Goal: Information Seeking & Learning: Learn about a topic

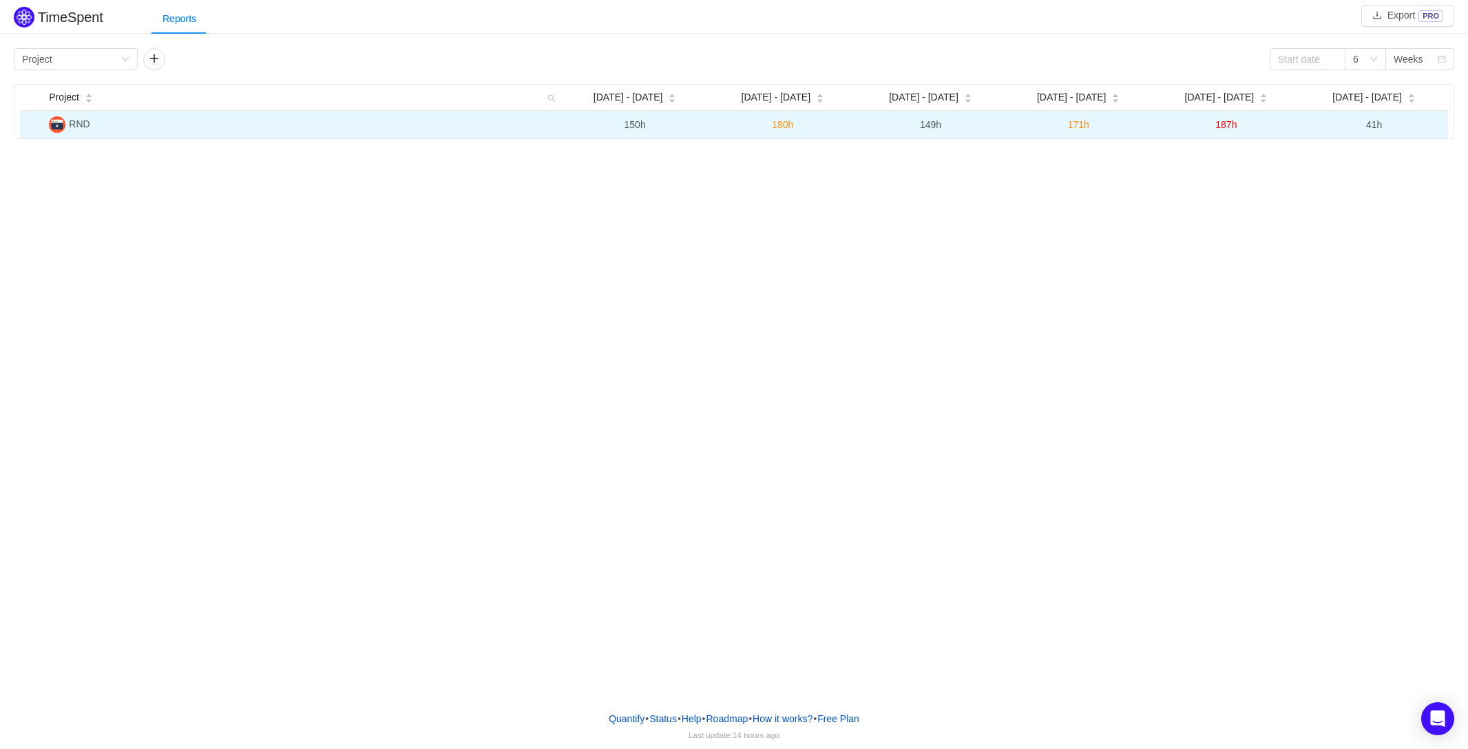
click at [98, 129] on td "RND" at bounding box center [301, 125] width 517 height 28
click at [59, 125] on img at bounding box center [57, 124] width 17 height 17
click at [63, 127] on img at bounding box center [57, 124] width 17 height 17
click at [148, 122] on td "RND" at bounding box center [299, 125] width 513 height 28
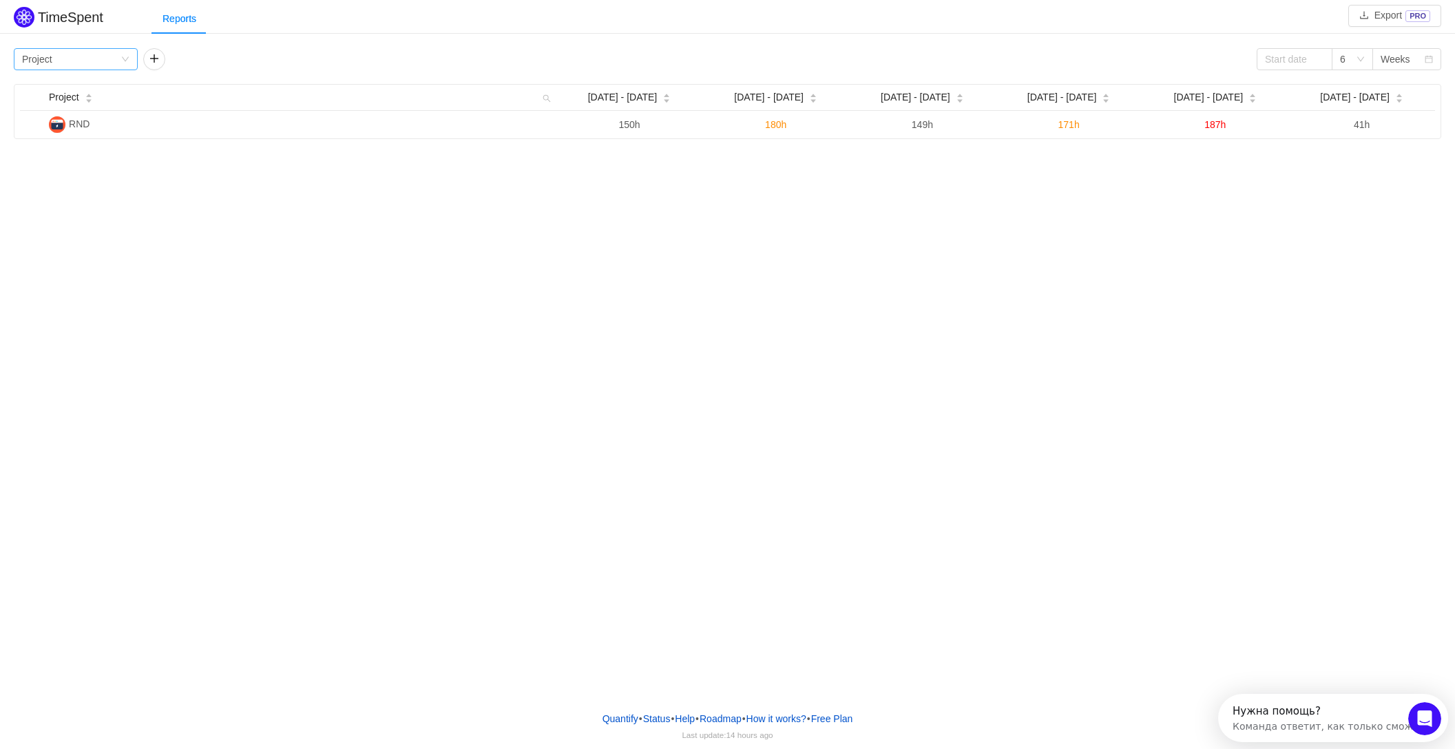
click at [127, 60] on icon "icon: down" at bounding box center [125, 59] width 8 height 8
click at [89, 151] on li "Epic" at bounding box center [76, 152] width 124 height 22
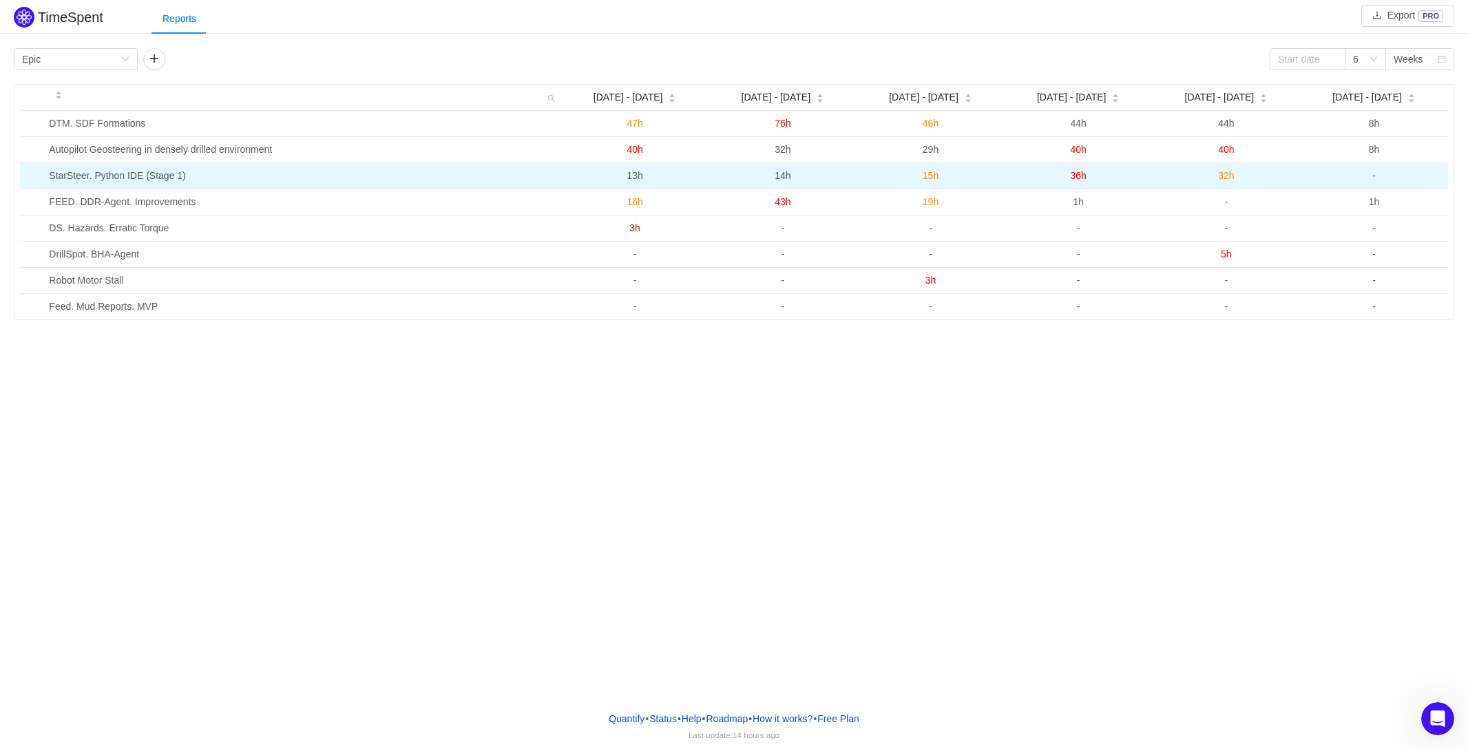
drag, startPoint x: 619, startPoint y: 172, endPoint x: 1236, endPoint y: 170, distance: 617.0
click at [1236, 170] on tr "StarSteer. Python IDE (Stage 1) 13h 14h 15h 36h 32h -" at bounding box center [734, 176] width 1428 height 26
click at [1235, 174] on td "32h" at bounding box center [1227, 176] width 148 height 26
drag, startPoint x: 1235, startPoint y: 175, endPoint x: 620, endPoint y: 176, distance: 614.9
click at [620, 176] on tr "StarSteer. Python IDE (Stage 1) 13h 14h 15h 36h 32h -" at bounding box center [734, 176] width 1428 height 26
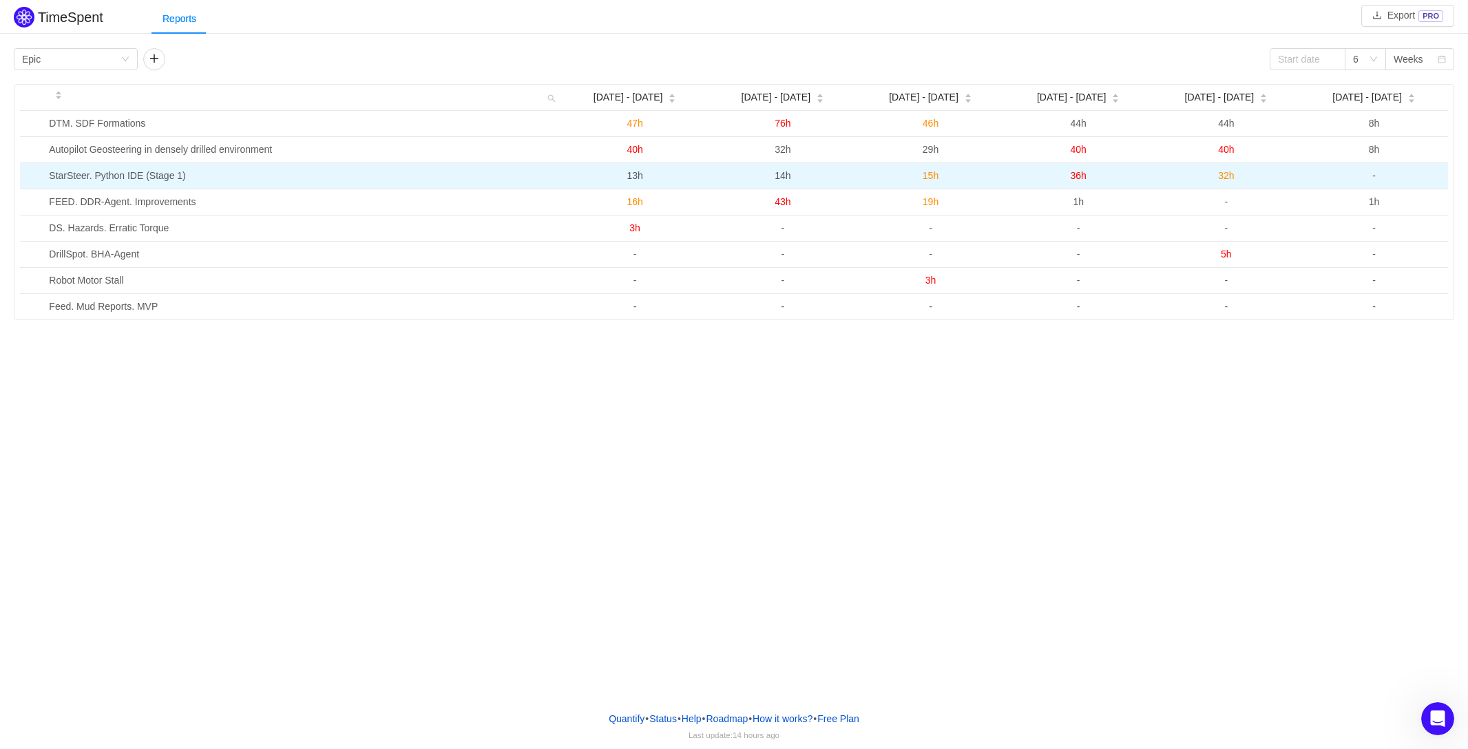
click at [623, 177] on td "13h" at bounding box center [635, 176] width 148 height 26
click at [638, 175] on span "13h" at bounding box center [635, 175] width 16 height 11
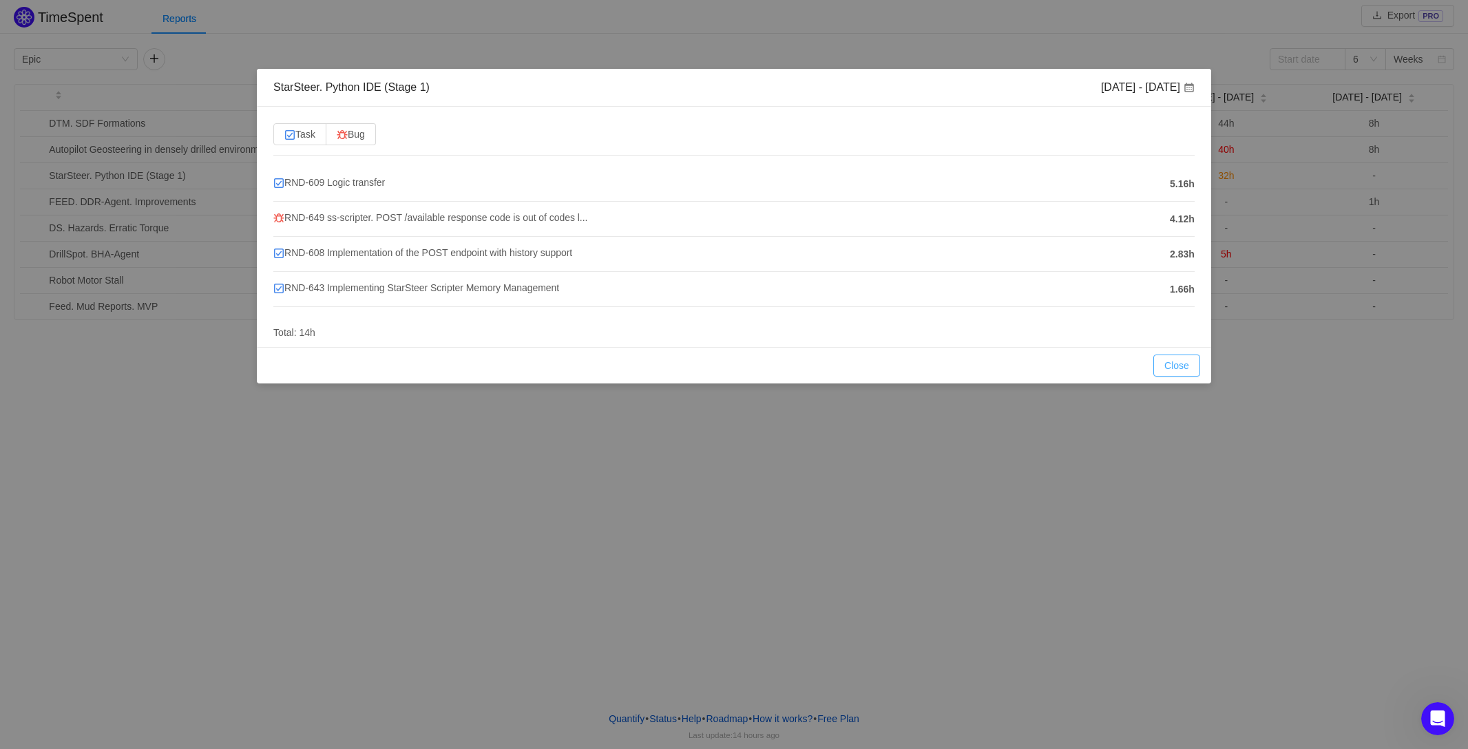
click at [1182, 367] on button "Close" at bounding box center [1176, 366] width 47 height 22
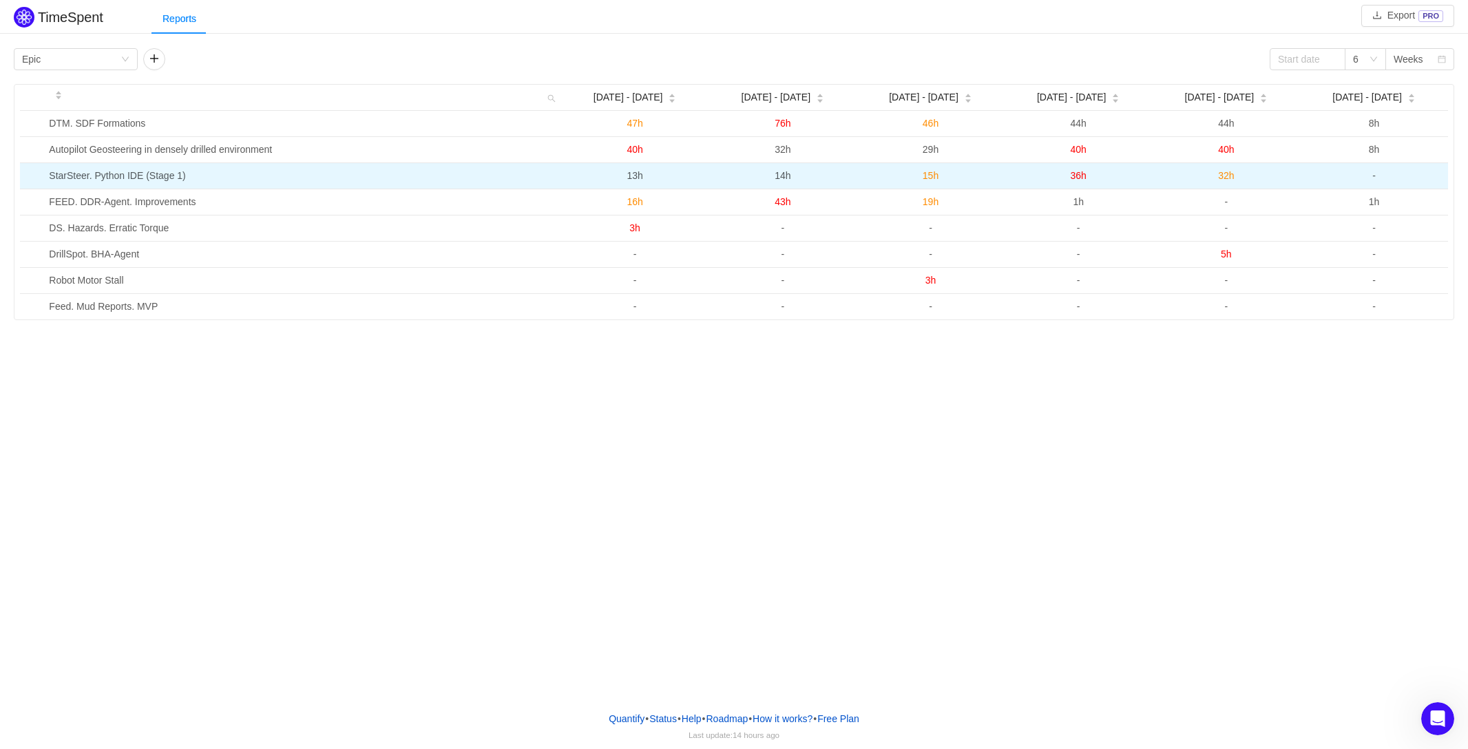
click at [783, 178] on span "14h" at bounding box center [783, 175] width 16 height 11
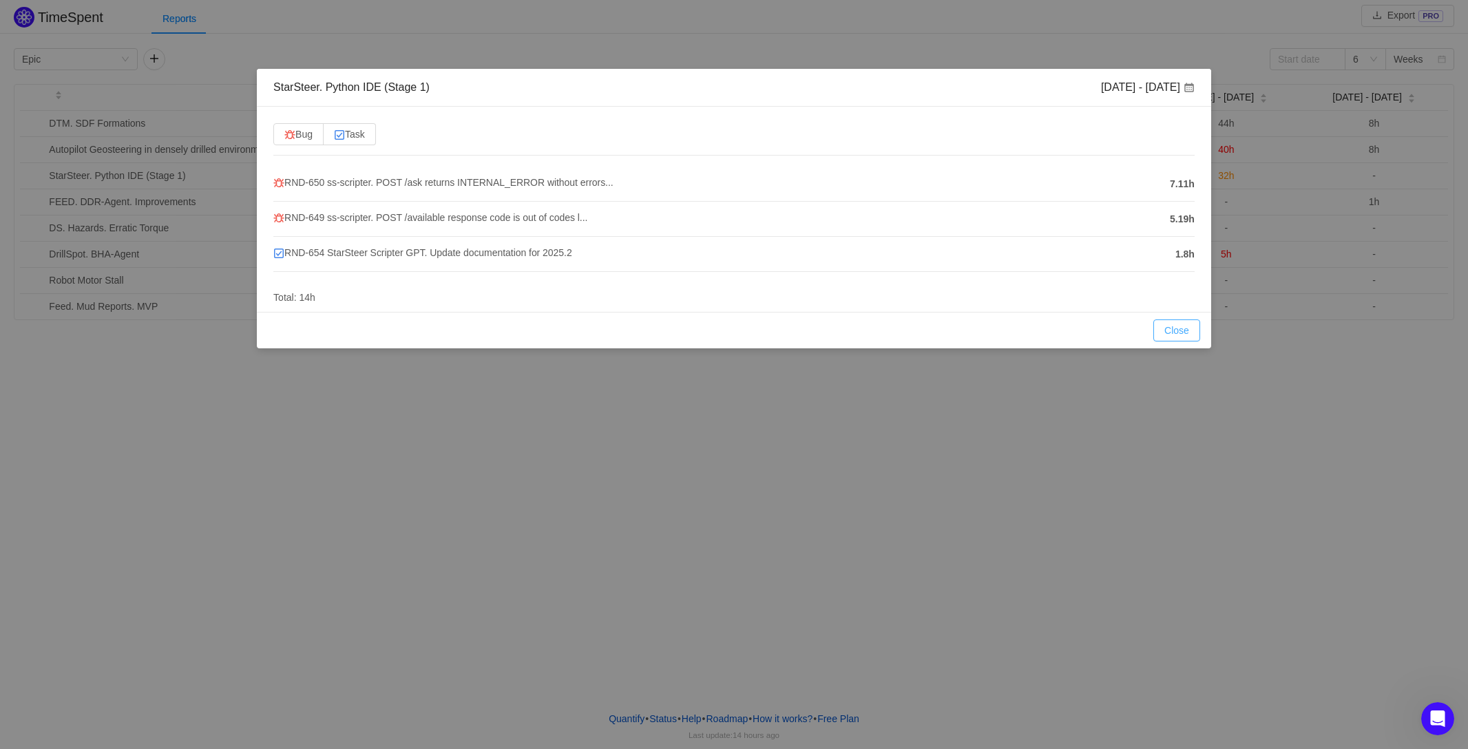
click at [1186, 332] on button "Close" at bounding box center [1176, 331] width 47 height 22
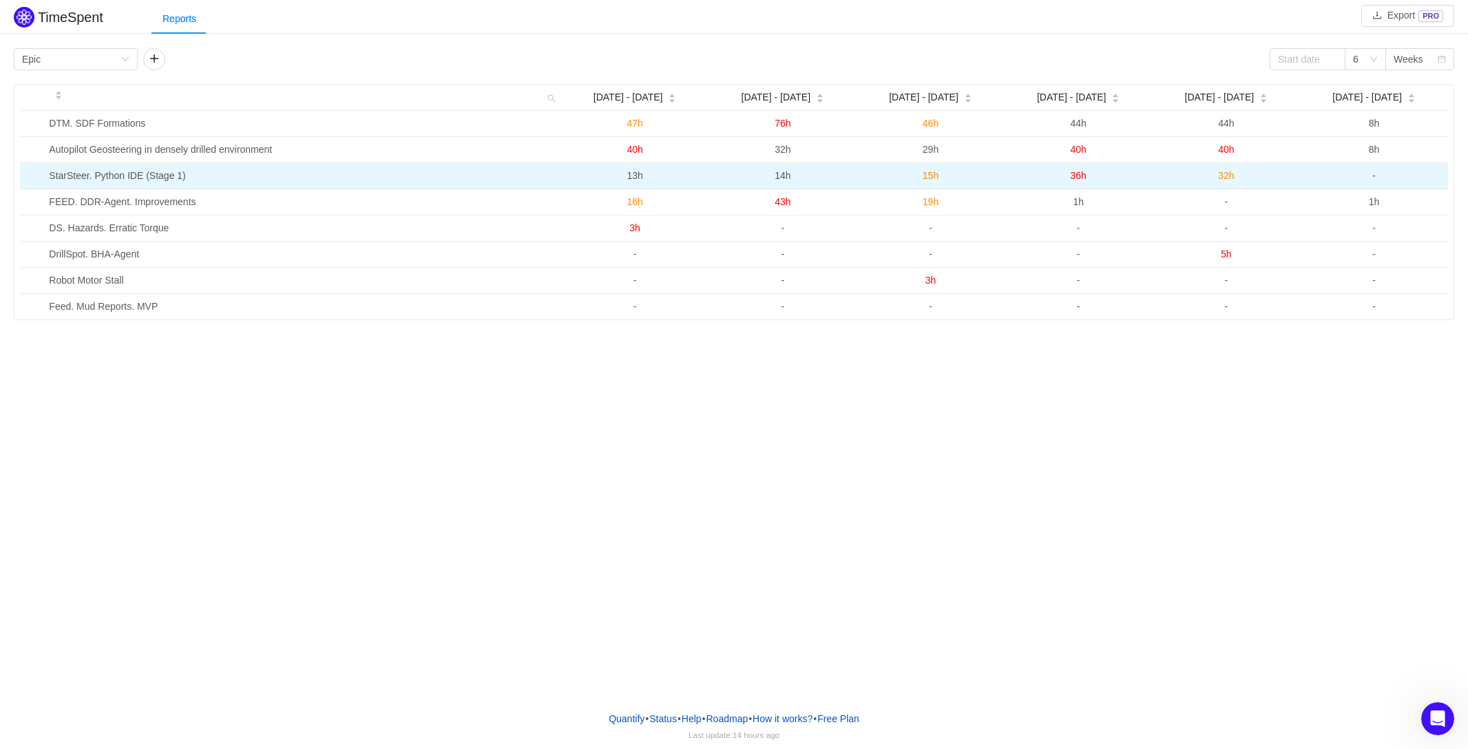
click at [930, 177] on span "15h" at bounding box center [931, 175] width 16 height 11
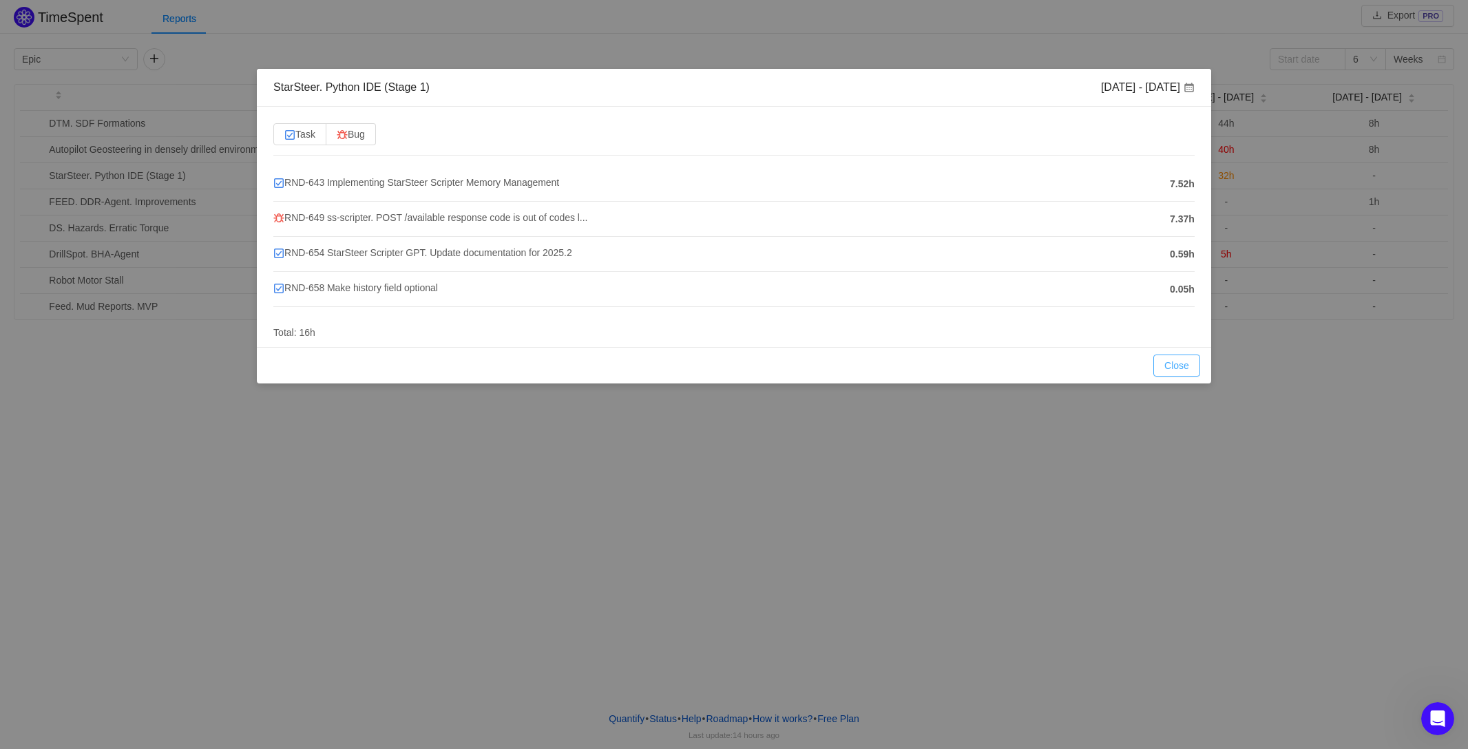
click at [1179, 363] on button "Close" at bounding box center [1176, 366] width 47 height 22
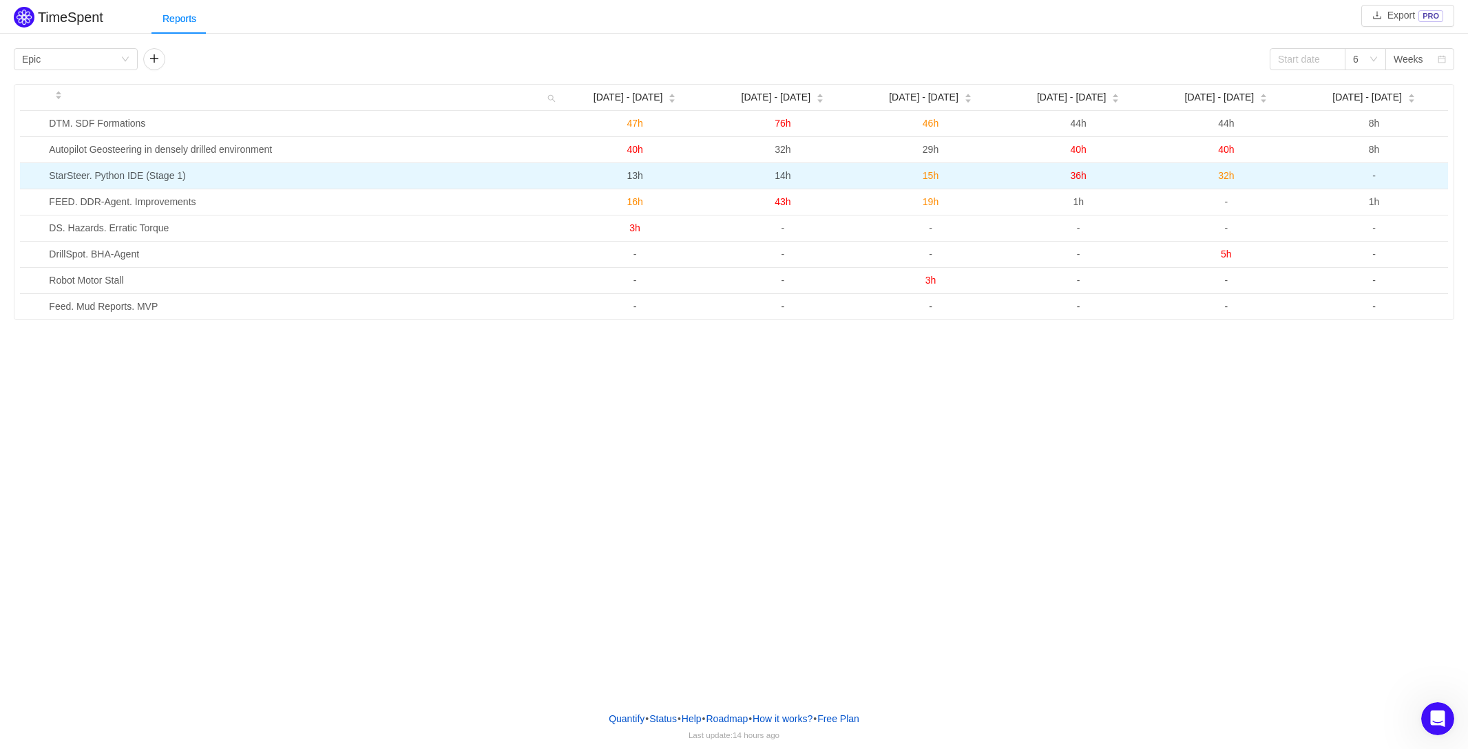
click at [1074, 177] on span "36h" at bounding box center [1079, 175] width 16 height 11
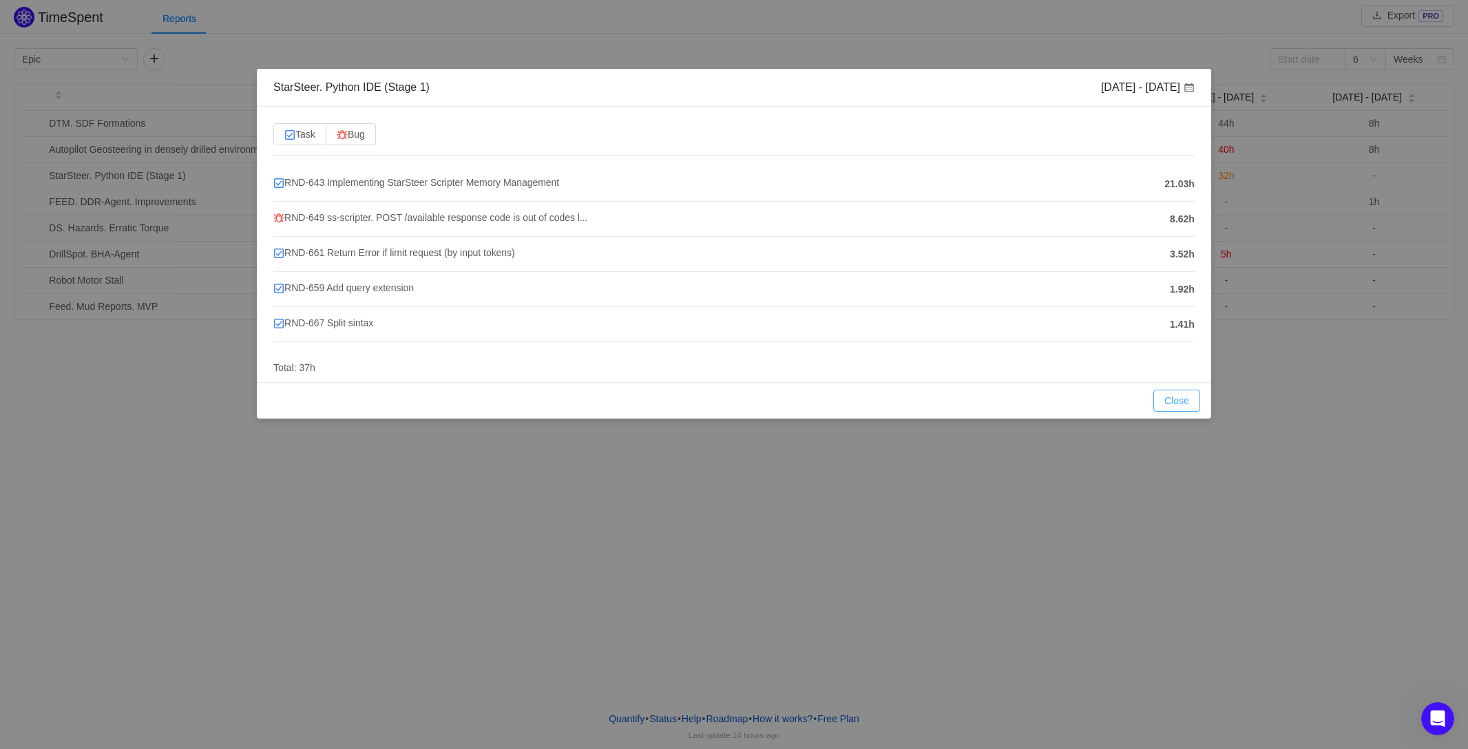
click at [1180, 397] on button "Close" at bounding box center [1176, 401] width 47 height 22
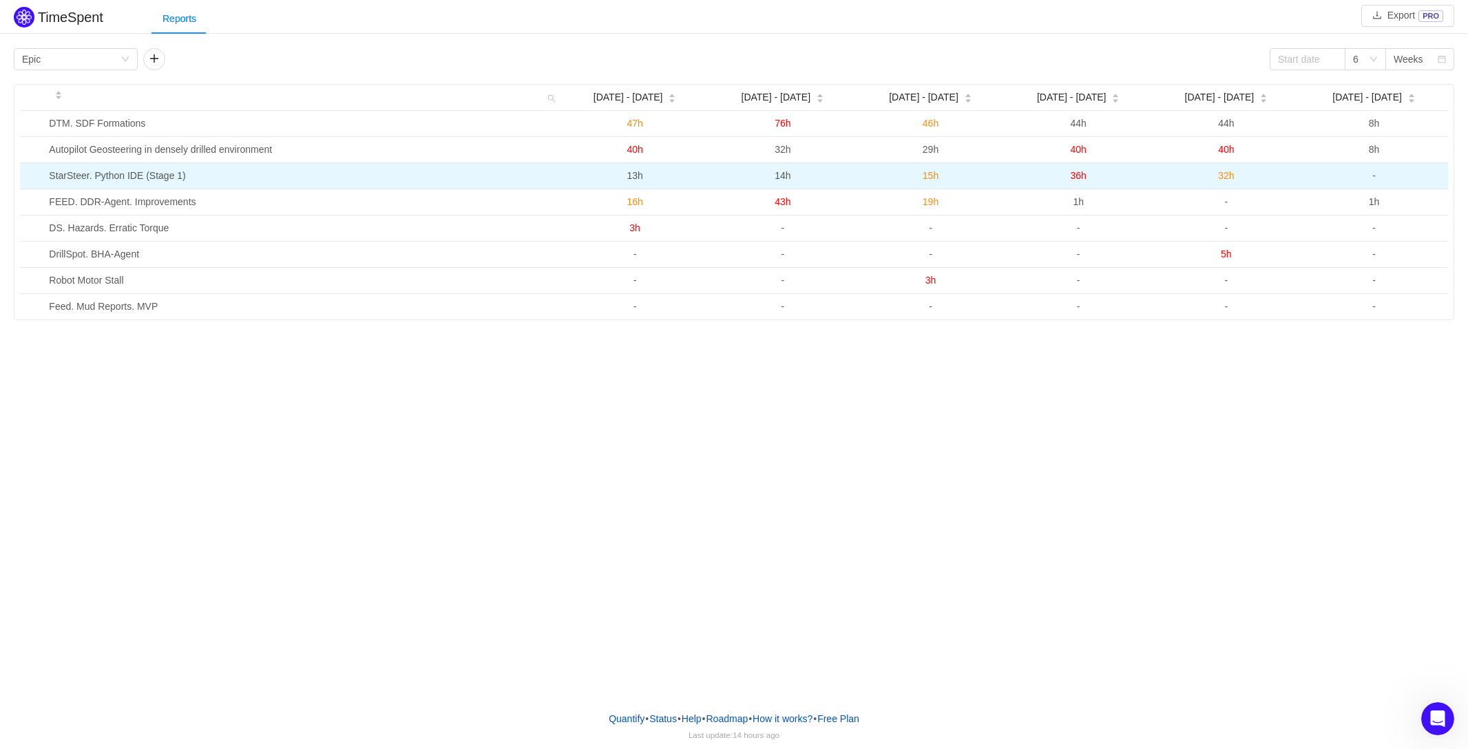
click at [930, 174] on span "15h" at bounding box center [931, 175] width 16 height 11
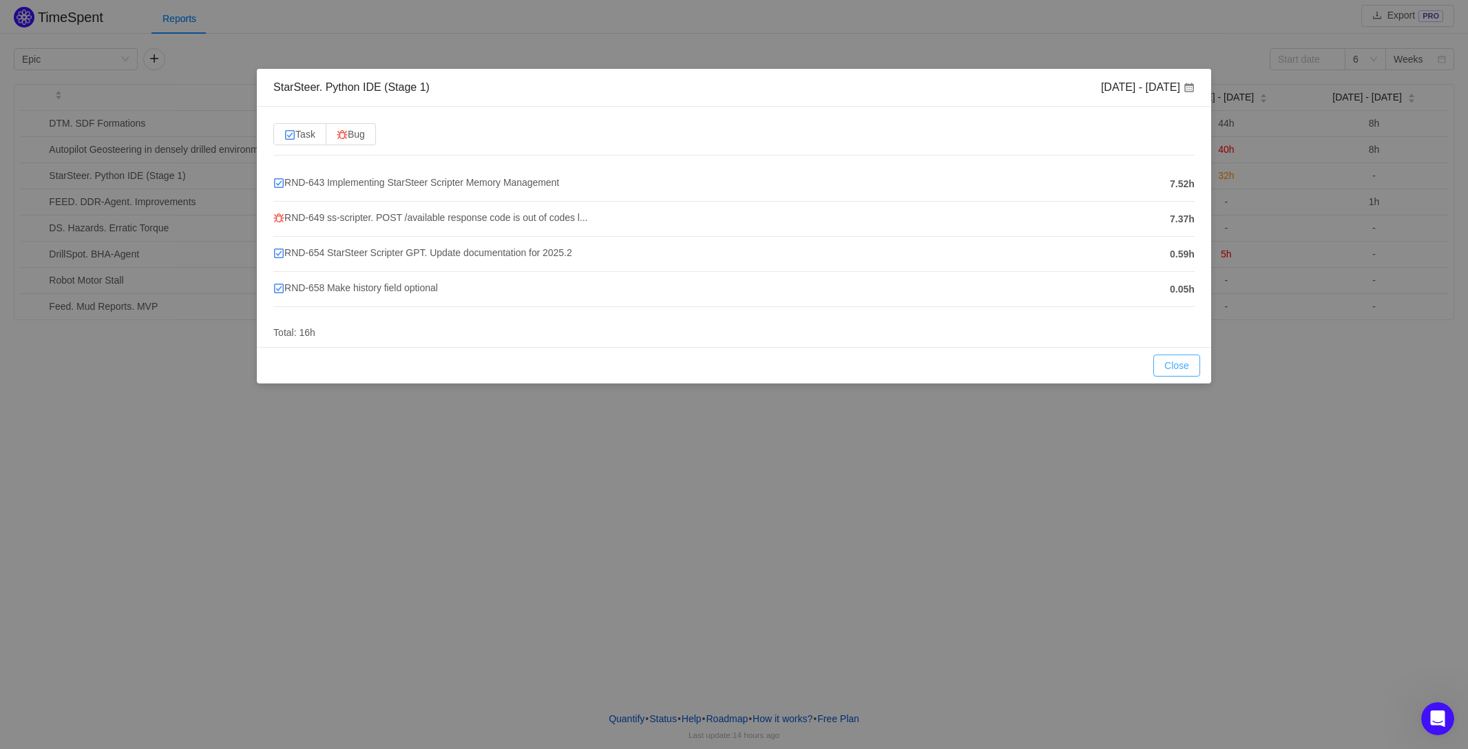
click at [1179, 365] on button "Close" at bounding box center [1176, 366] width 47 height 22
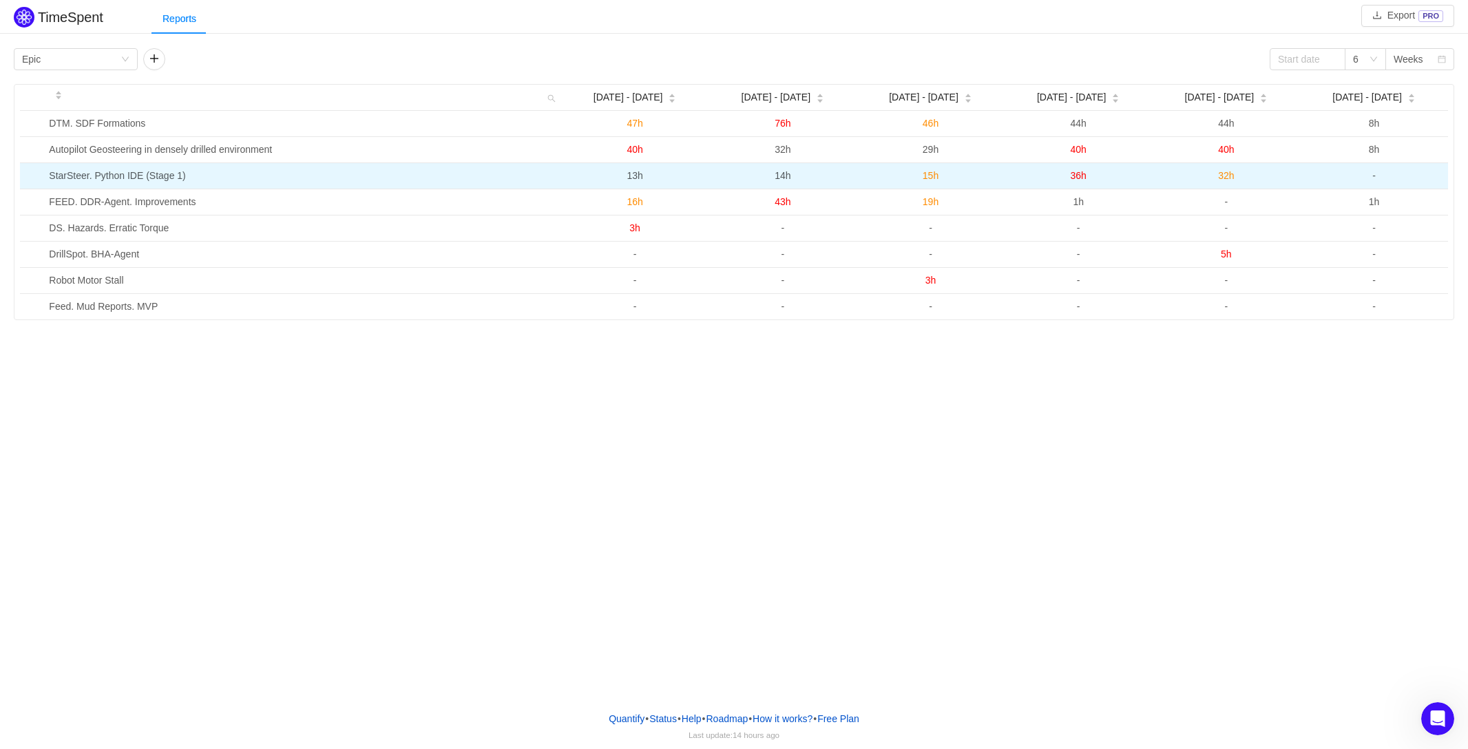
click at [1222, 174] on span "32h" at bounding box center [1226, 175] width 16 height 11
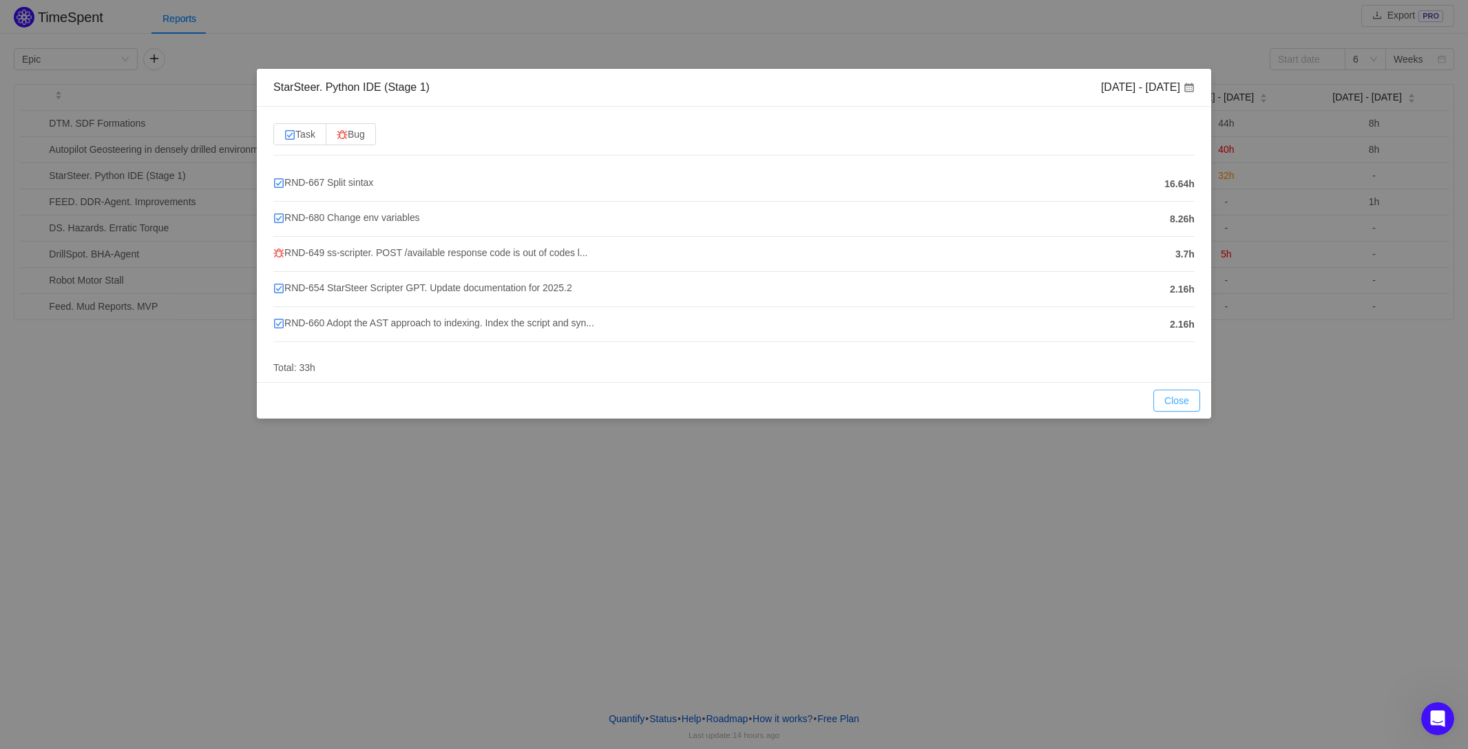
click at [1187, 399] on button "Close" at bounding box center [1176, 401] width 47 height 22
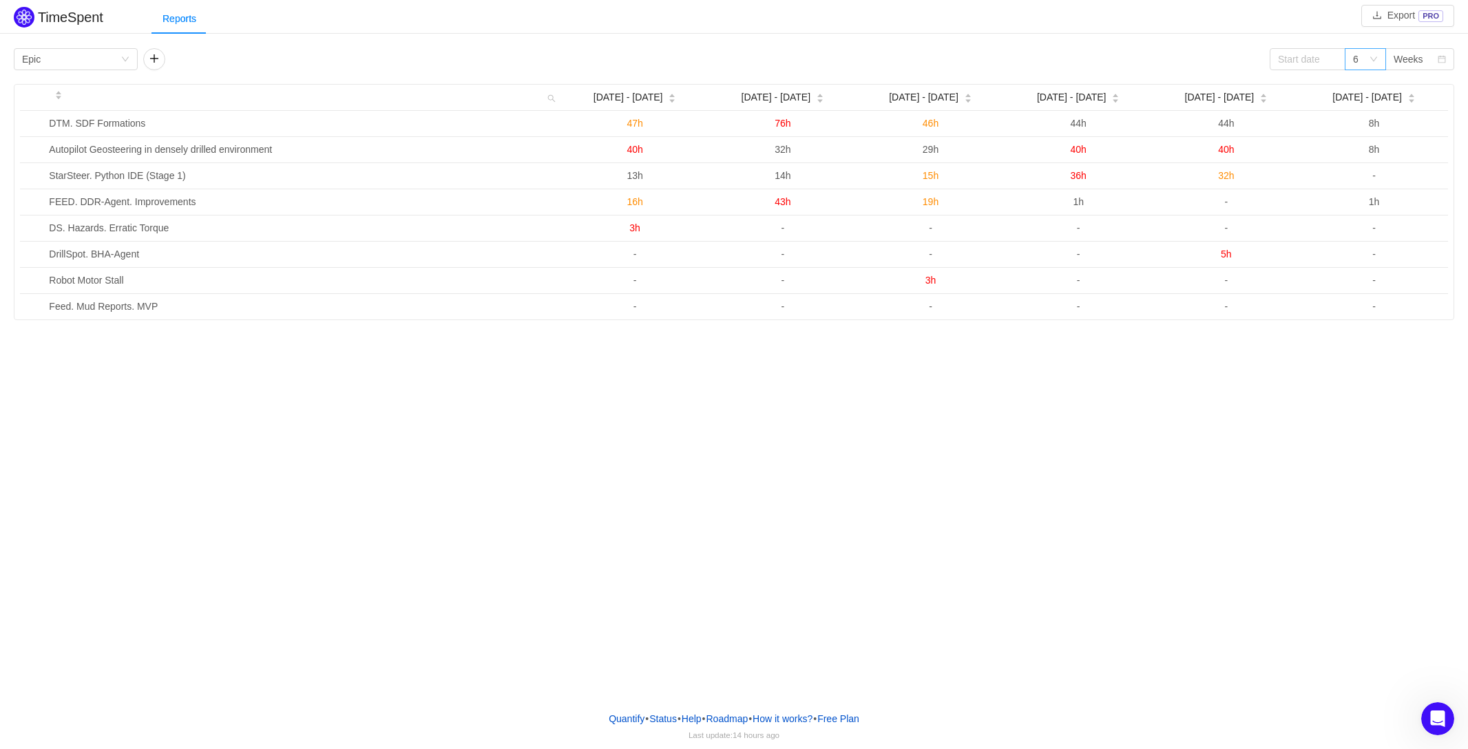
click at [1377, 56] on icon "icon: down" at bounding box center [1374, 59] width 8 height 8
click at [1366, 153] on li "12" at bounding box center [1365, 152] width 41 height 22
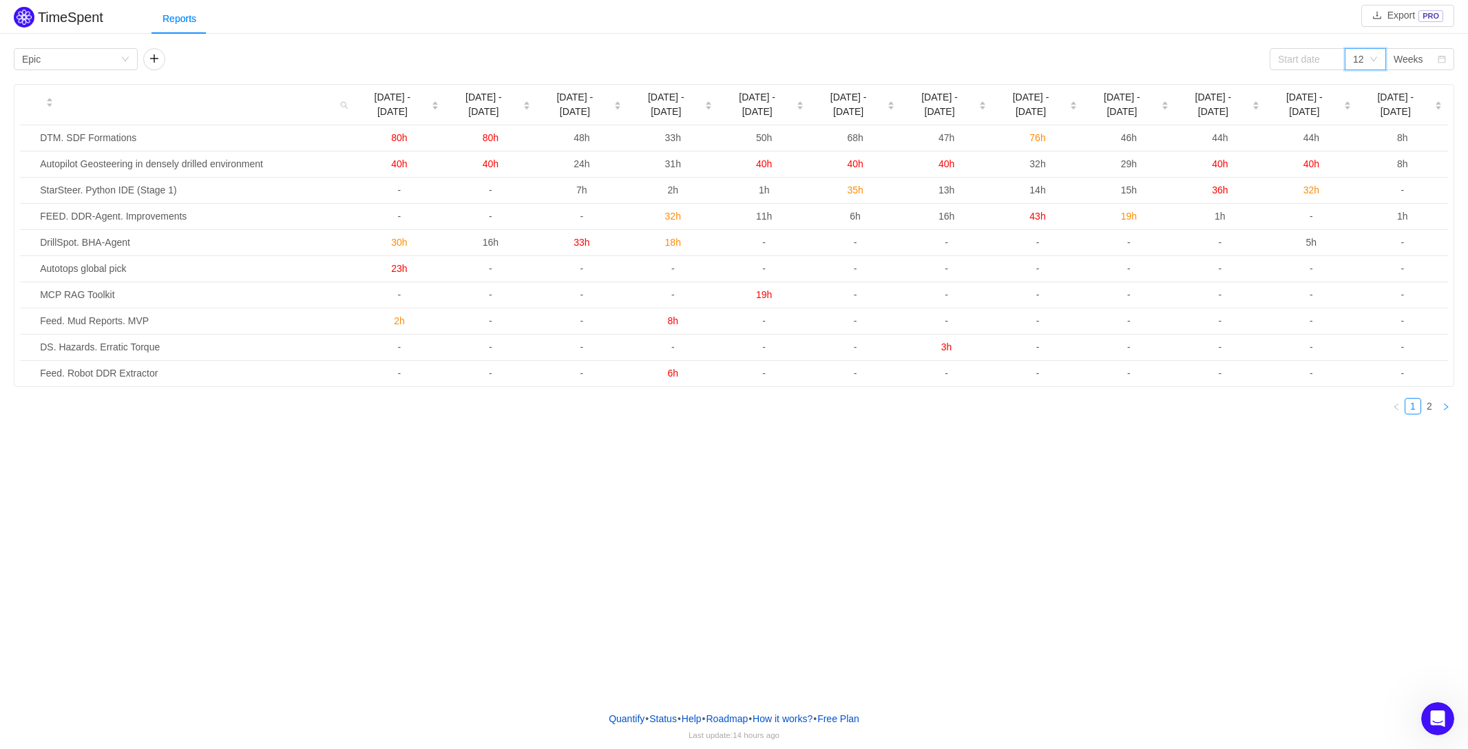
click at [1446, 403] on icon "icon: right" at bounding box center [1446, 407] width 8 height 8
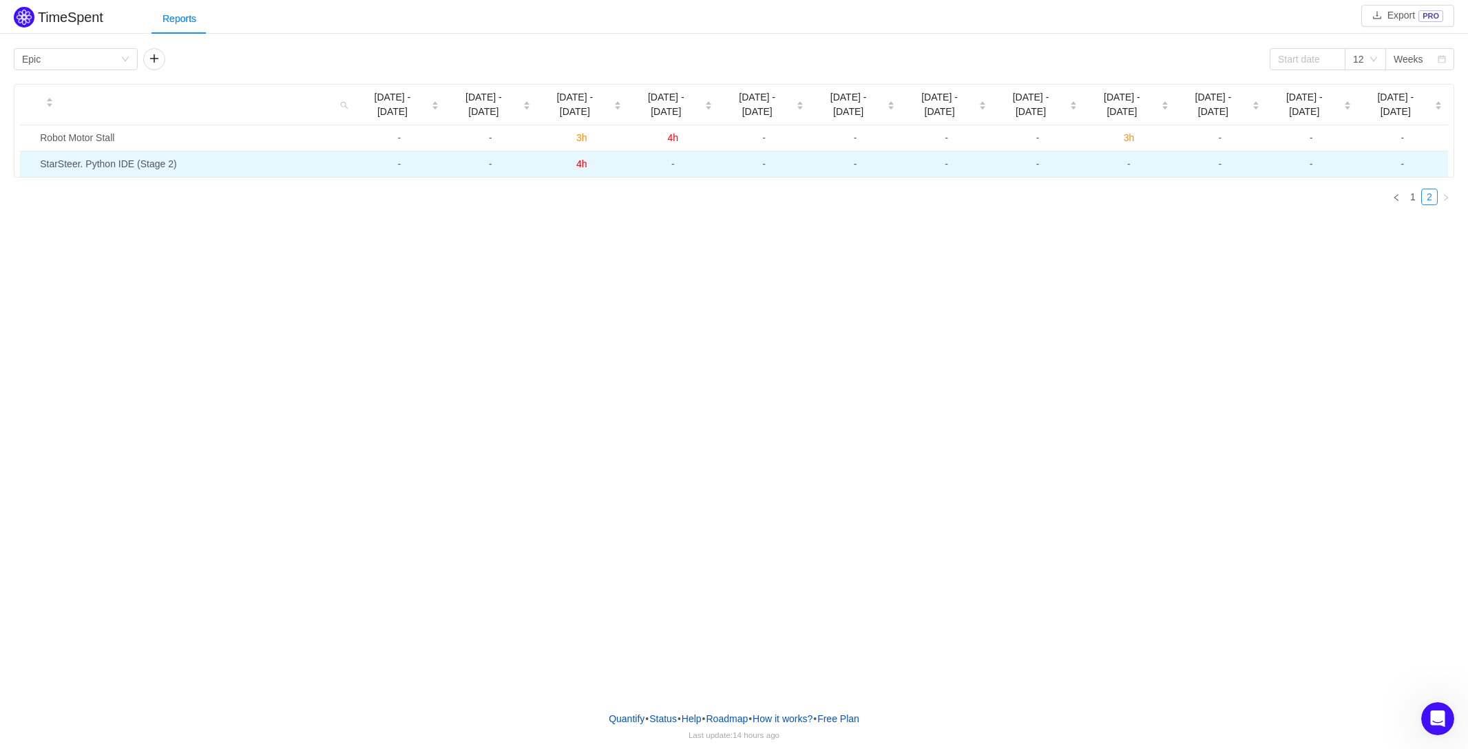
click at [580, 158] on span "4h" at bounding box center [581, 163] width 11 height 11
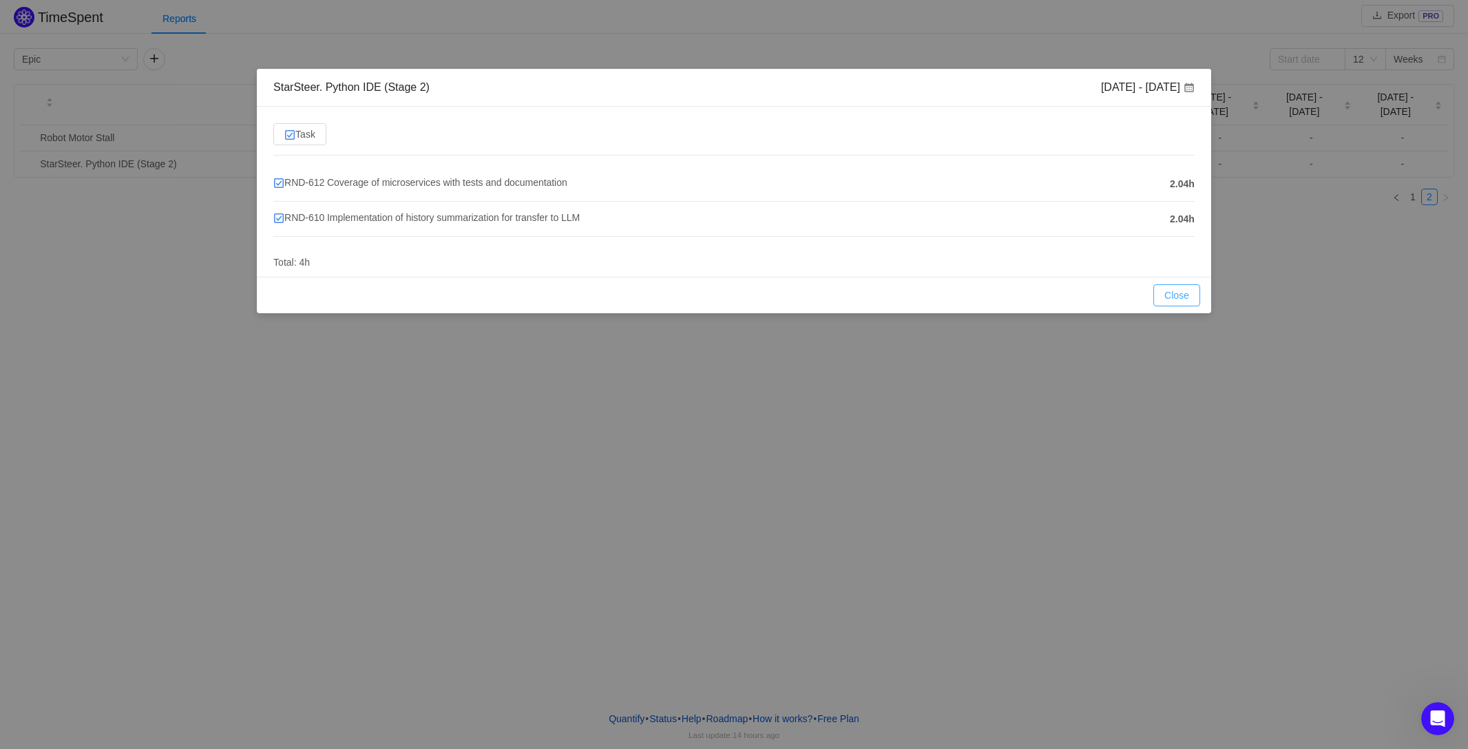
click at [1184, 295] on button "Close" at bounding box center [1176, 295] width 47 height 22
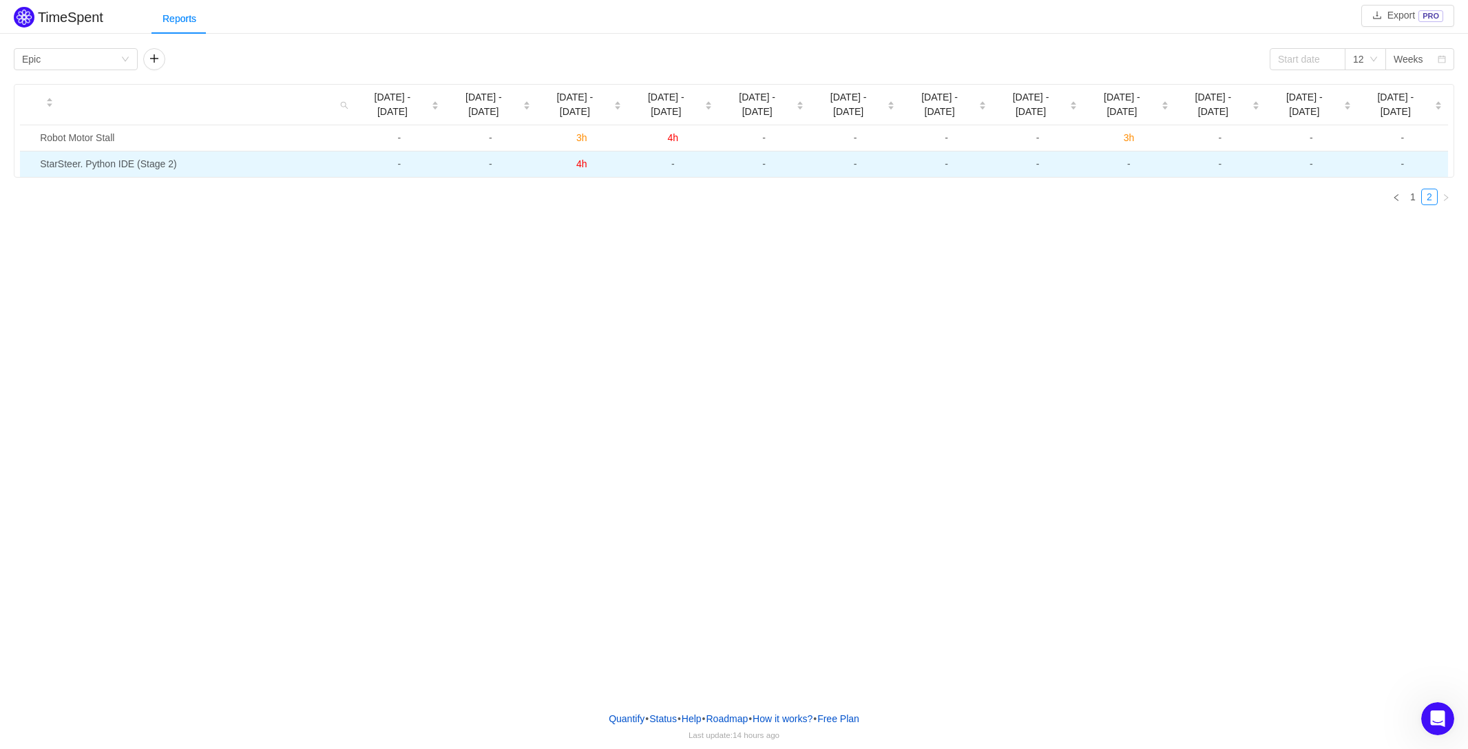
click at [582, 158] on span "4h" at bounding box center [581, 163] width 11 height 11
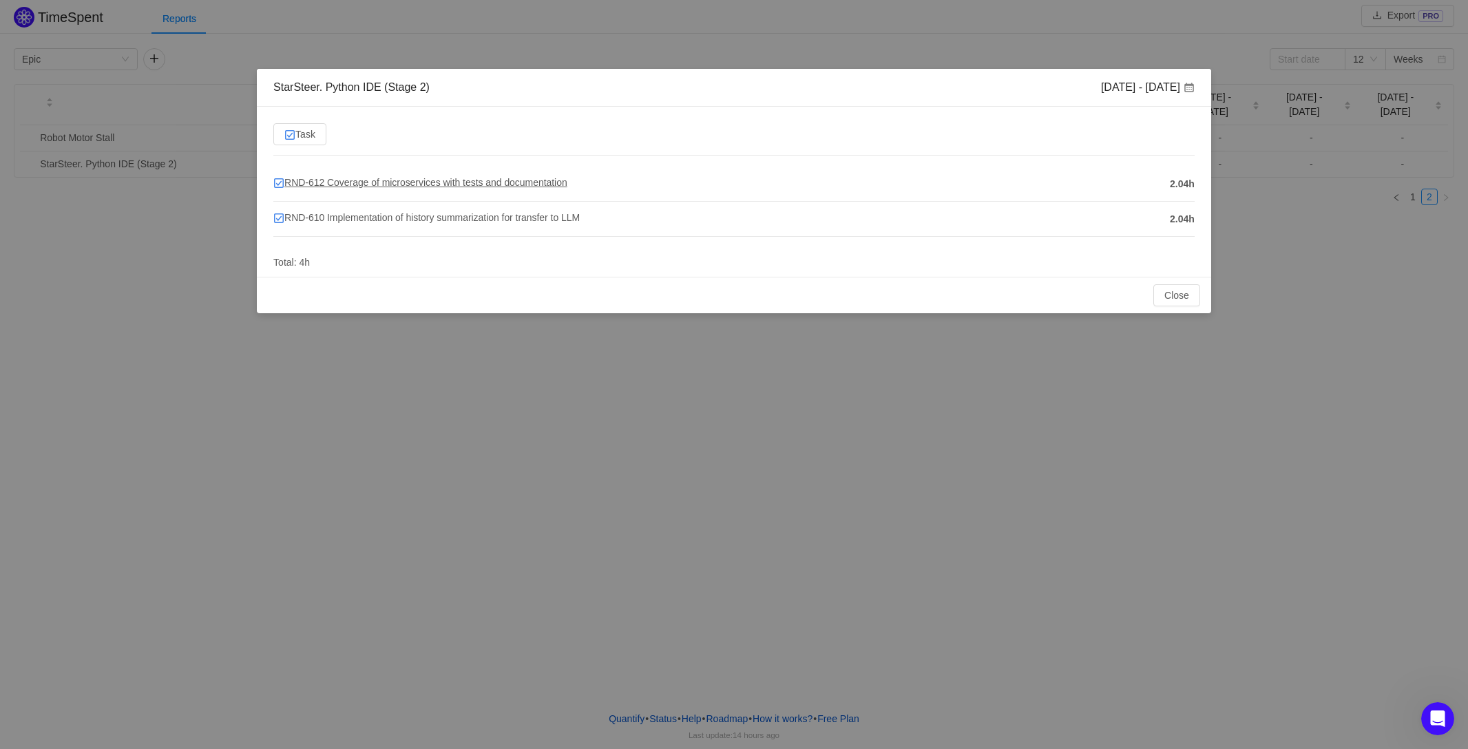
click at [479, 182] on span "RND-612 Coverage of microservices with tests and documentation" at bounding box center [420, 182] width 294 height 11
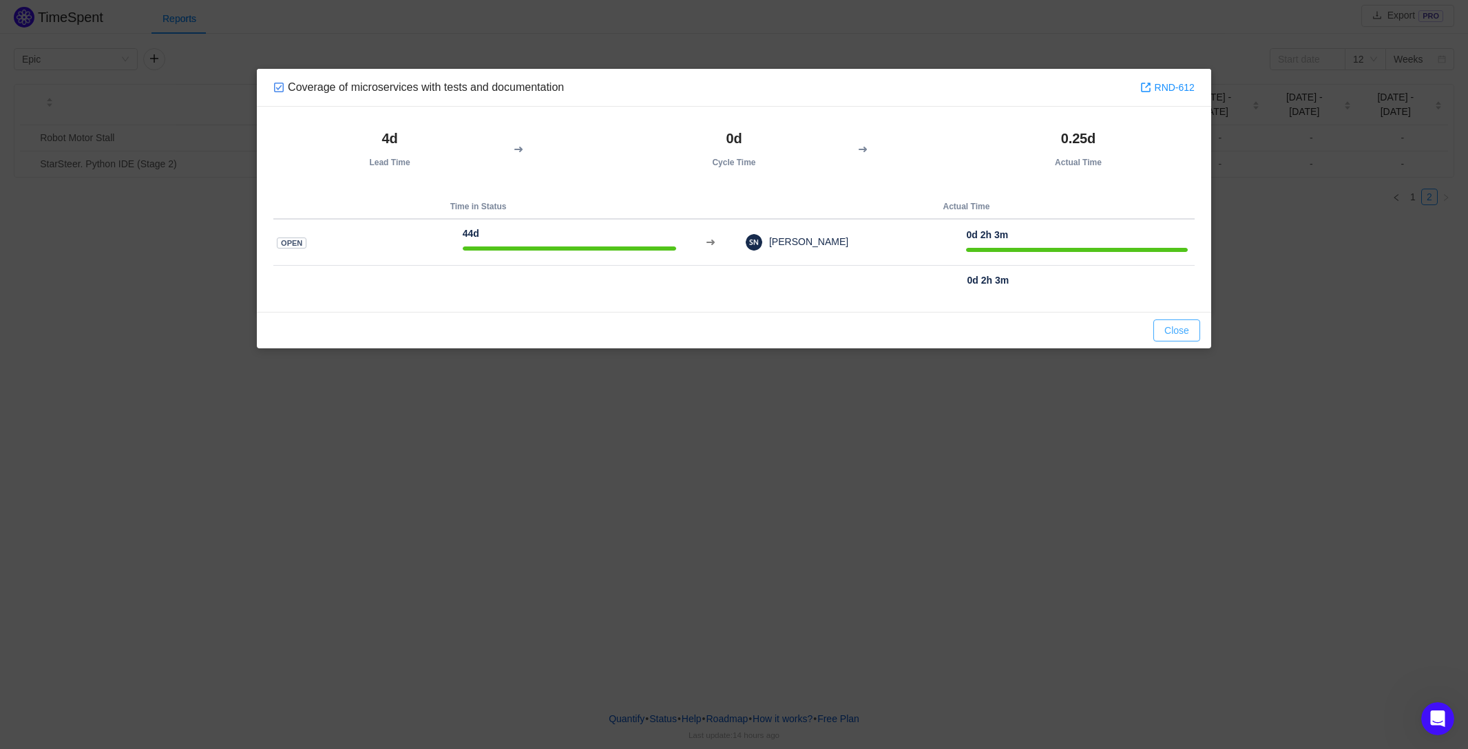
click at [1179, 328] on button "Close" at bounding box center [1176, 331] width 47 height 22
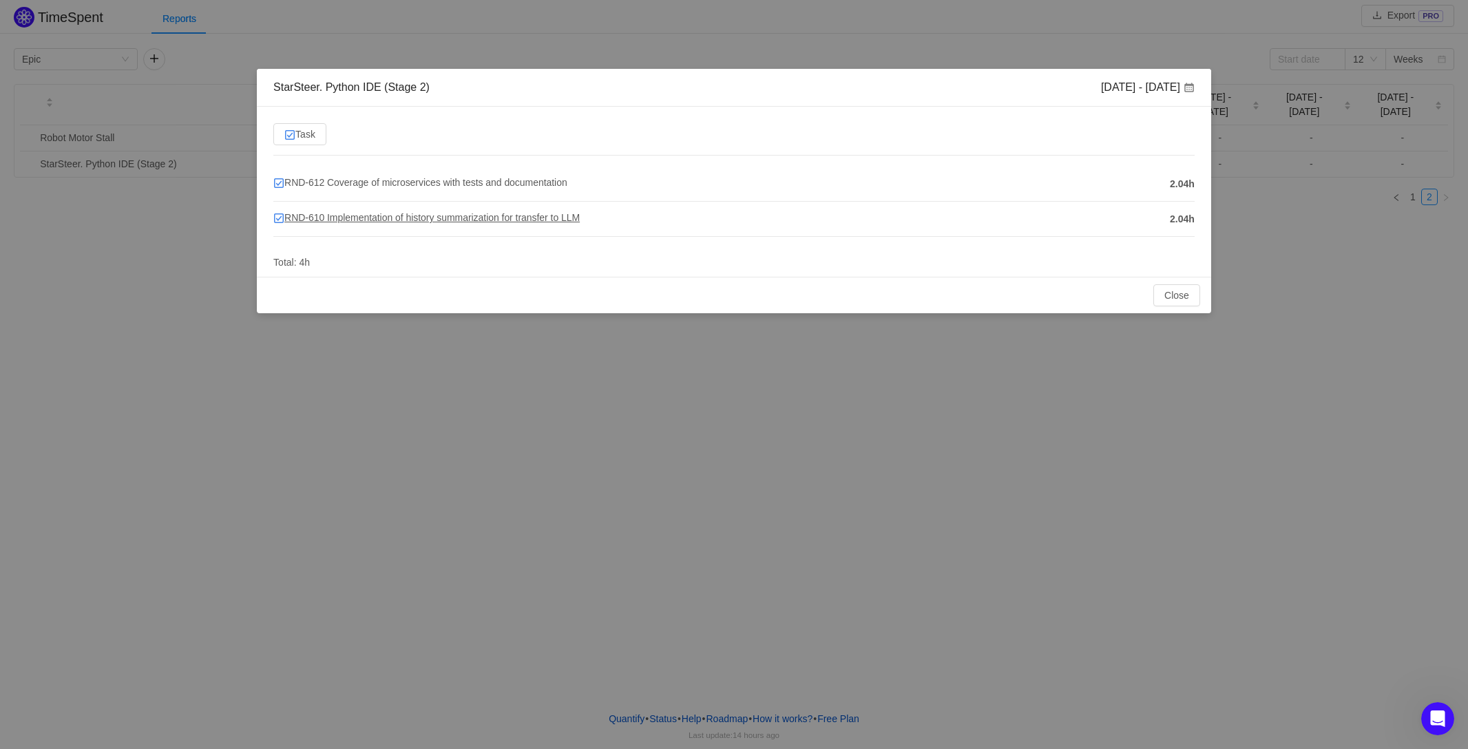
click at [292, 218] on span "RND-610 Implementation of history summarization for transfer to LLM" at bounding box center [426, 217] width 306 height 11
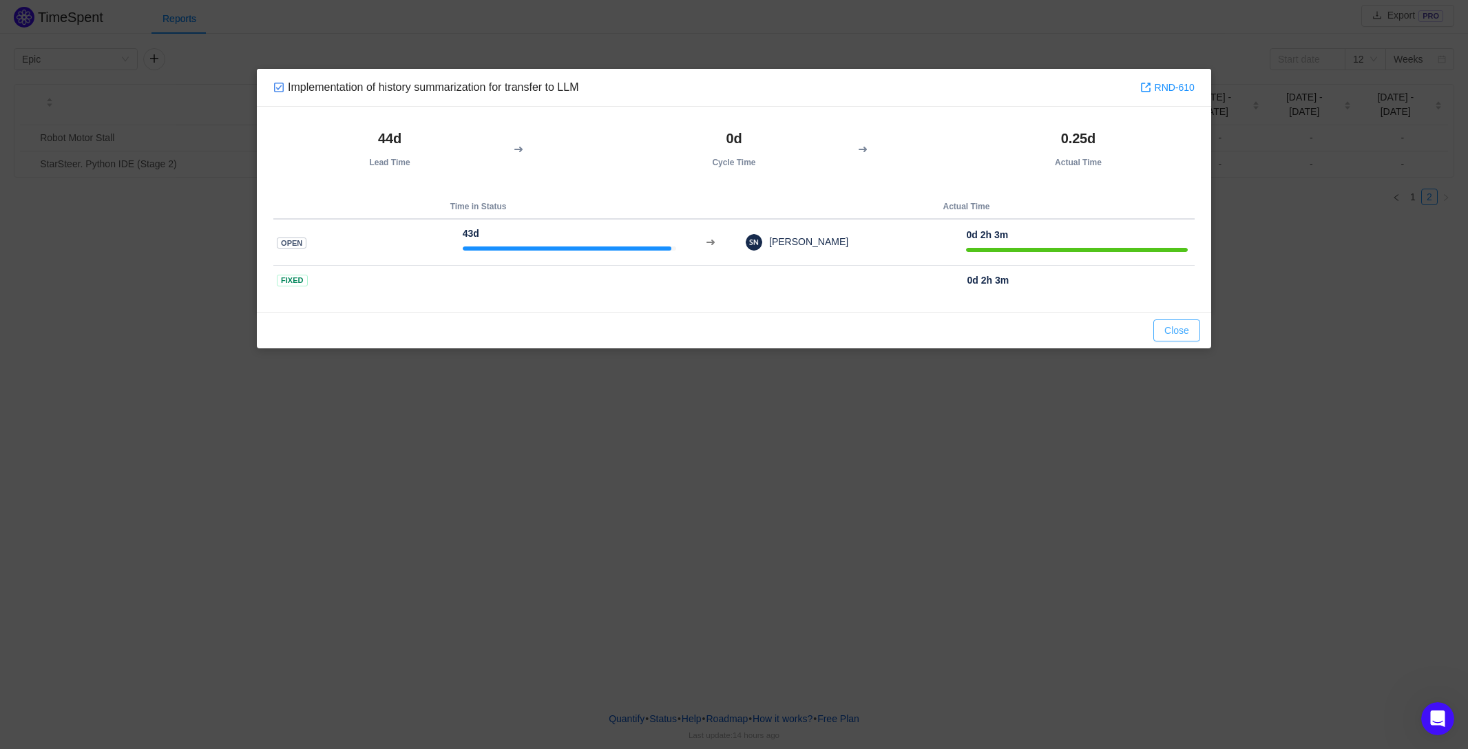
click at [1180, 334] on button "Close" at bounding box center [1176, 331] width 47 height 22
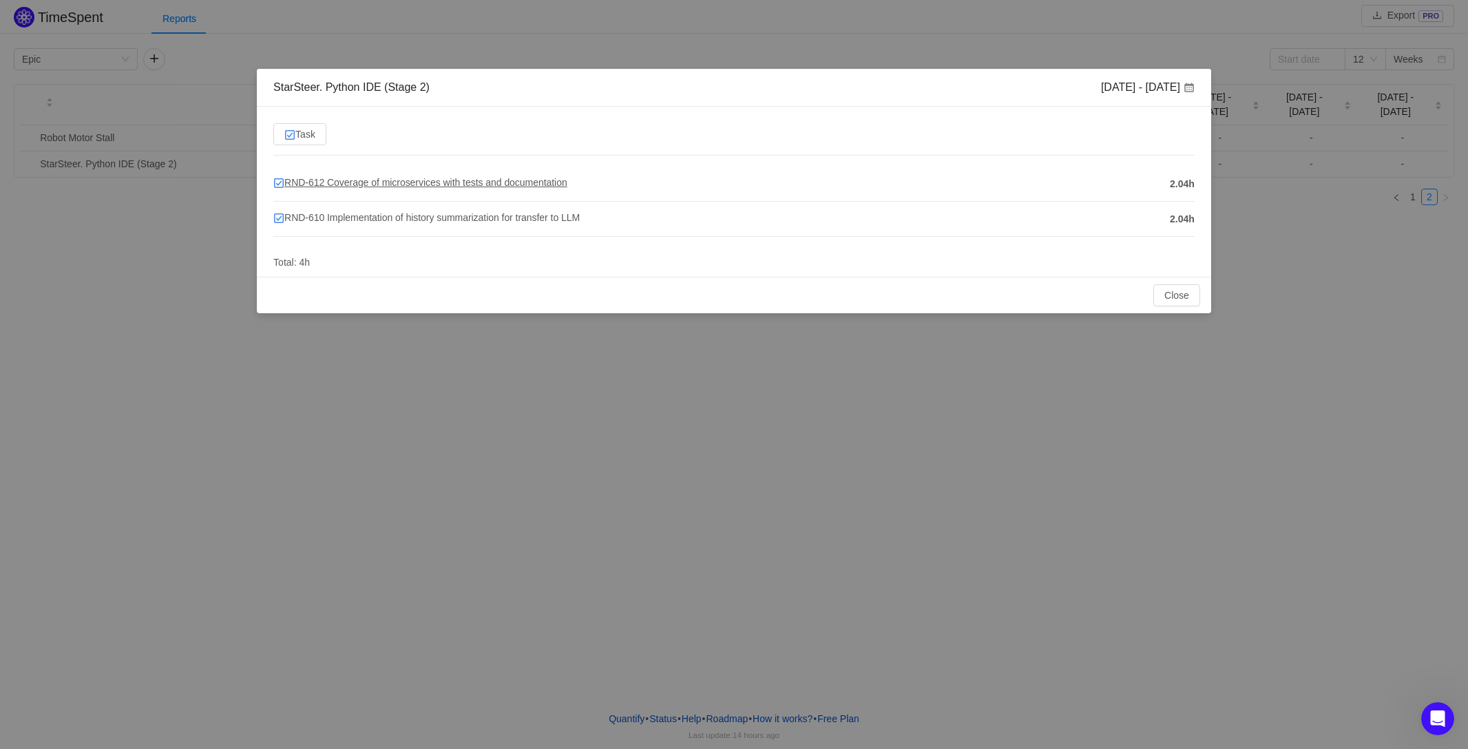
click at [285, 184] on span "RND-612 Coverage of microservices with tests and documentation" at bounding box center [420, 182] width 294 height 11
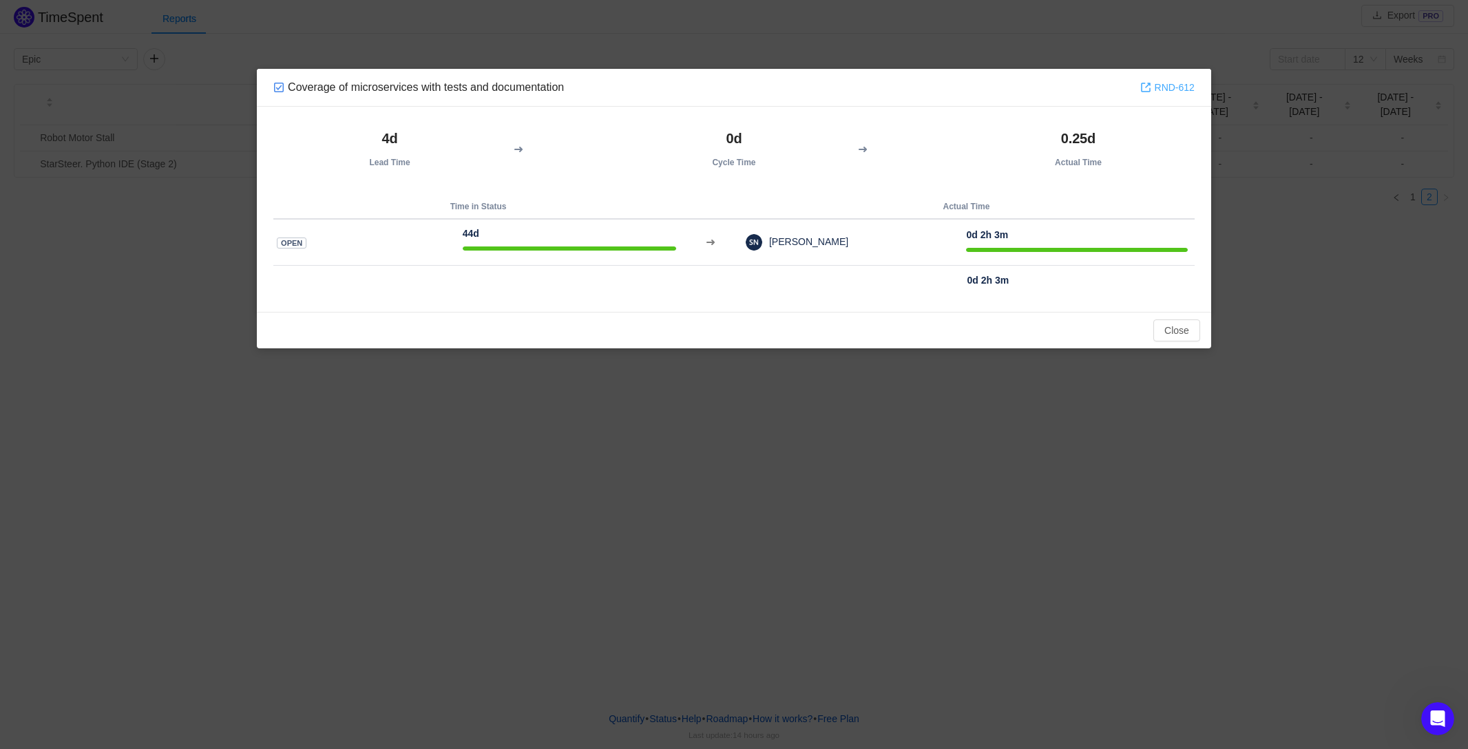
click at [1168, 86] on link "RND-612" at bounding box center [1167, 87] width 54 height 15
click at [1177, 328] on button "Close" at bounding box center [1176, 331] width 47 height 22
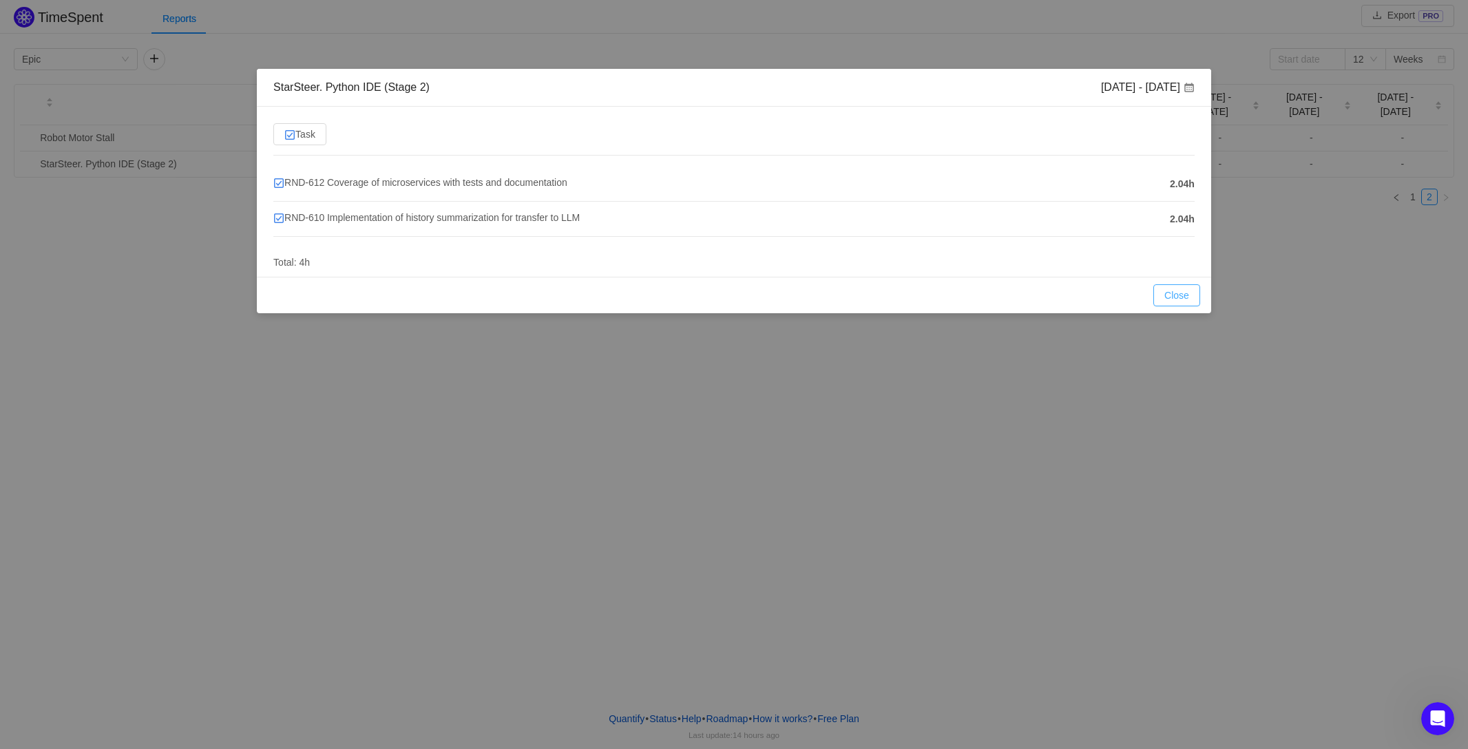
click at [1188, 296] on button "Close" at bounding box center [1176, 295] width 47 height 22
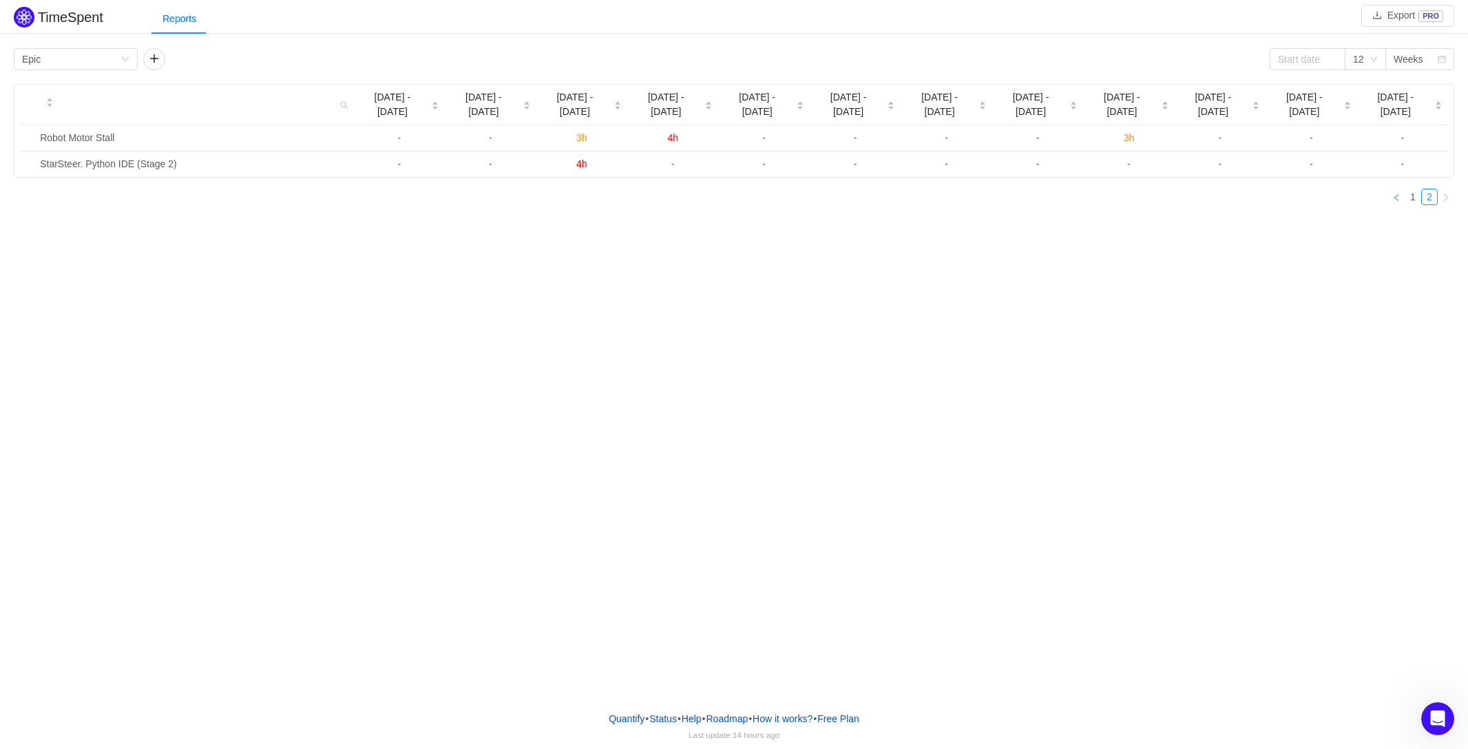
click at [1403, 189] on link at bounding box center [1396, 197] width 17 height 17
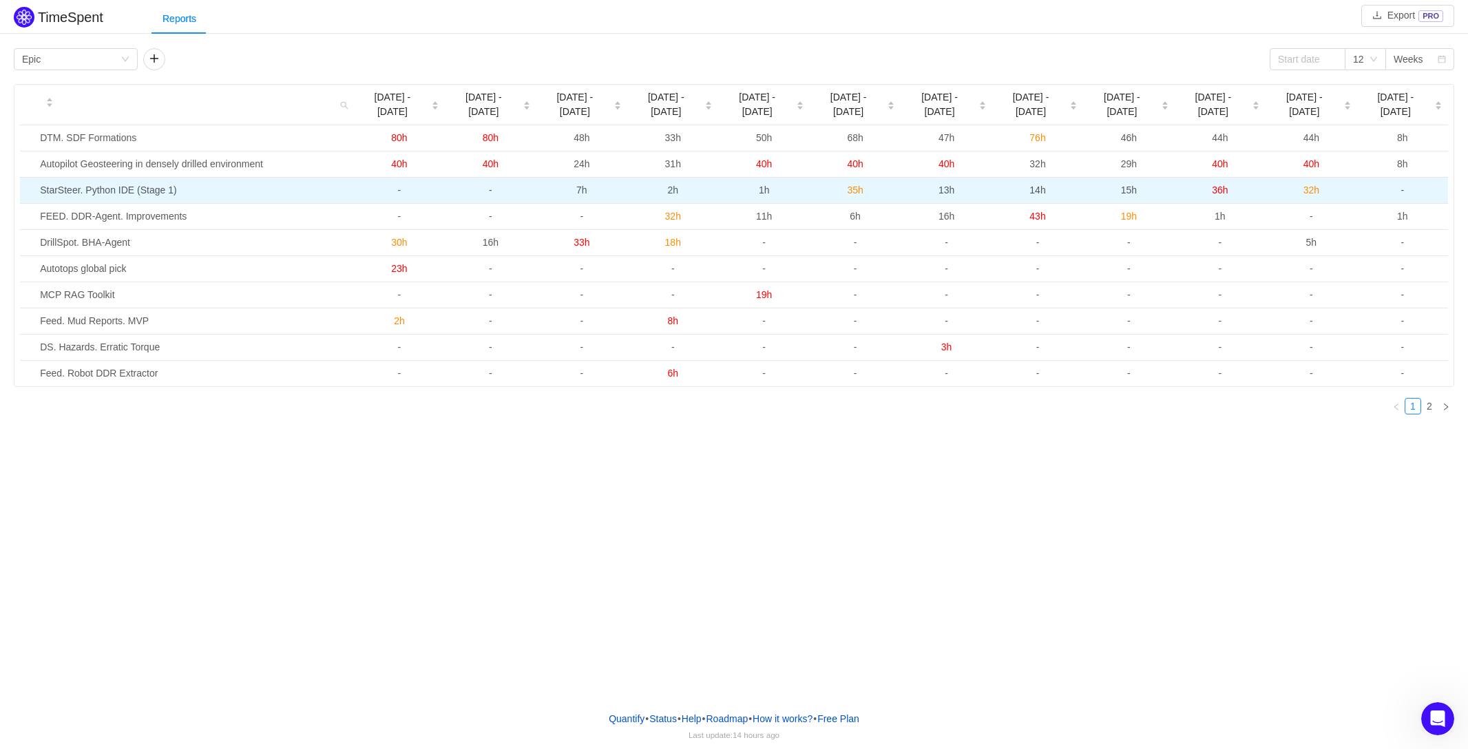
click at [587, 185] on span "7h" at bounding box center [581, 190] width 11 height 11
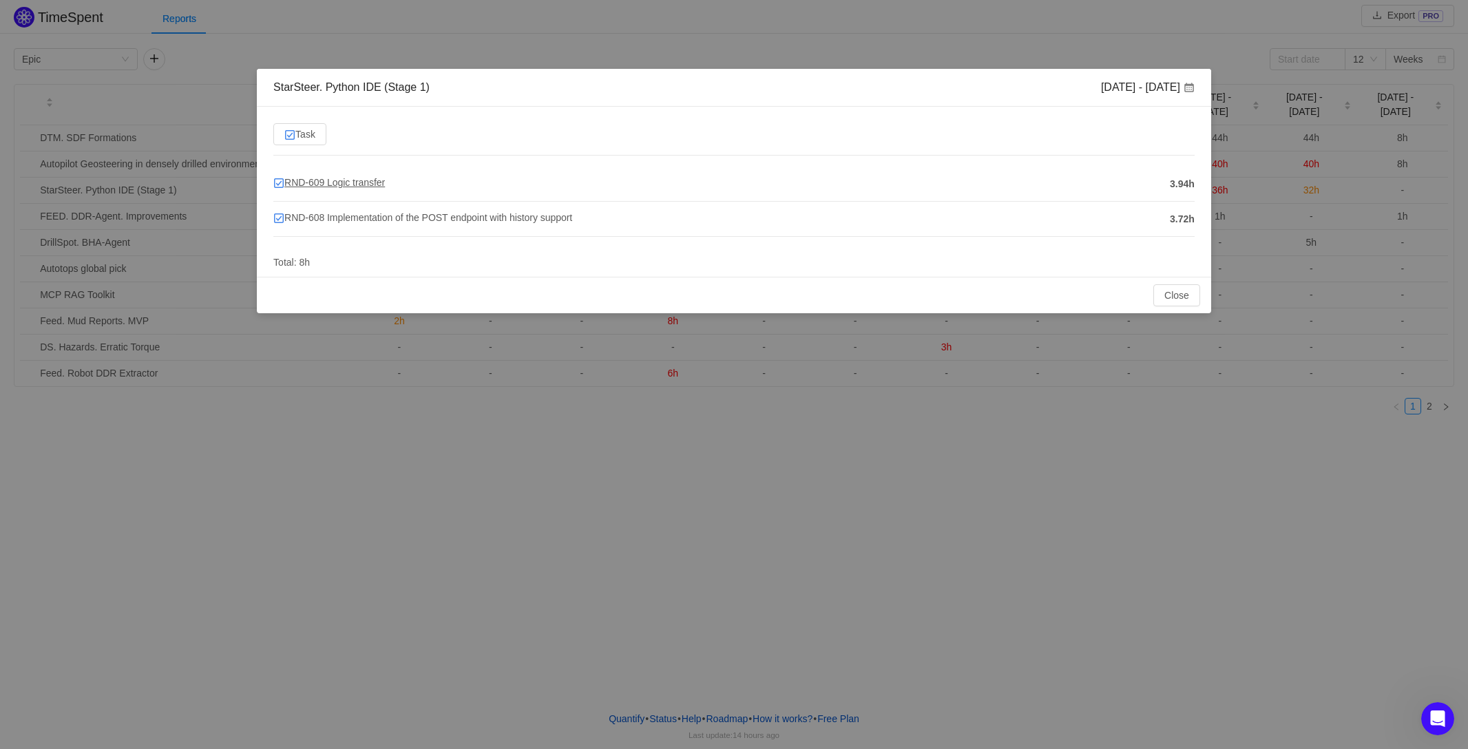
click at [291, 181] on span "RND-609 Logic transfer" at bounding box center [329, 182] width 112 height 11
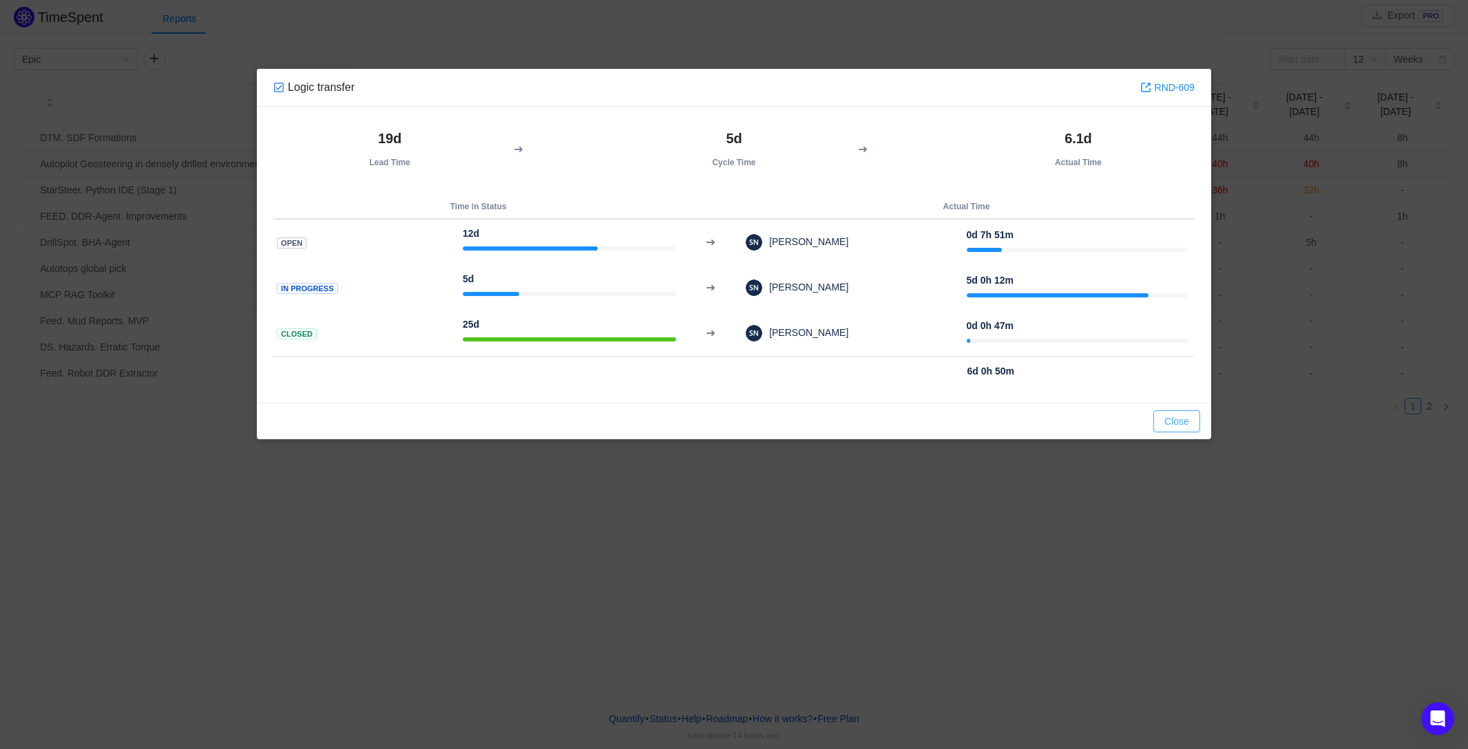
click at [1186, 419] on button "Close" at bounding box center [1176, 421] width 47 height 22
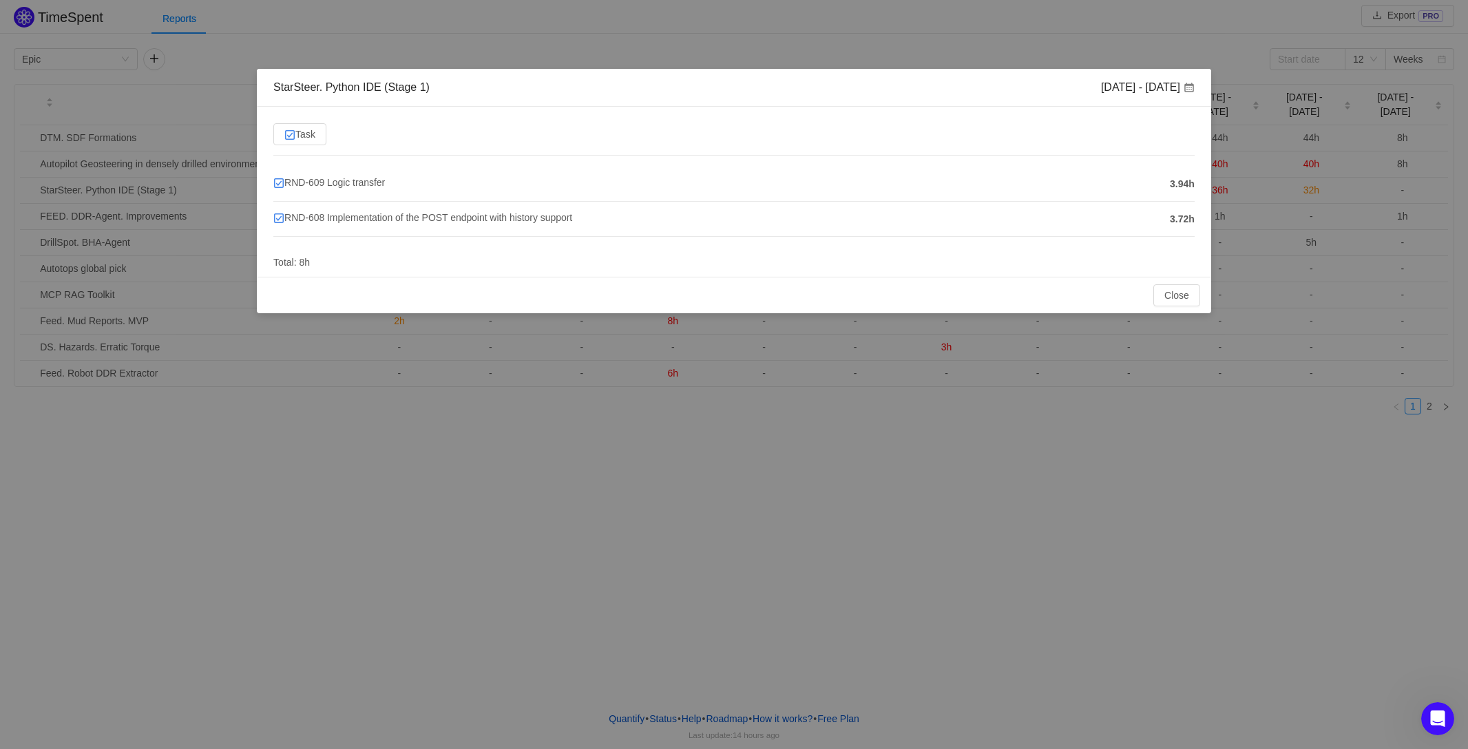
drag, startPoint x: 1188, startPoint y: 182, endPoint x: 1195, endPoint y: 186, distance: 7.7
click at [1195, 186] on span "3.94h" at bounding box center [1182, 184] width 25 height 14
click at [286, 182] on span "RND-609 Logic transfer" at bounding box center [329, 182] width 112 height 11
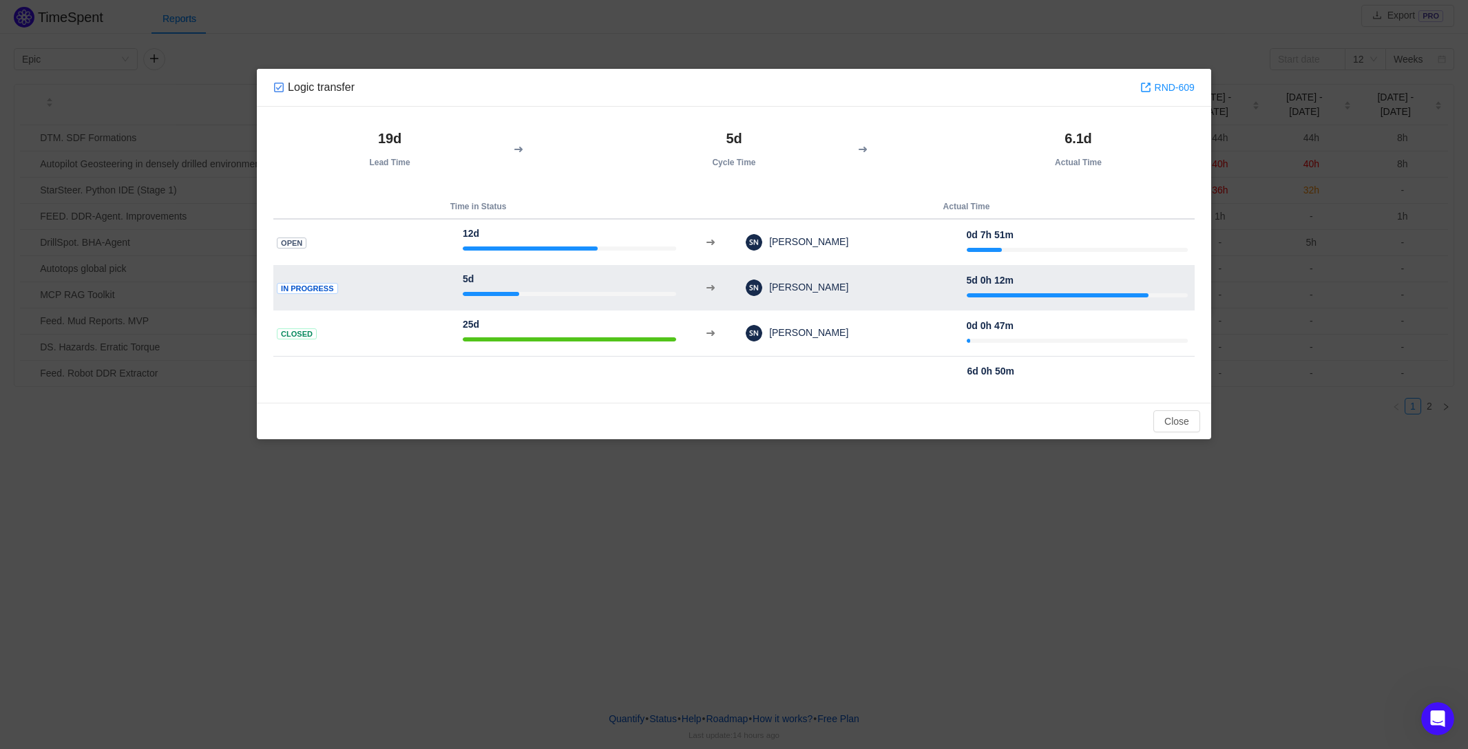
click at [1162, 289] on div at bounding box center [1077, 295] width 221 height 14
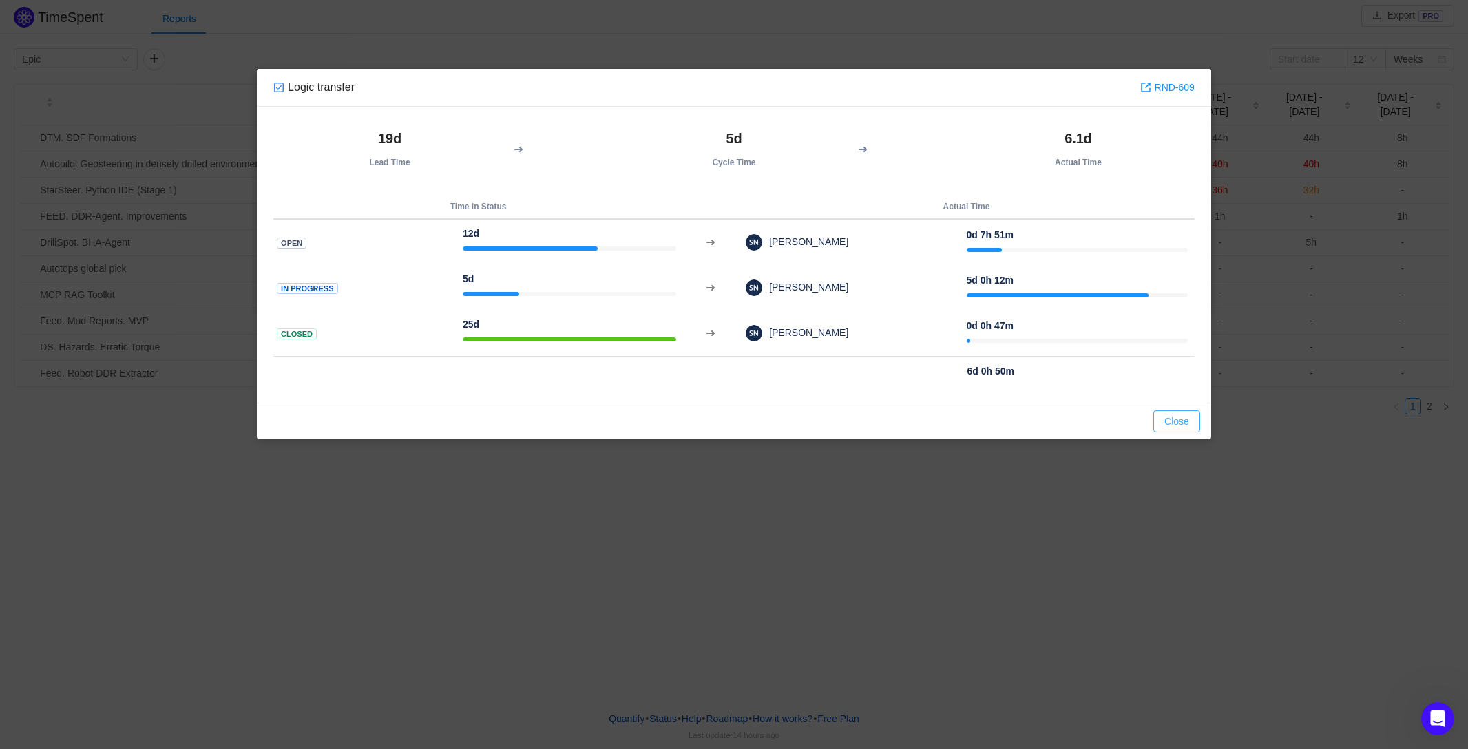
click at [1180, 422] on button "Close" at bounding box center [1176, 421] width 47 height 22
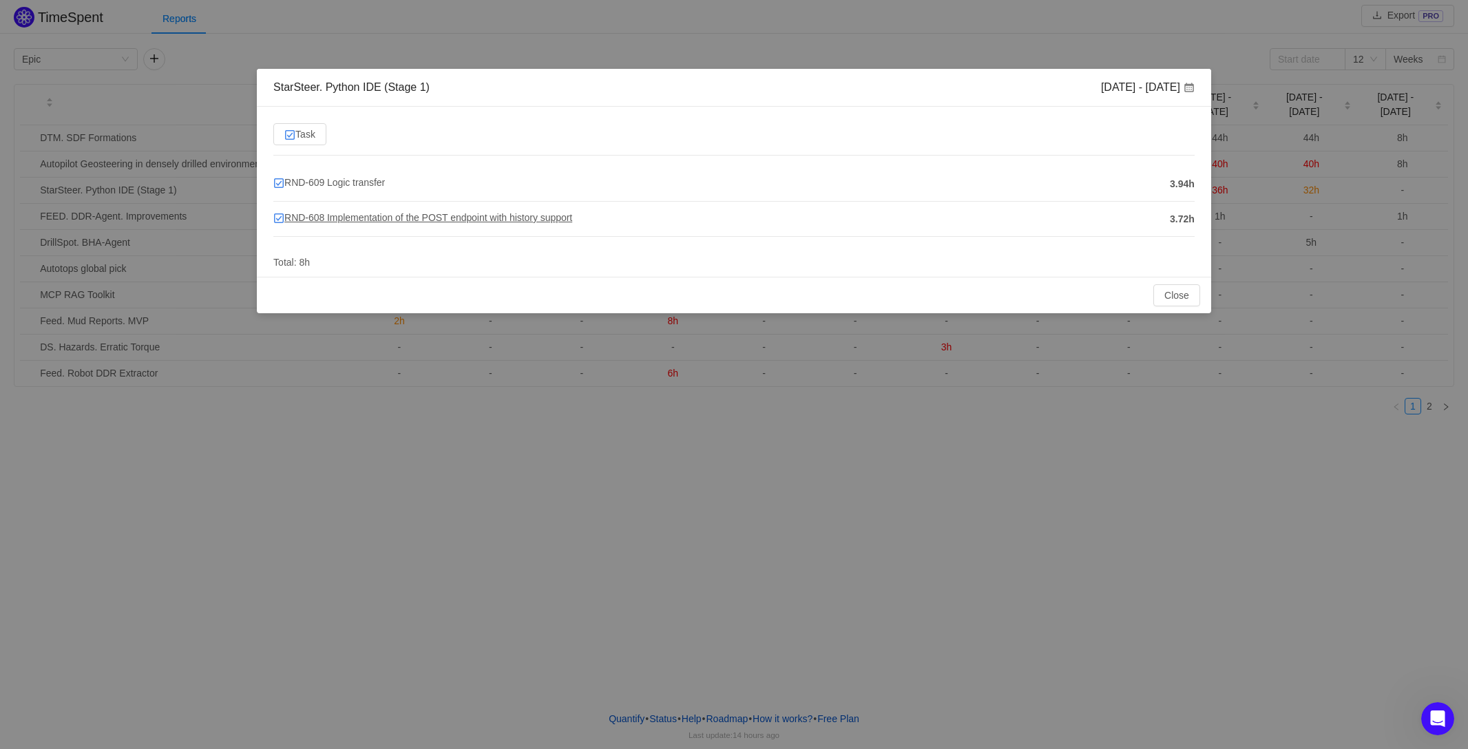
click at [340, 219] on span "RND-608 Implementation of the POST endpoint with history support" at bounding box center [422, 217] width 299 height 11
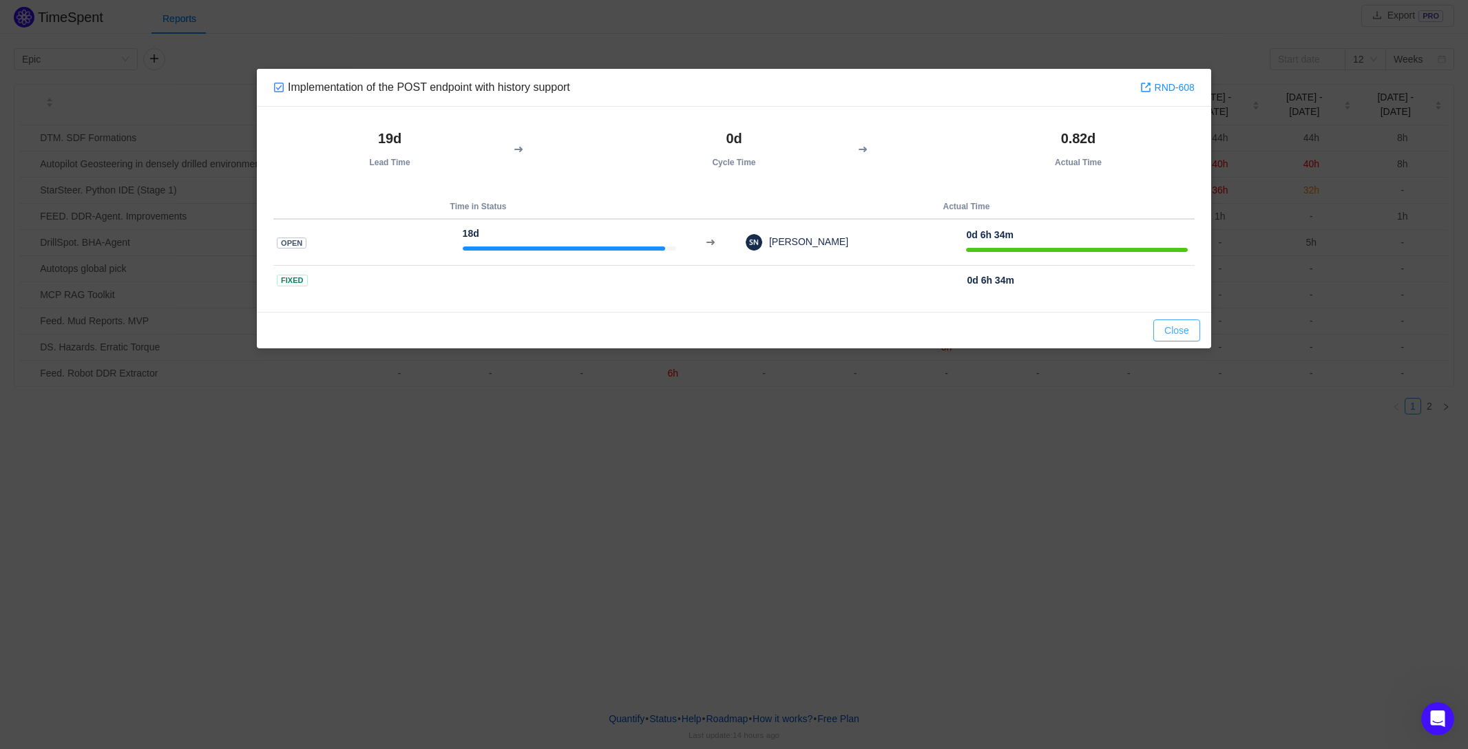
click at [1177, 325] on button "Close" at bounding box center [1176, 331] width 47 height 22
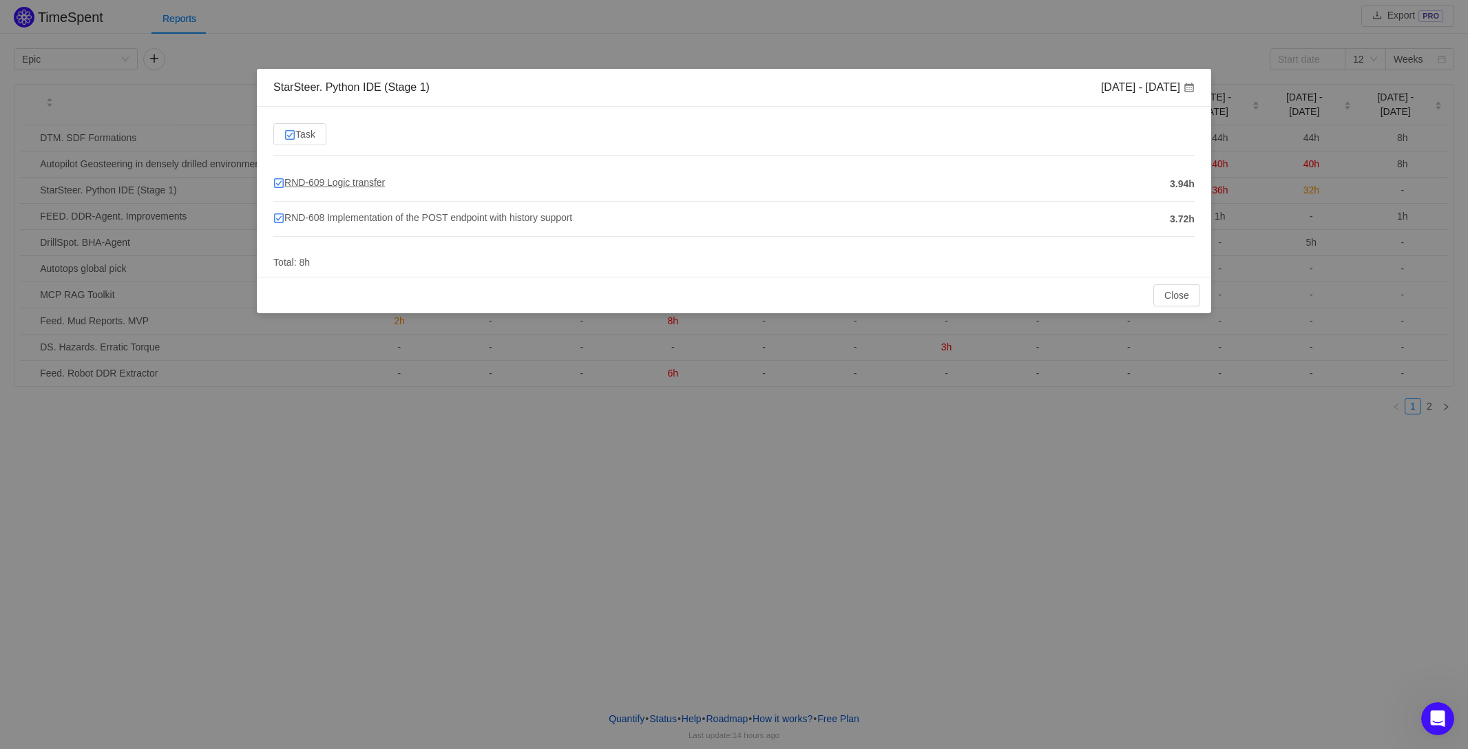
click at [364, 182] on span "RND-609 Logic transfer" at bounding box center [329, 182] width 112 height 11
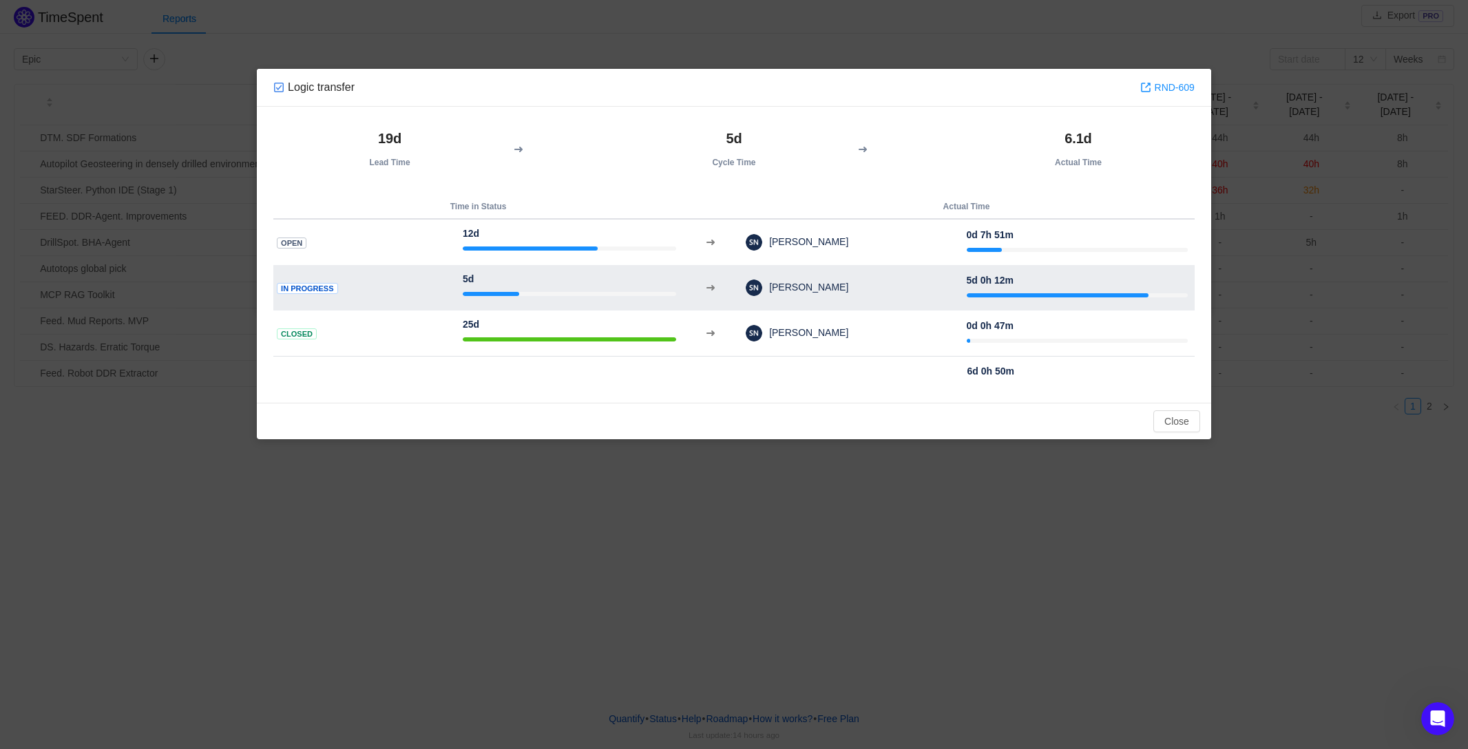
click at [664, 279] on div "5d" at bounding box center [569, 286] width 213 height 29
click at [711, 288] on span at bounding box center [710, 287] width 11 height 11
click at [711, 287] on span at bounding box center [710, 287] width 11 height 11
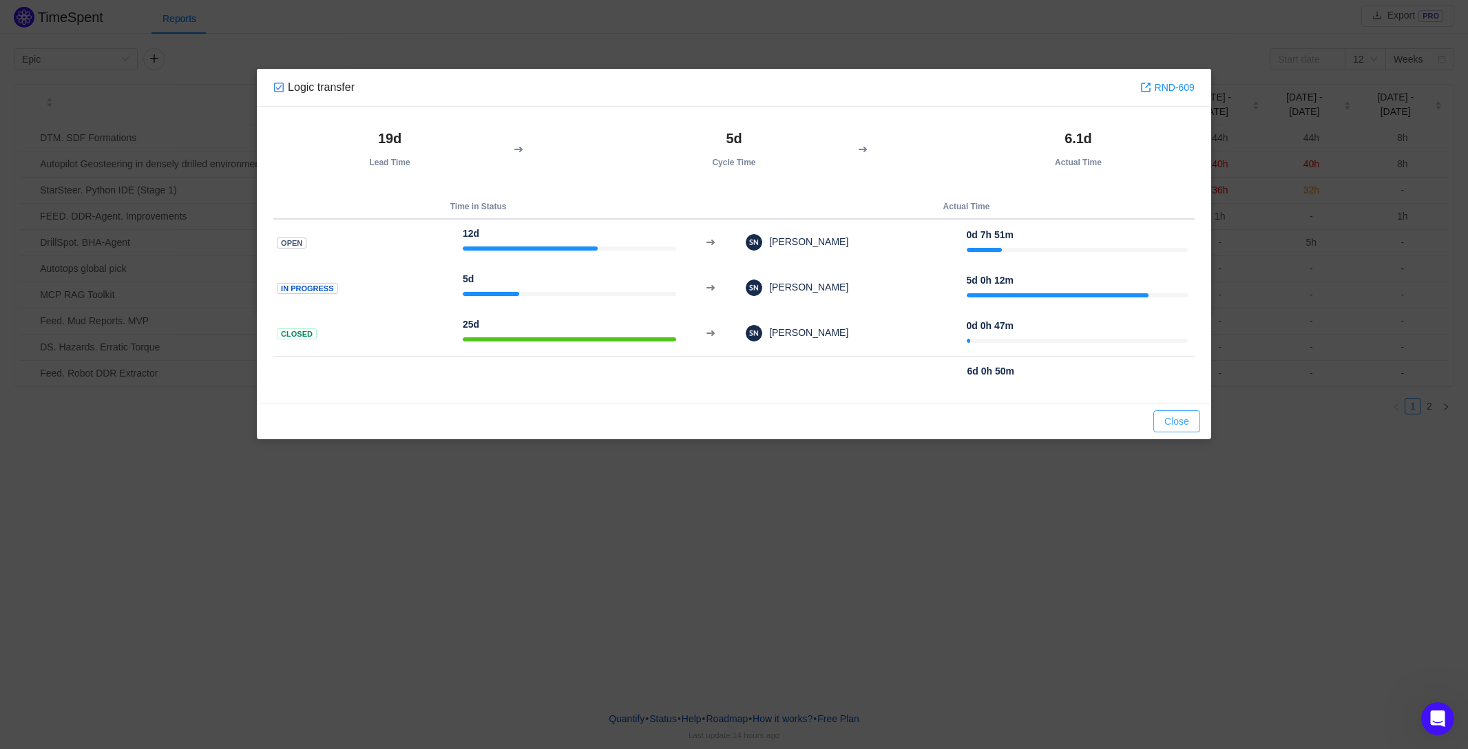
click at [1176, 418] on button "Close" at bounding box center [1176, 421] width 47 height 22
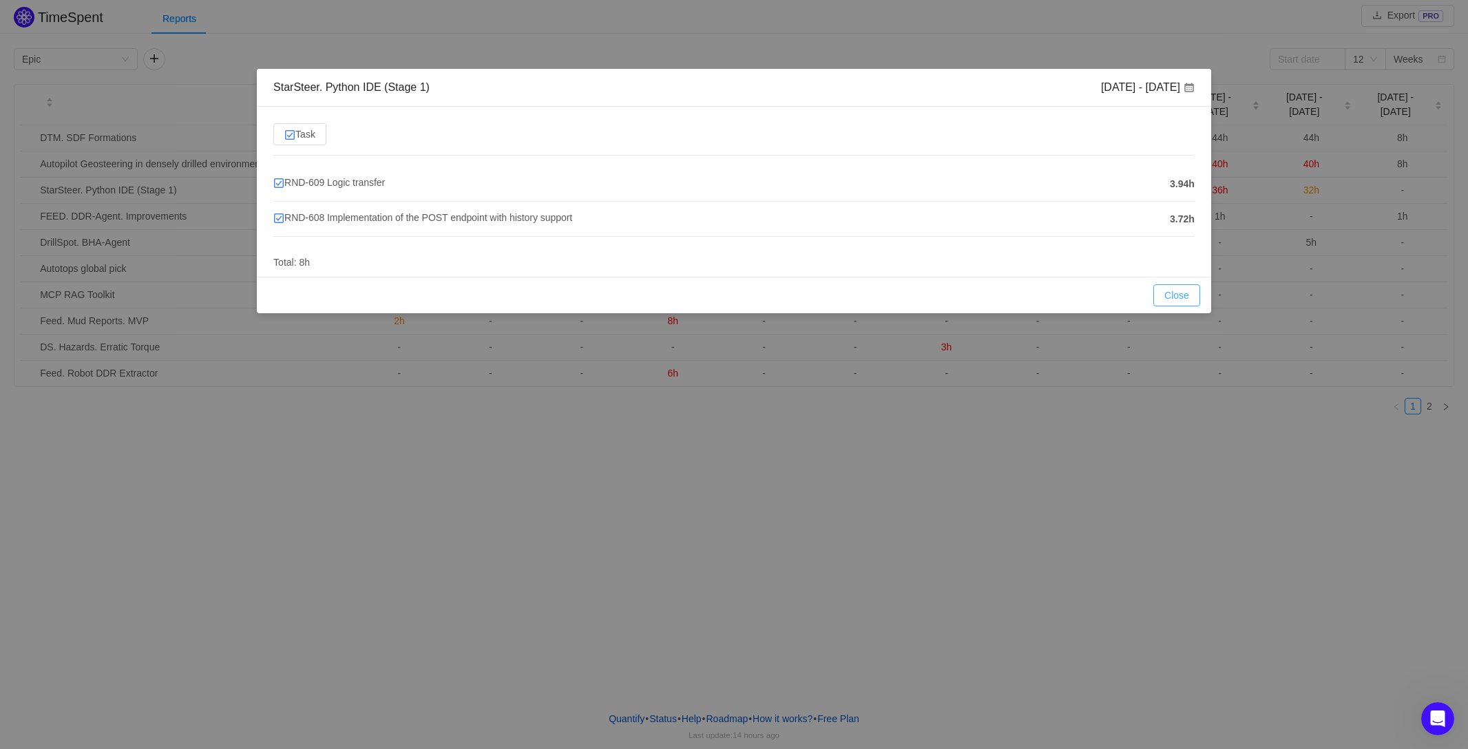
click at [1186, 297] on button "Close" at bounding box center [1176, 295] width 47 height 22
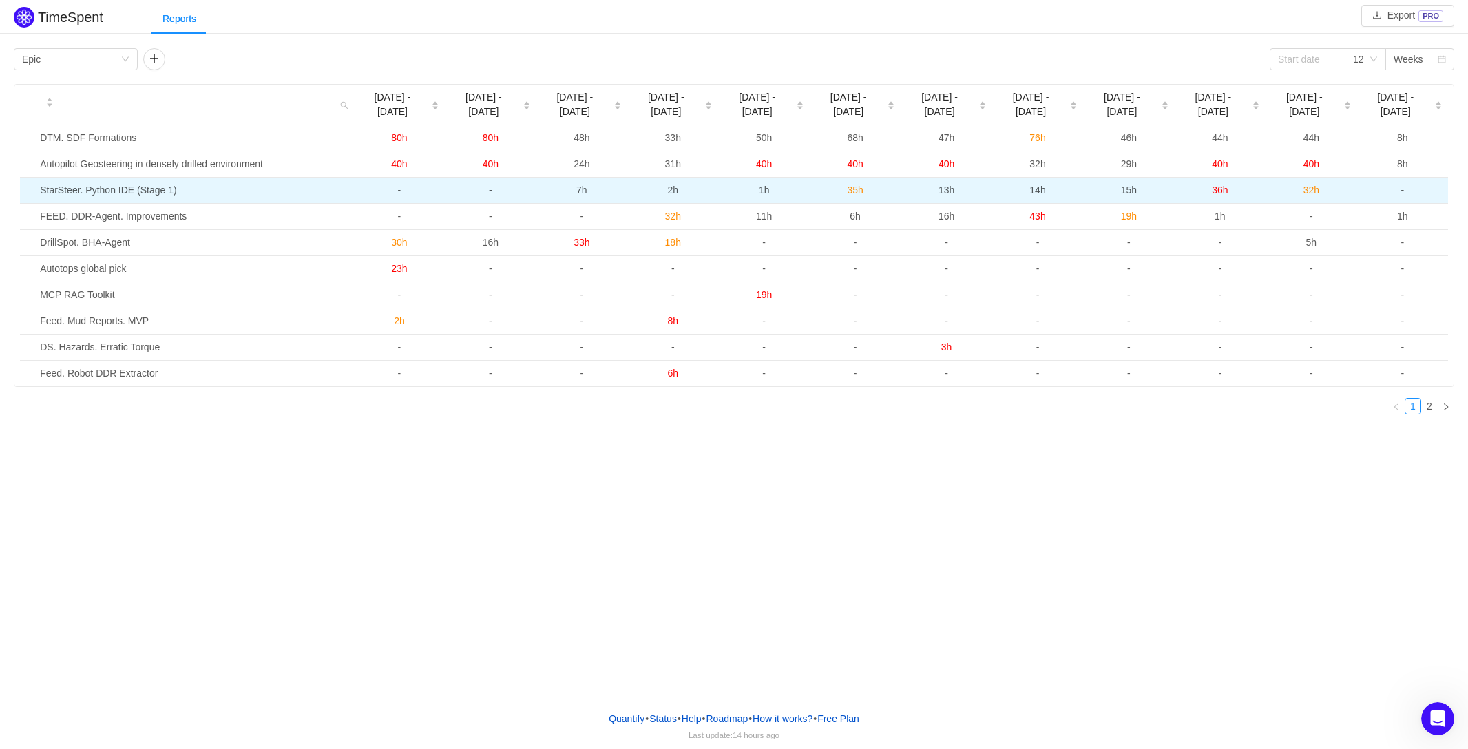
click at [580, 185] on span "7h" at bounding box center [581, 190] width 11 height 11
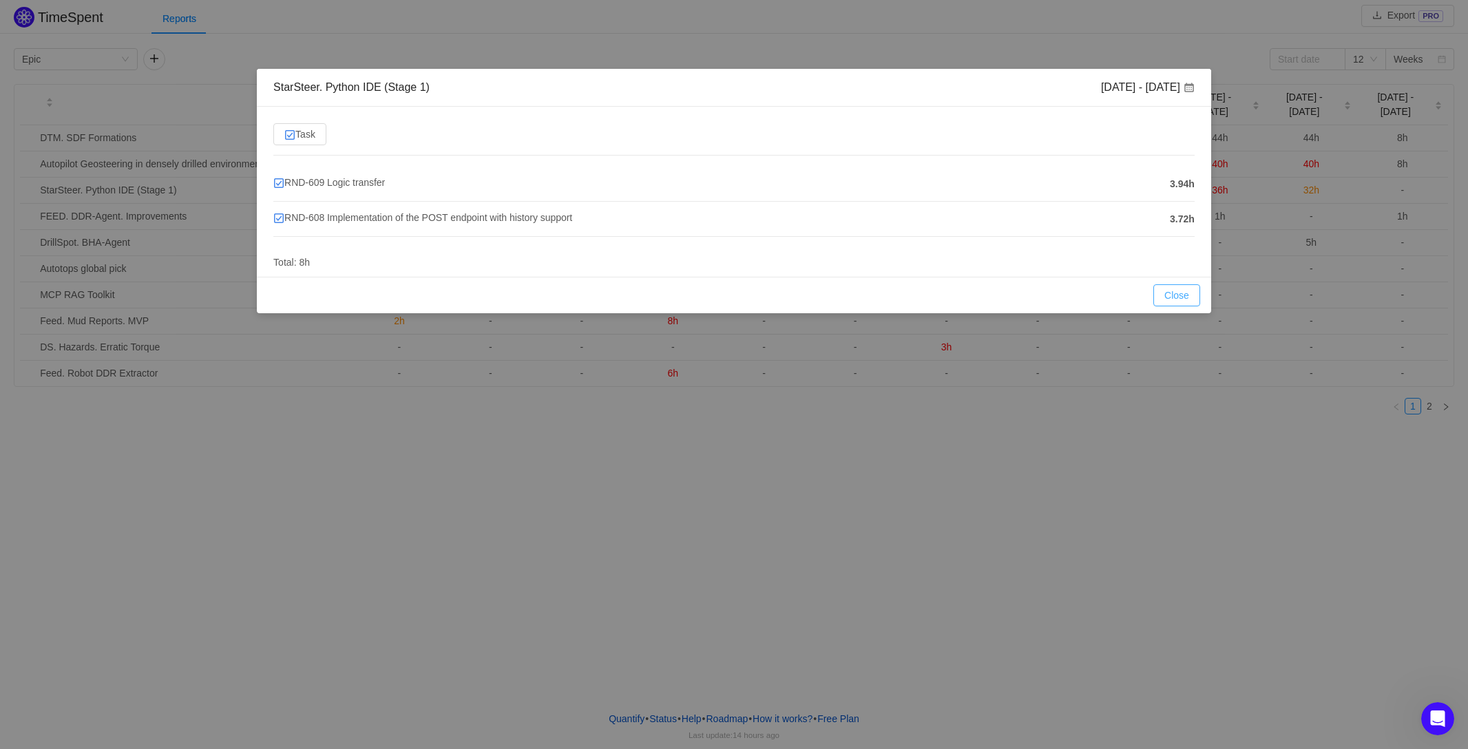
click at [1186, 295] on button "Close" at bounding box center [1176, 295] width 47 height 22
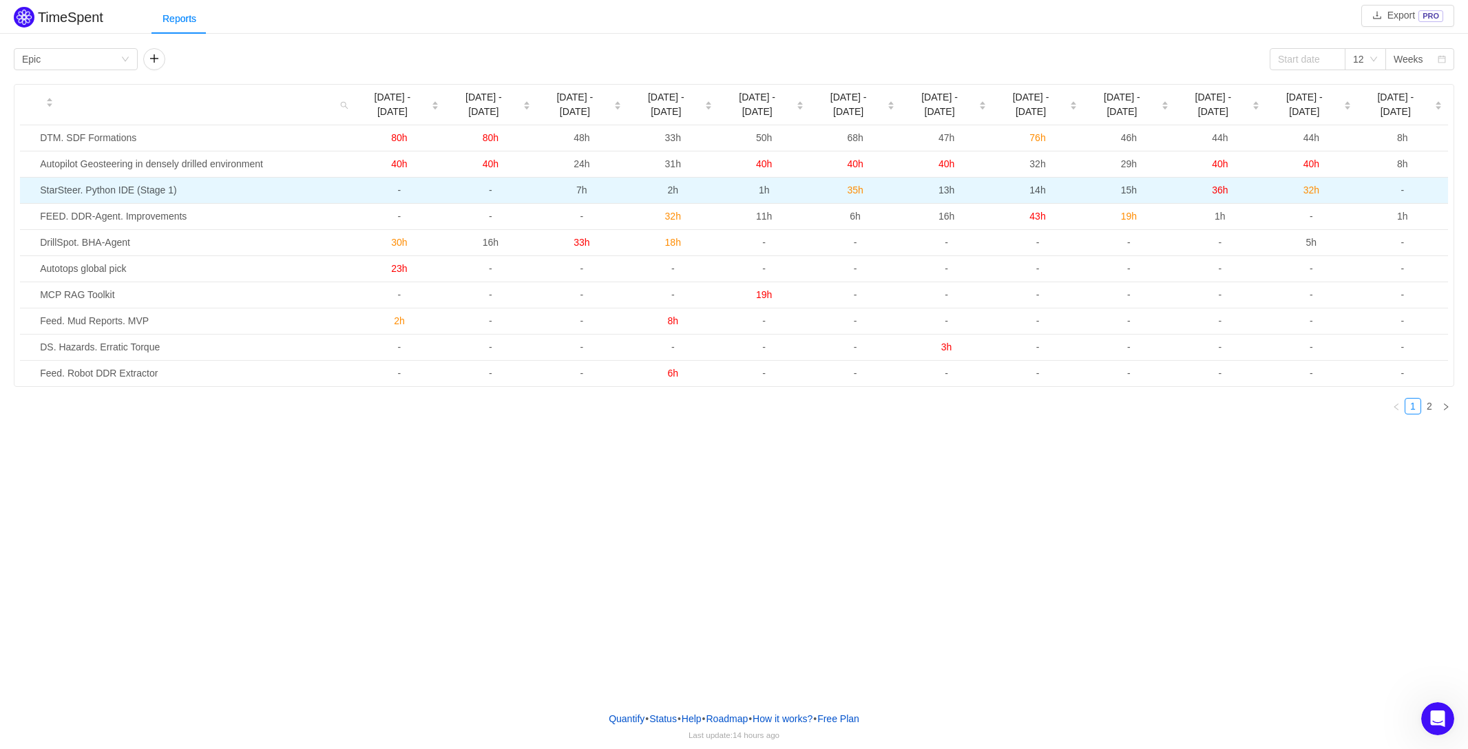
click at [677, 185] on span "2h" at bounding box center [672, 190] width 11 height 11
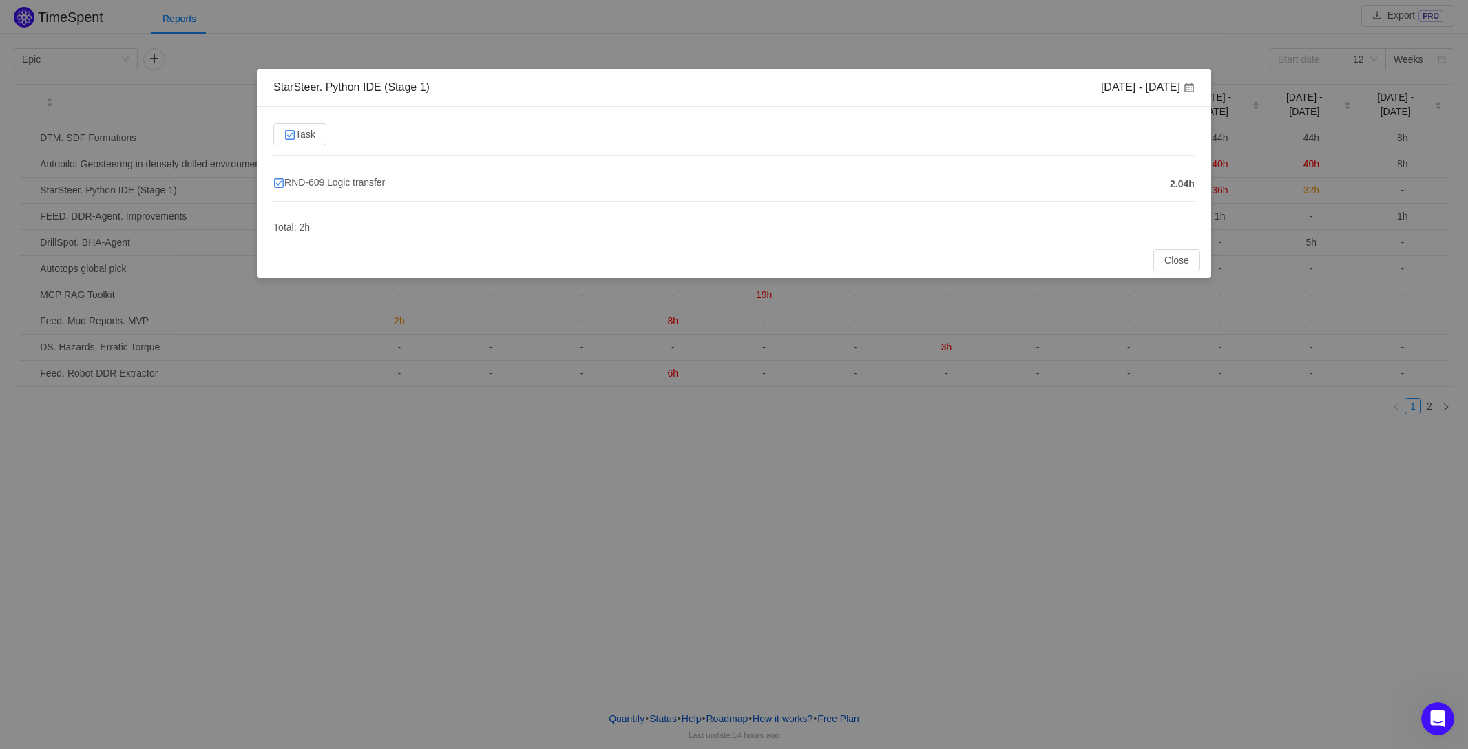
click at [351, 182] on span "RND-609 Logic transfer" at bounding box center [329, 182] width 112 height 11
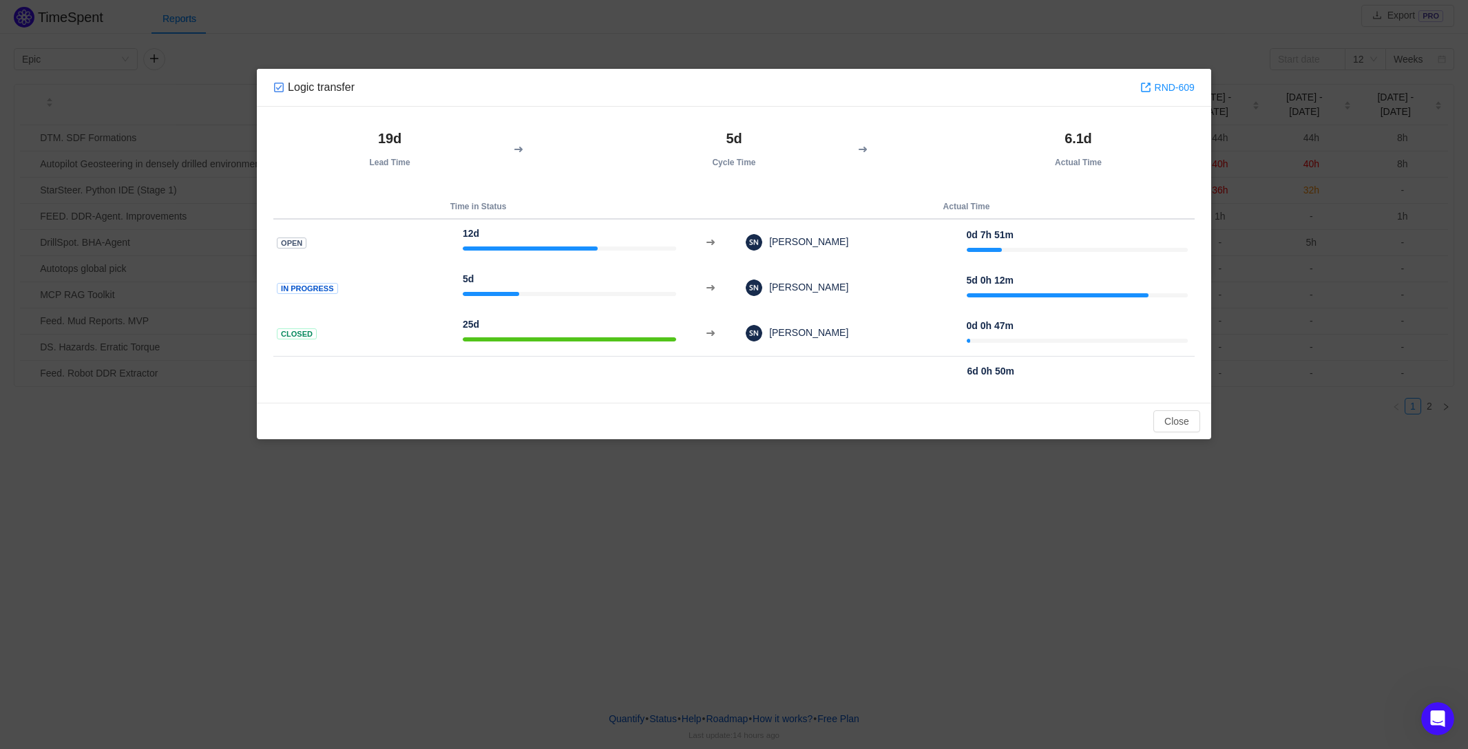
click at [997, 375] on strong "6d 0h 50m" at bounding box center [990, 371] width 47 height 11
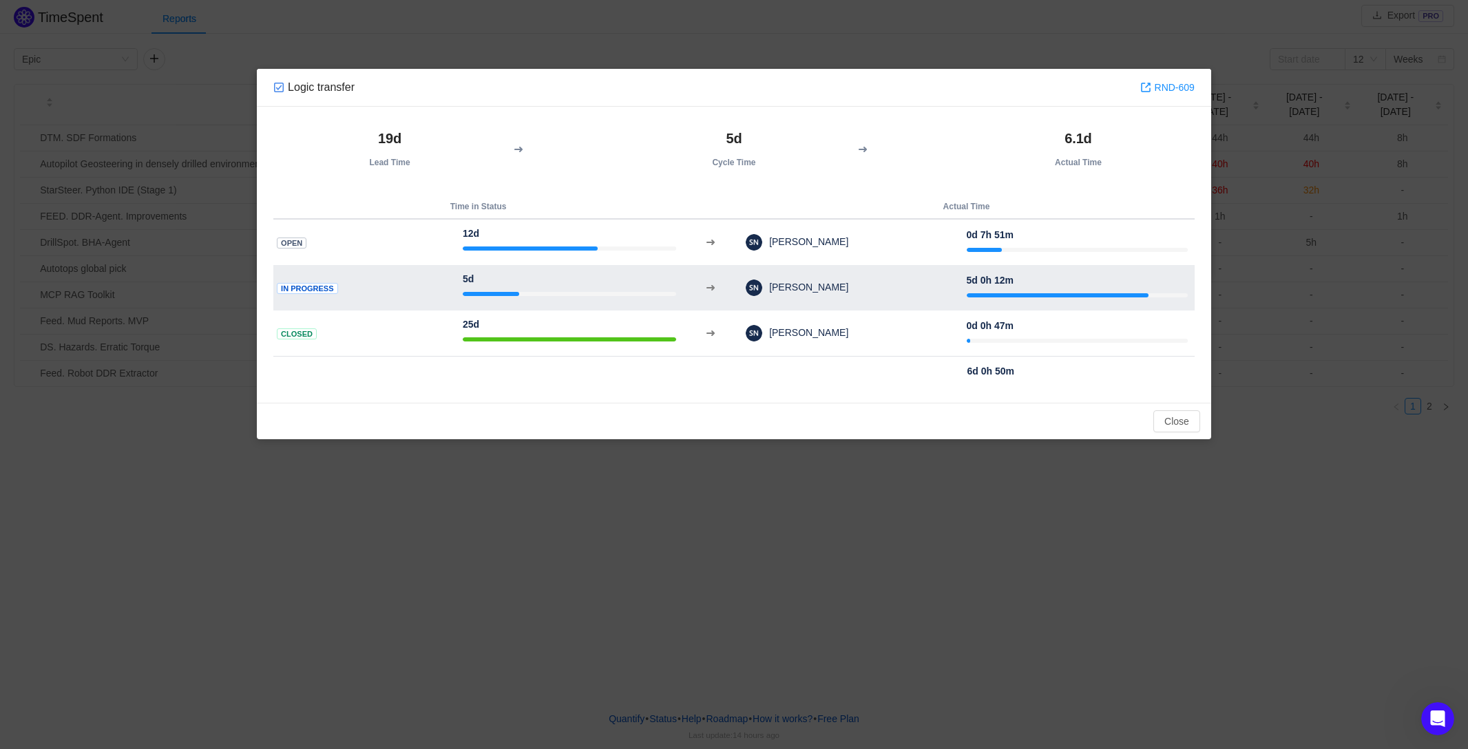
click at [1012, 289] on div at bounding box center [1077, 295] width 221 height 14
click at [1014, 290] on div at bounding box center [1077, 295] width 221 height 14
click at [1014, 289] on div at bounding box center [1077, 295] width 221 height 14
click at [704, 286] on td at bounding box center [710, 287] width 55 height 45
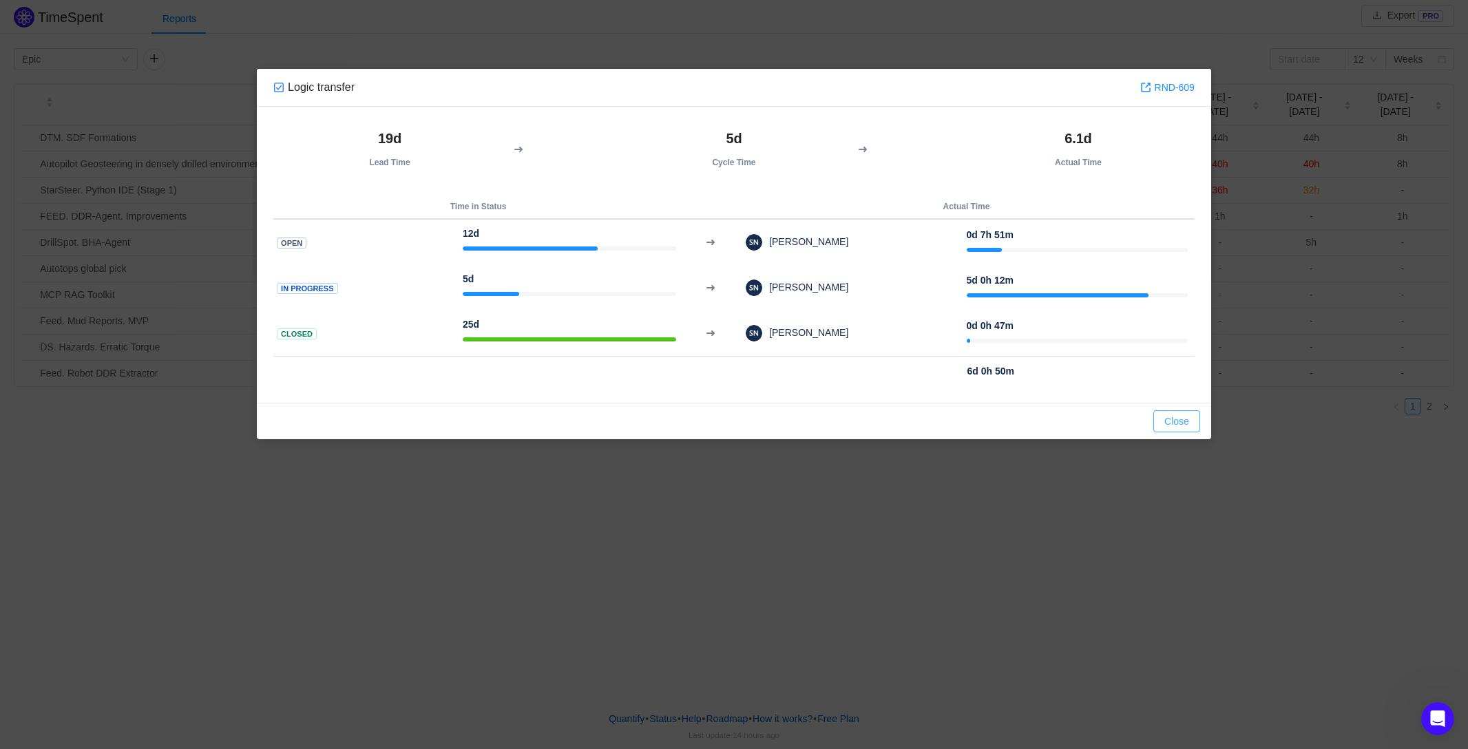
click at [1186, 418] on button "Close" at bounding box center [1176, 421] width 47 height 22
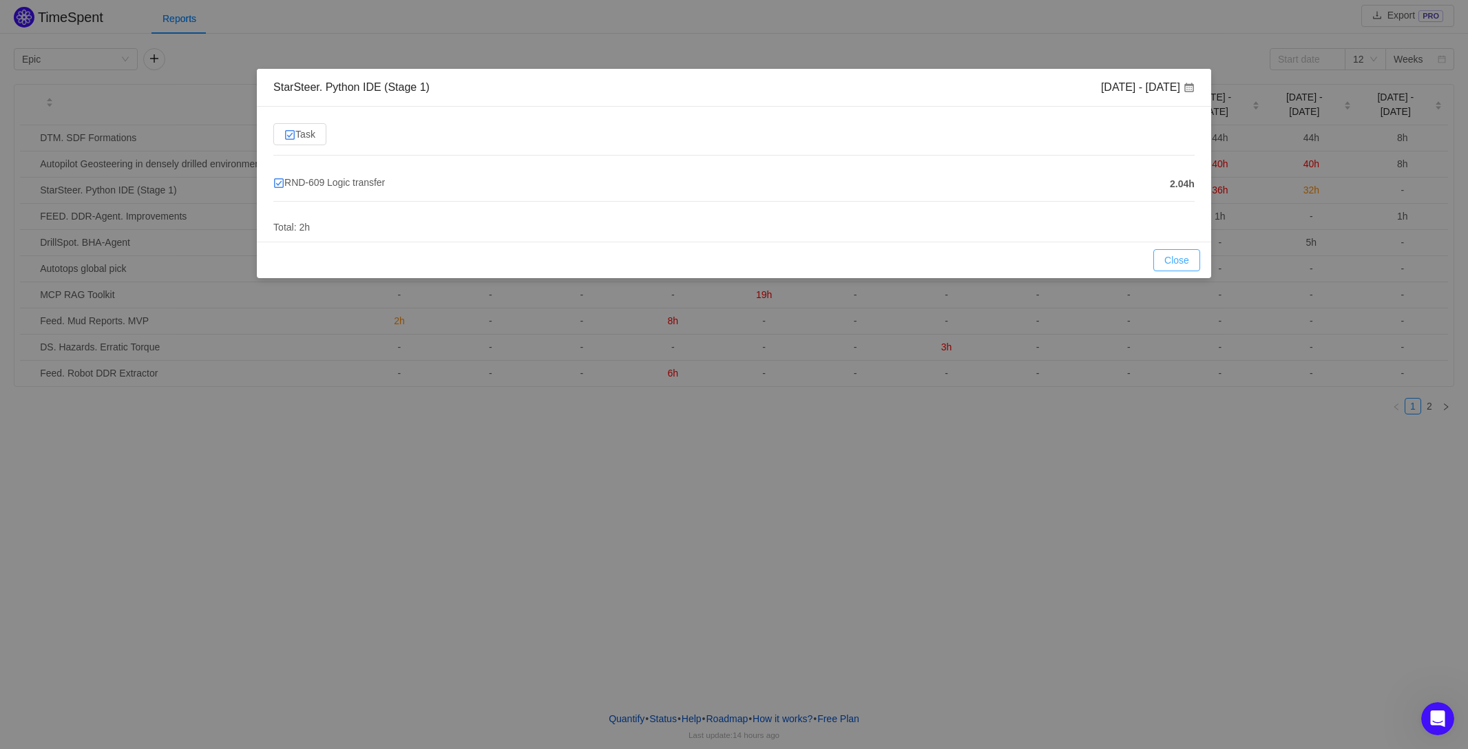
click at [1173, 264] on button "Close" at bounding box center [1176, 260] width 47 height 22
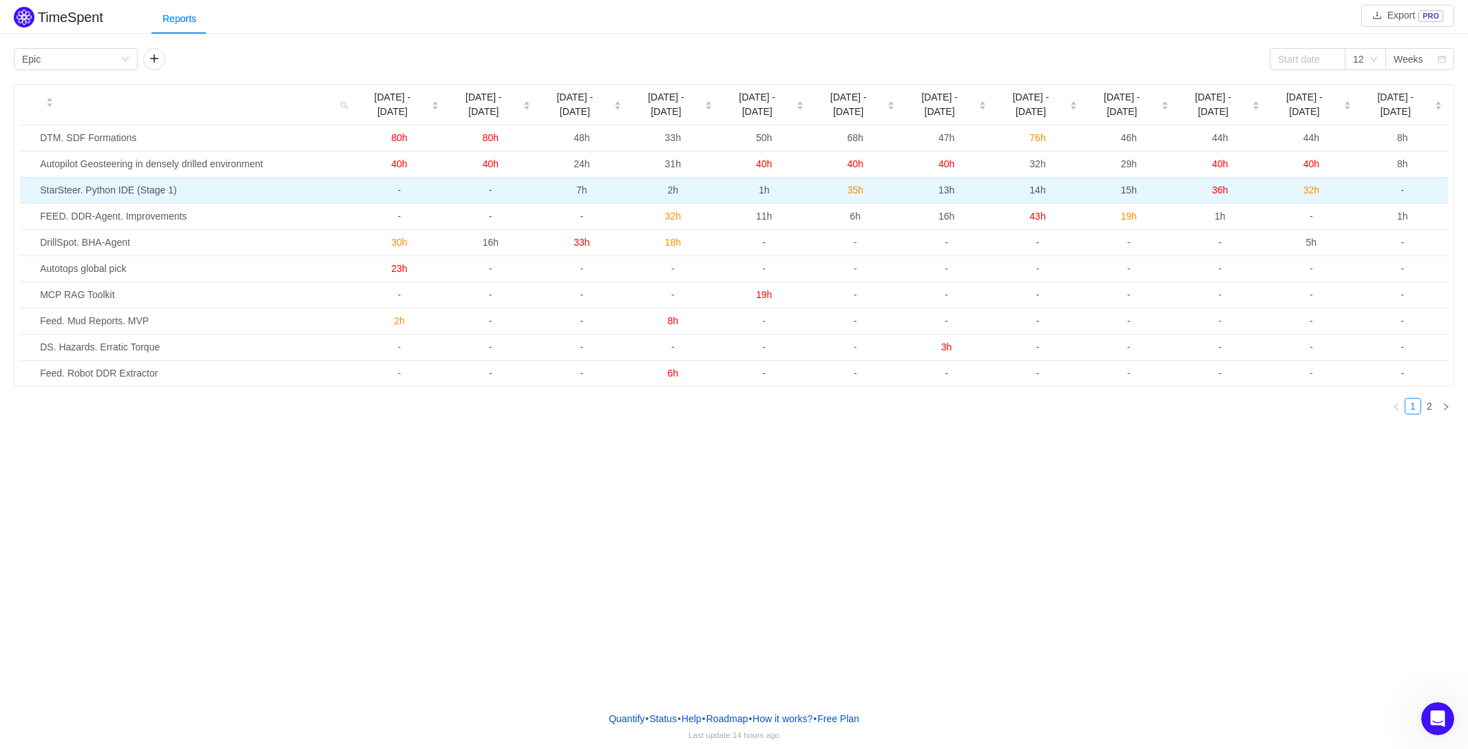
click at [852, 185] on span "35h" at bounding box center [855, 190] width 16 height 11
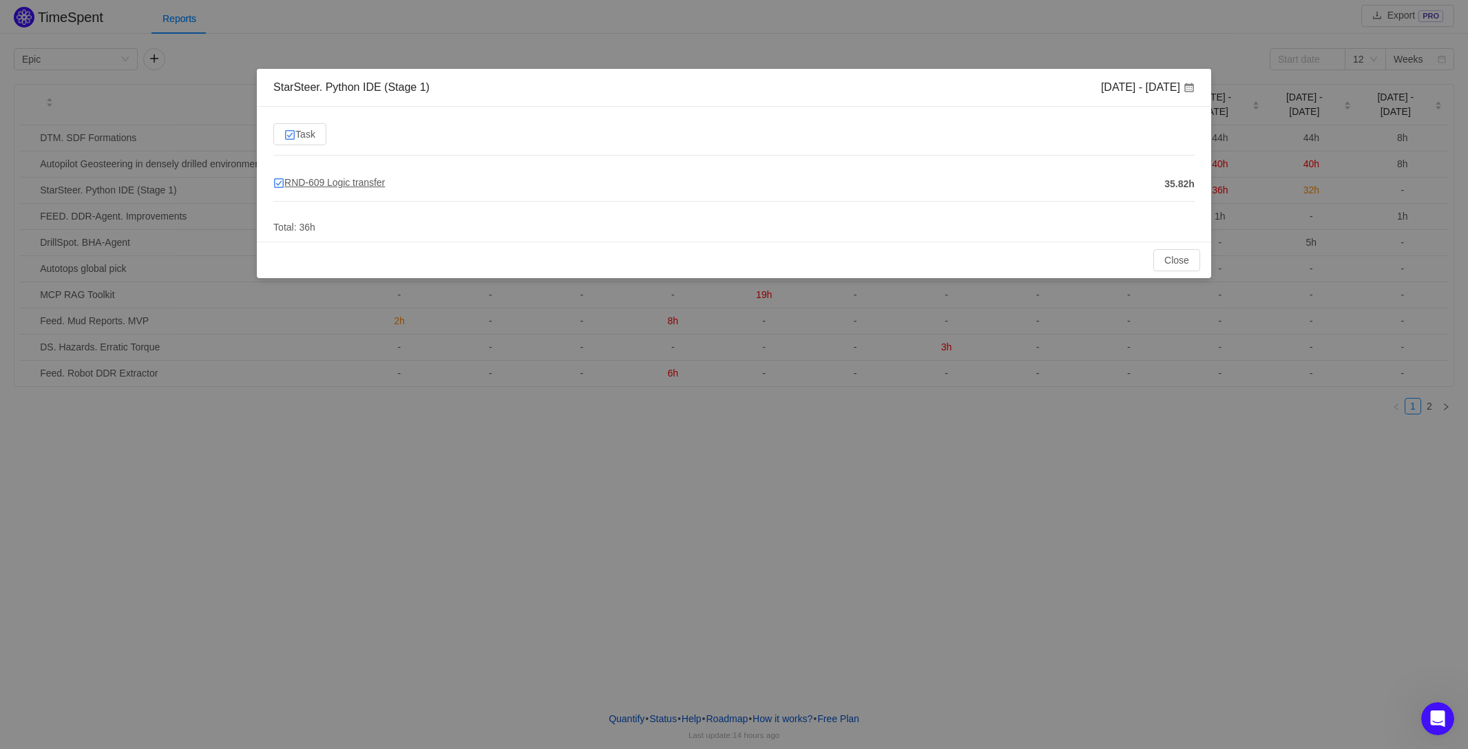
click at [381, 181] on span "RND-609 Logic transfer" at bounding box center [329, 182] width 112 height 11
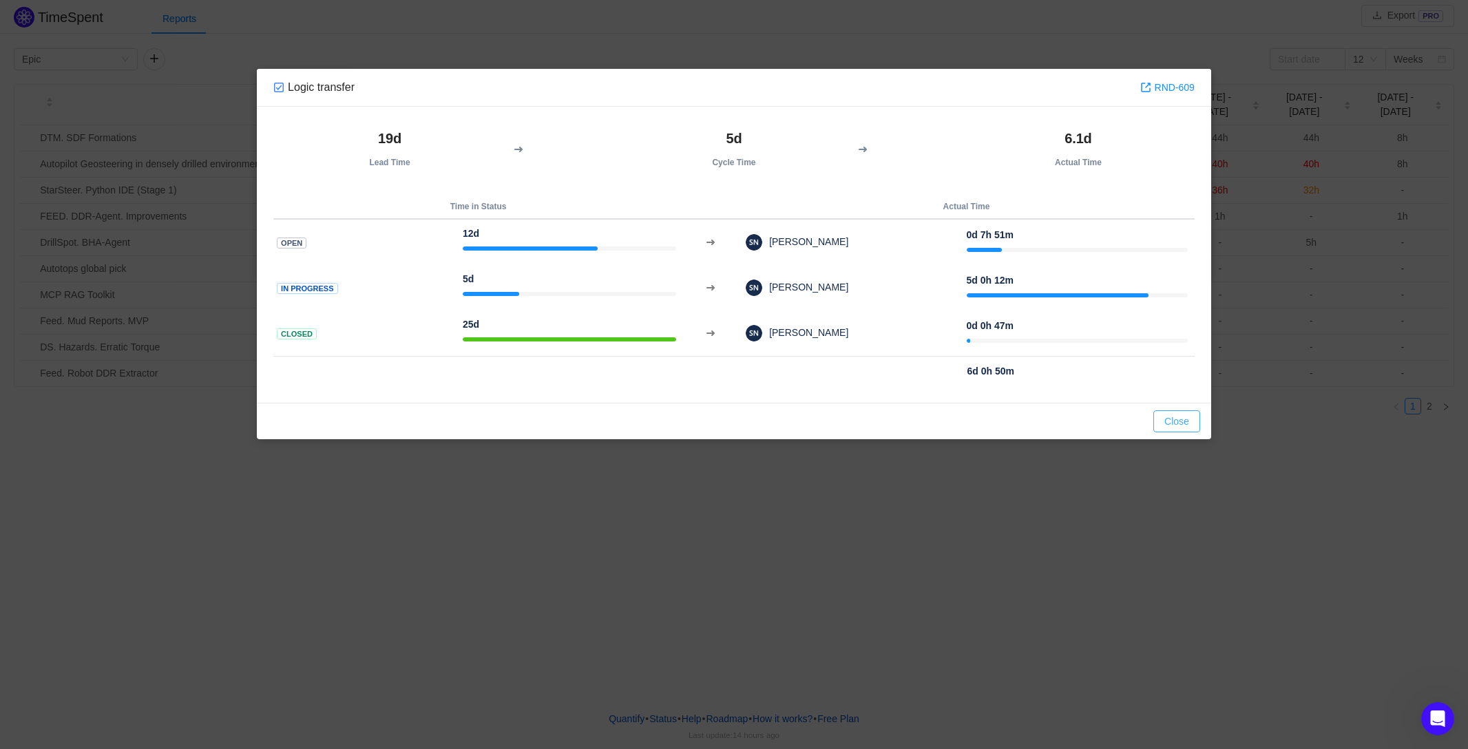
click at [1186, 419] on button "Close" at bounding box center [1176, 421] width 47 height 22
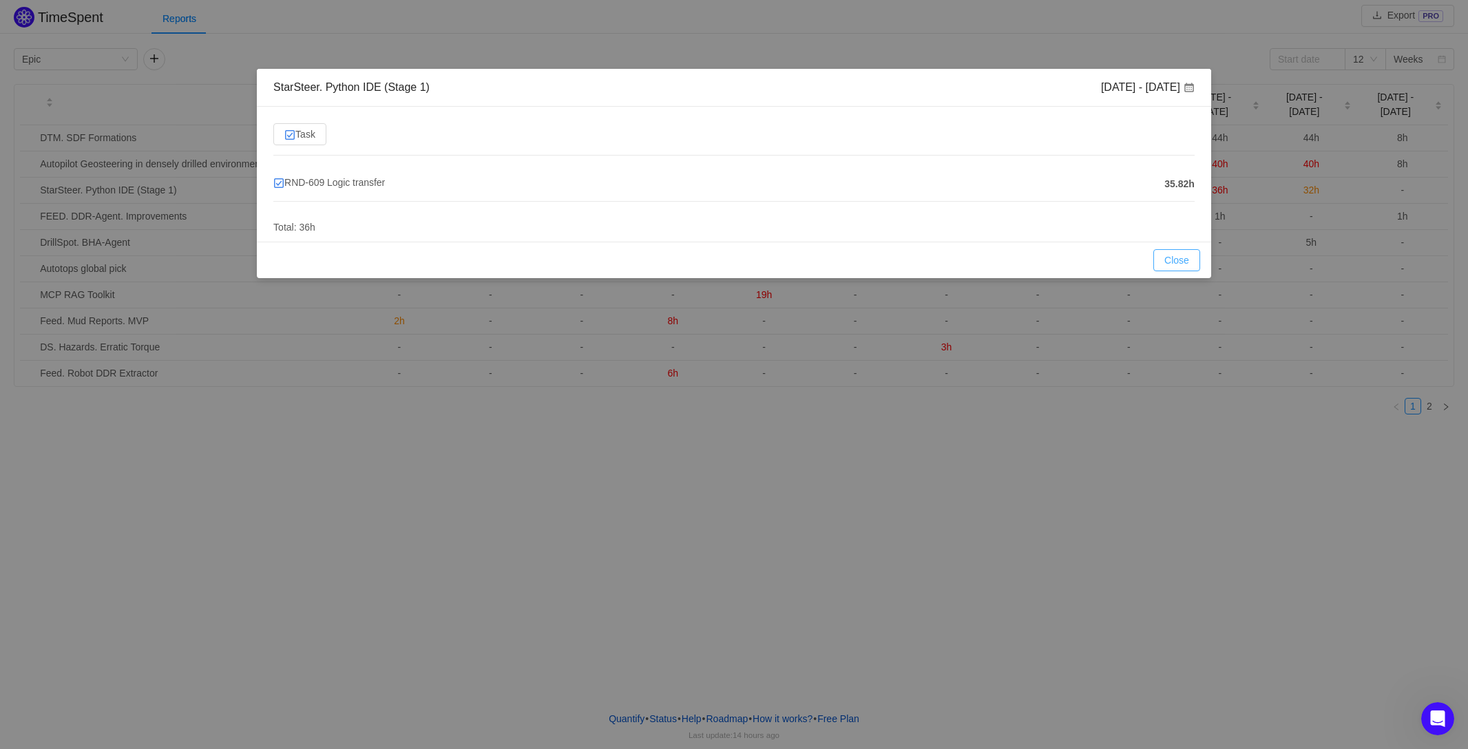
click at [1170, 257] on button "Close" at bounding box center [1176, 260] width 47 height 22
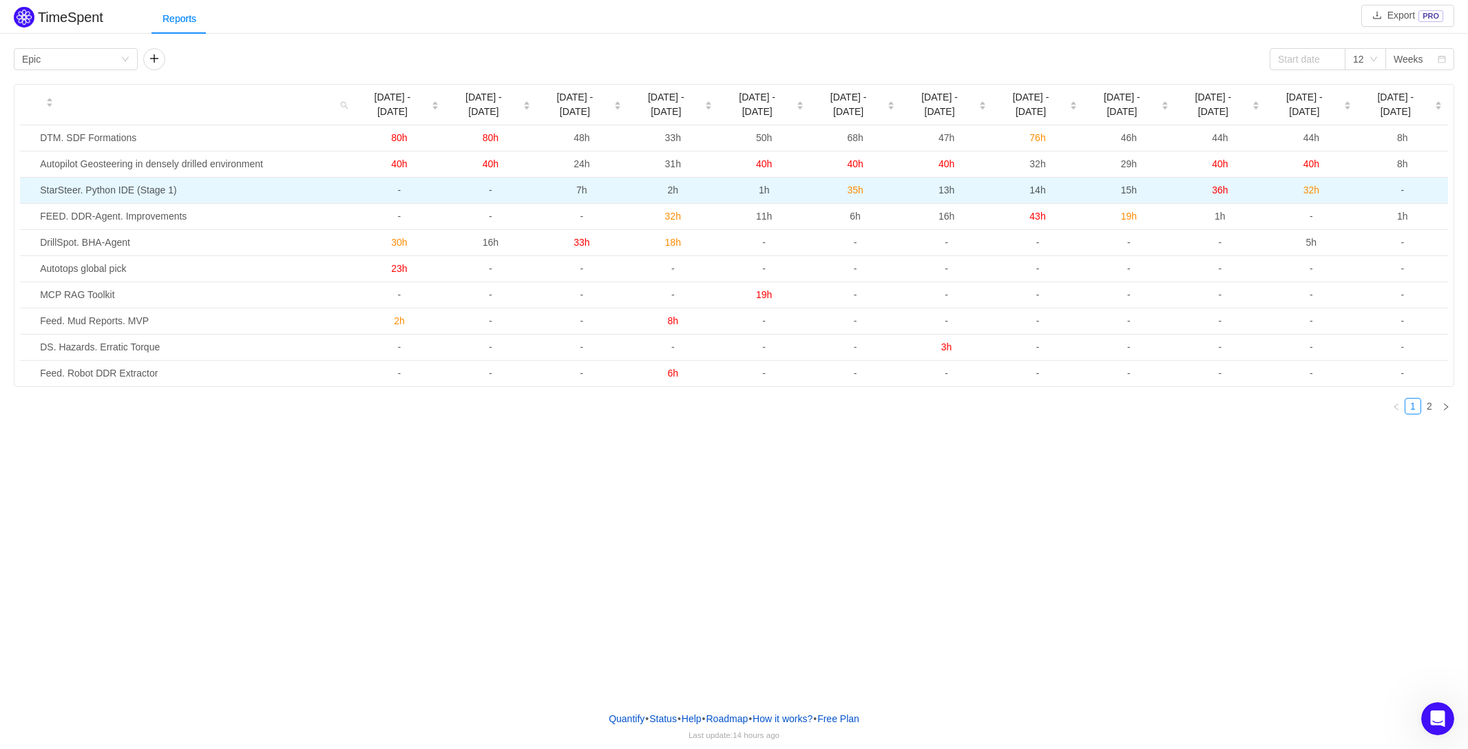
click at [1313, 185] on span "32h" at bounding box center [1311, 190] width 16 height 11
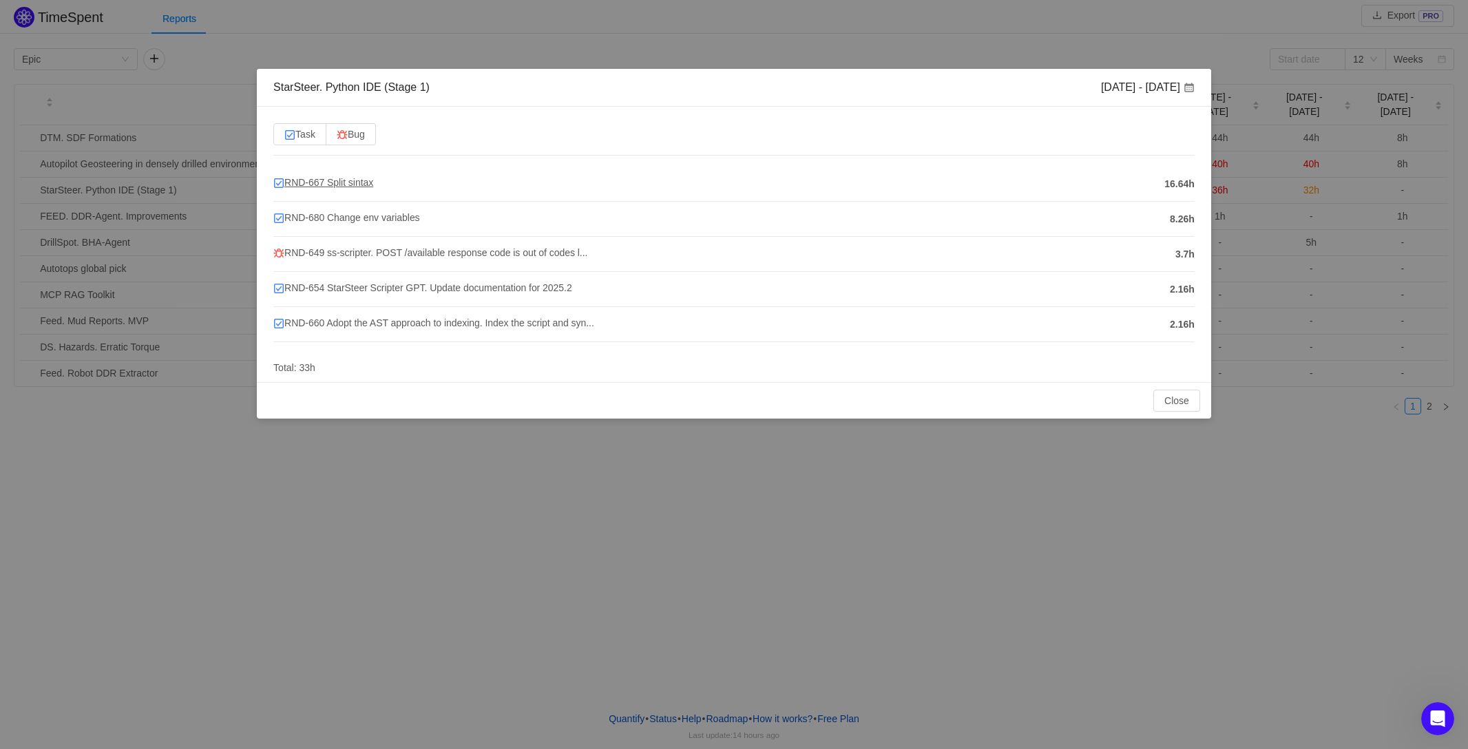
click at [327, 179] on span "RND-667 Split sintax" at bounding box center [323, 182] width 100 height 11
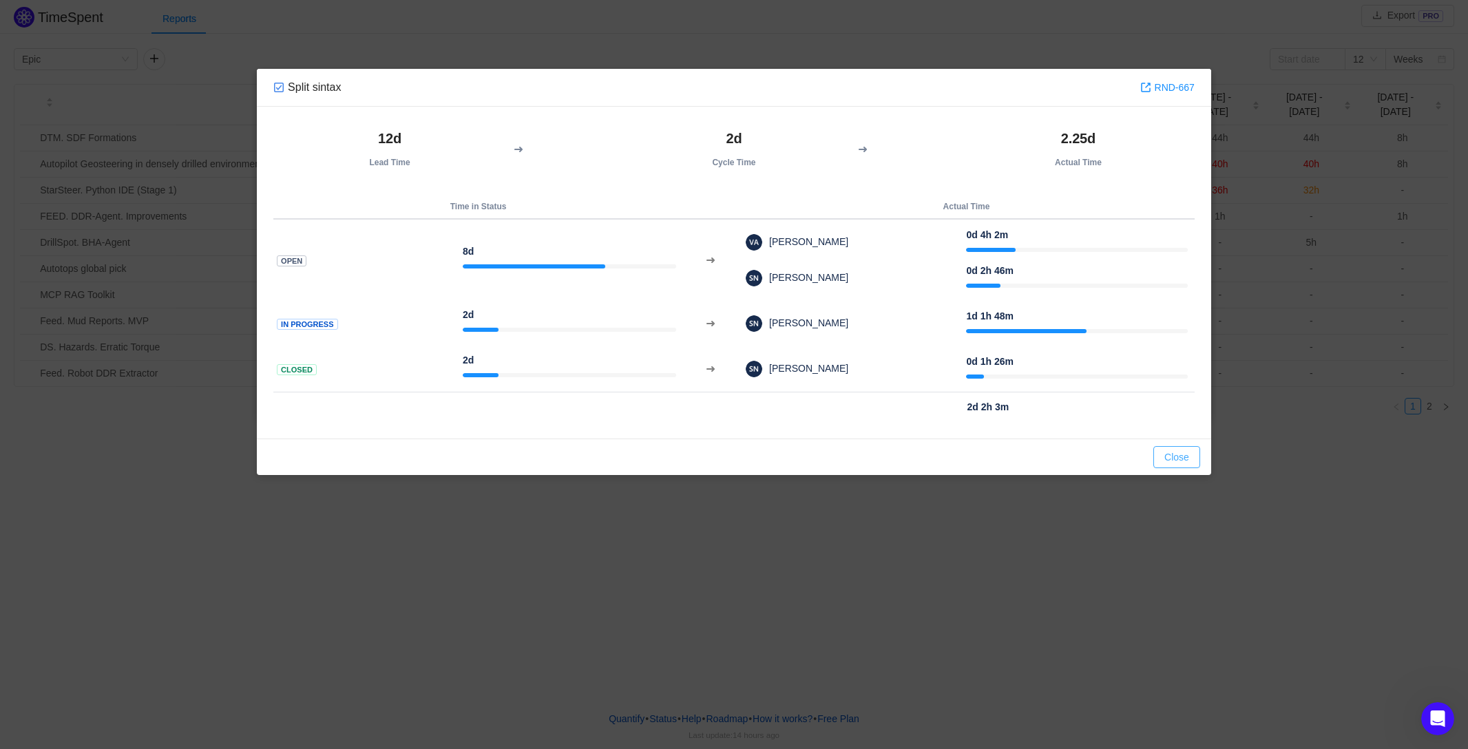
click at [1177, 449] on button "Close" at bounding box center [1176, 457] width 47 height 22
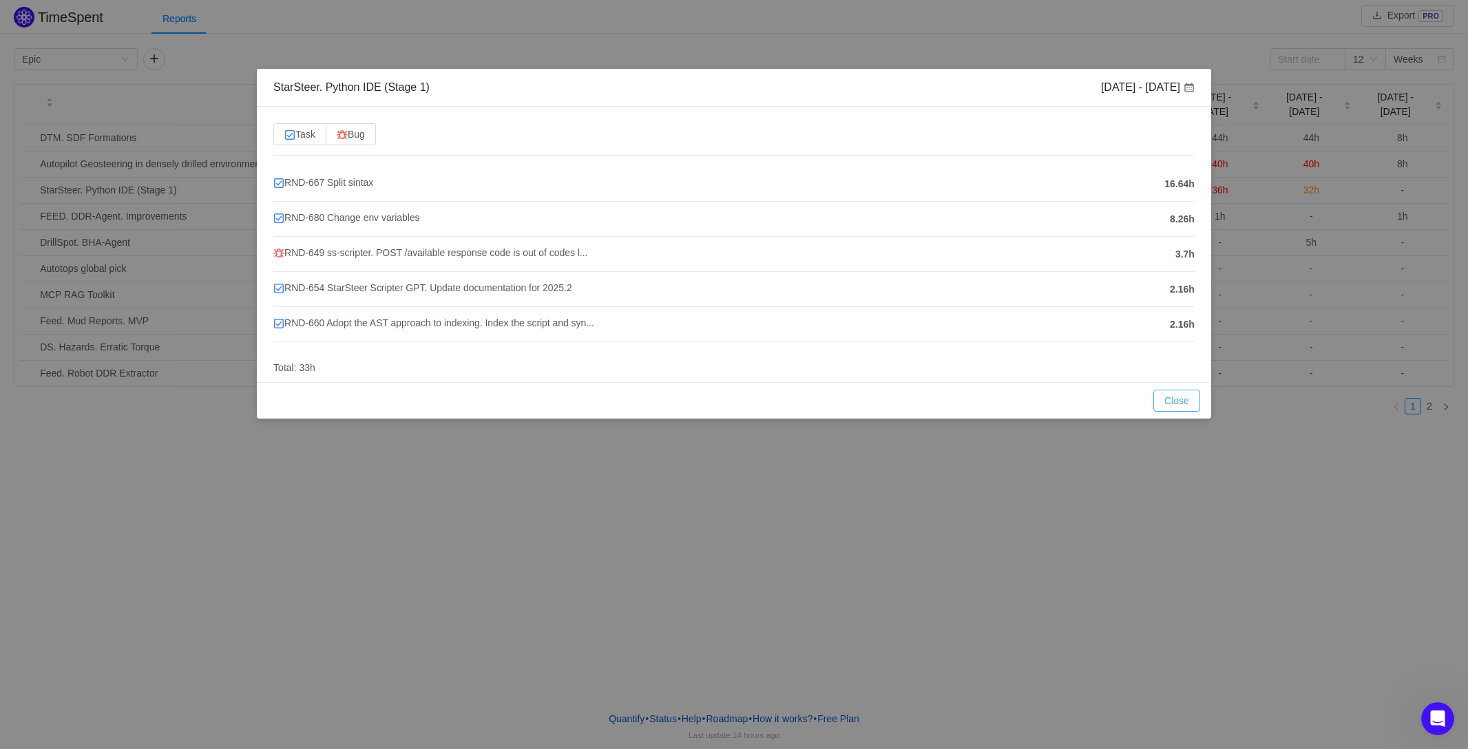
click at [1184, 399] on button "Close" at bounding box center [1176, 401] width 47 height 22
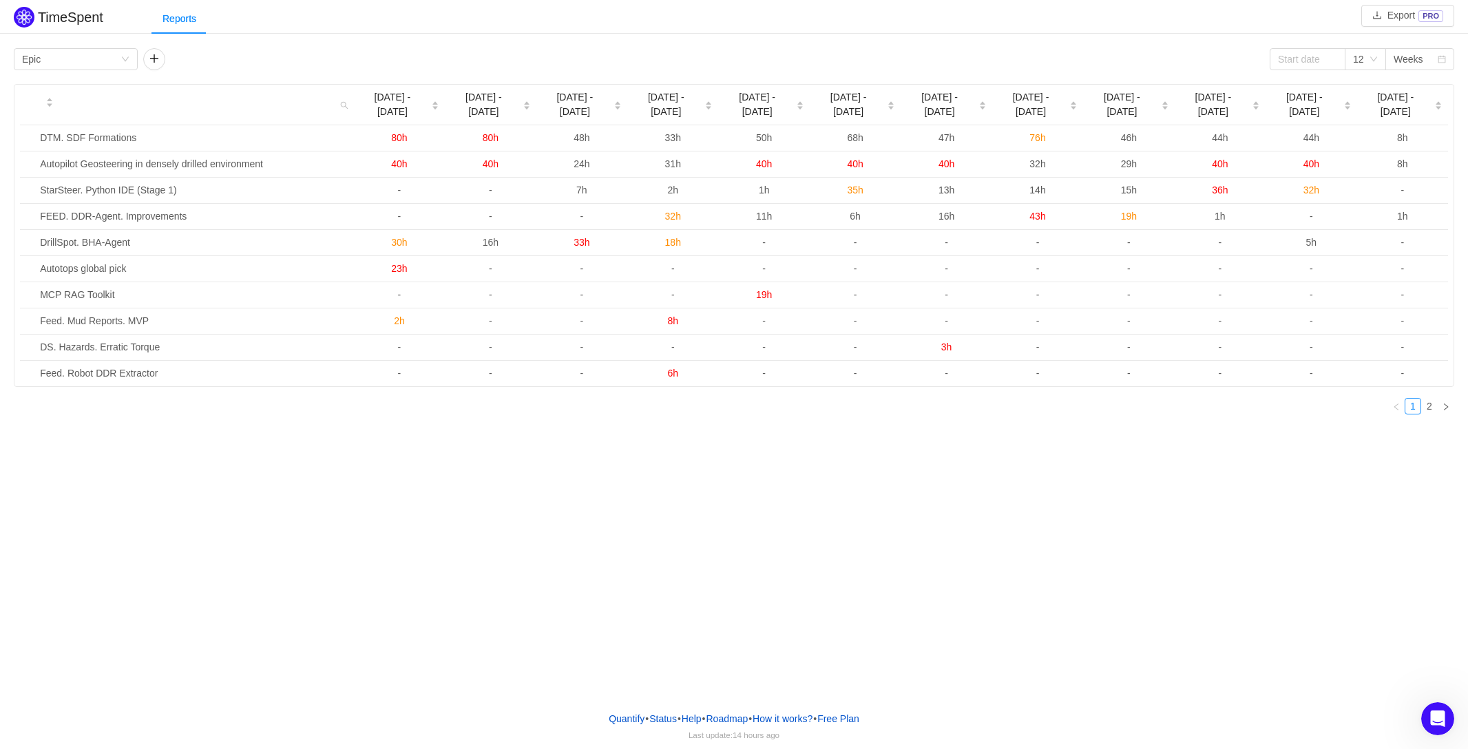
click at [404, 132] on span "80h" at bounding box center [399, 137] width 16 height 11
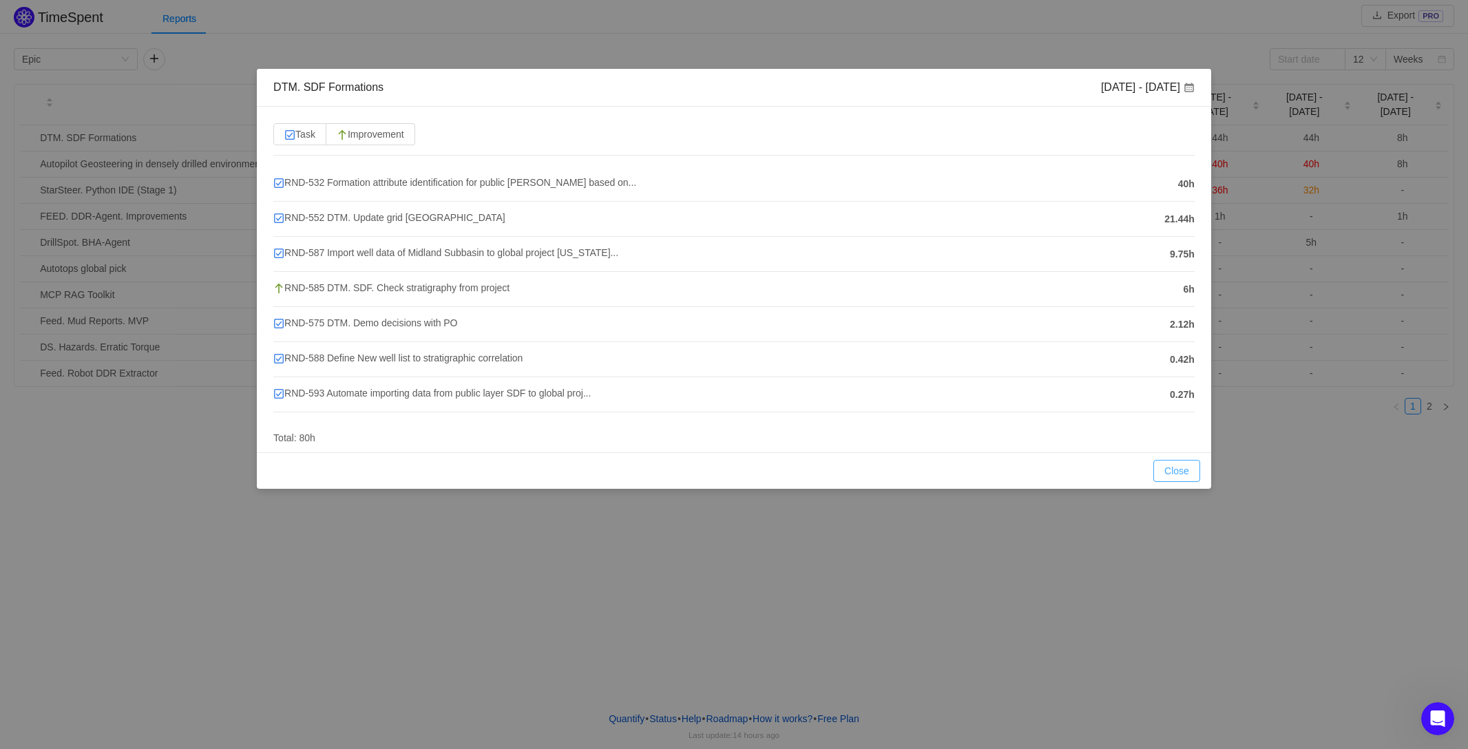
click at [1182, 480] on button "Close" at bounding box center [1176, 471] width 47 height 22
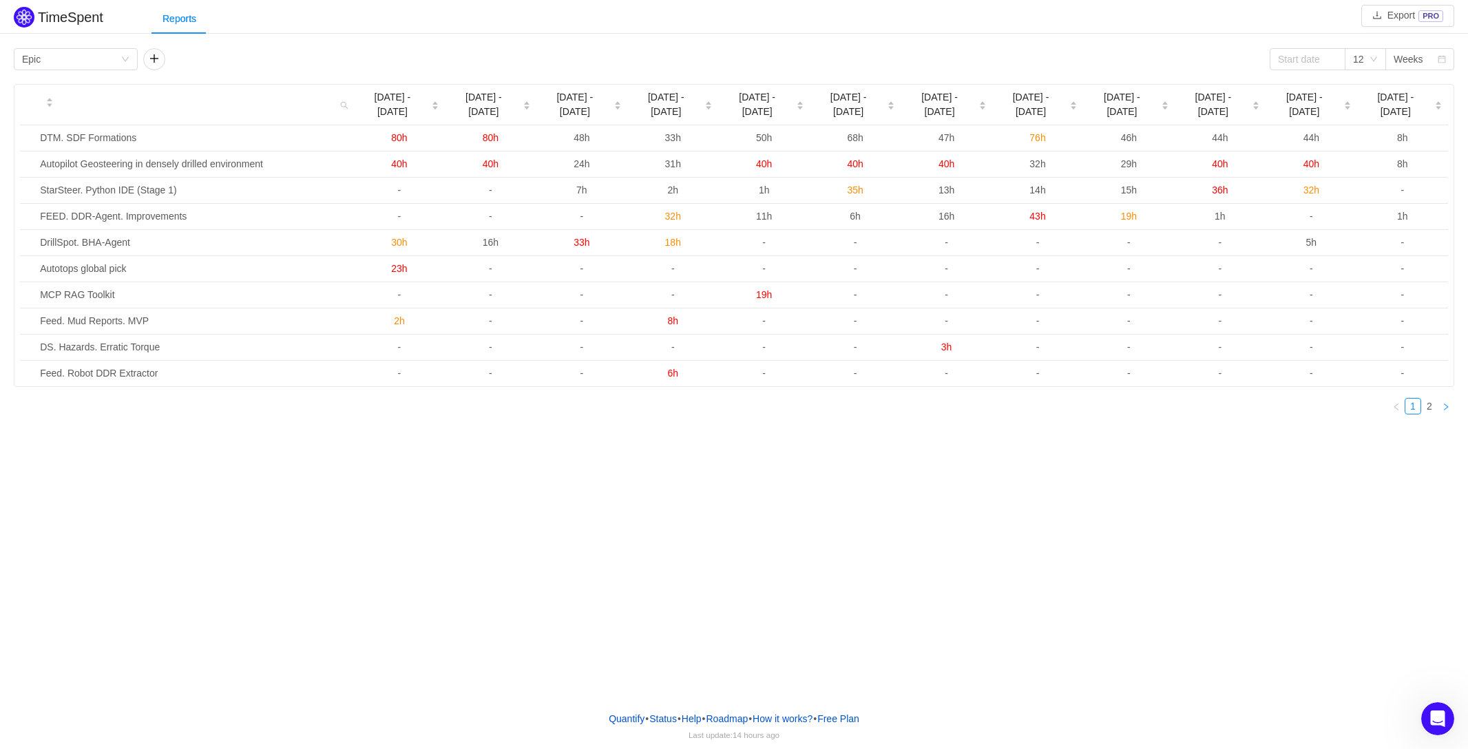
click at [1447, 403] on icon "icon: right" at bounding box center [1446, 407] width 8 height 8
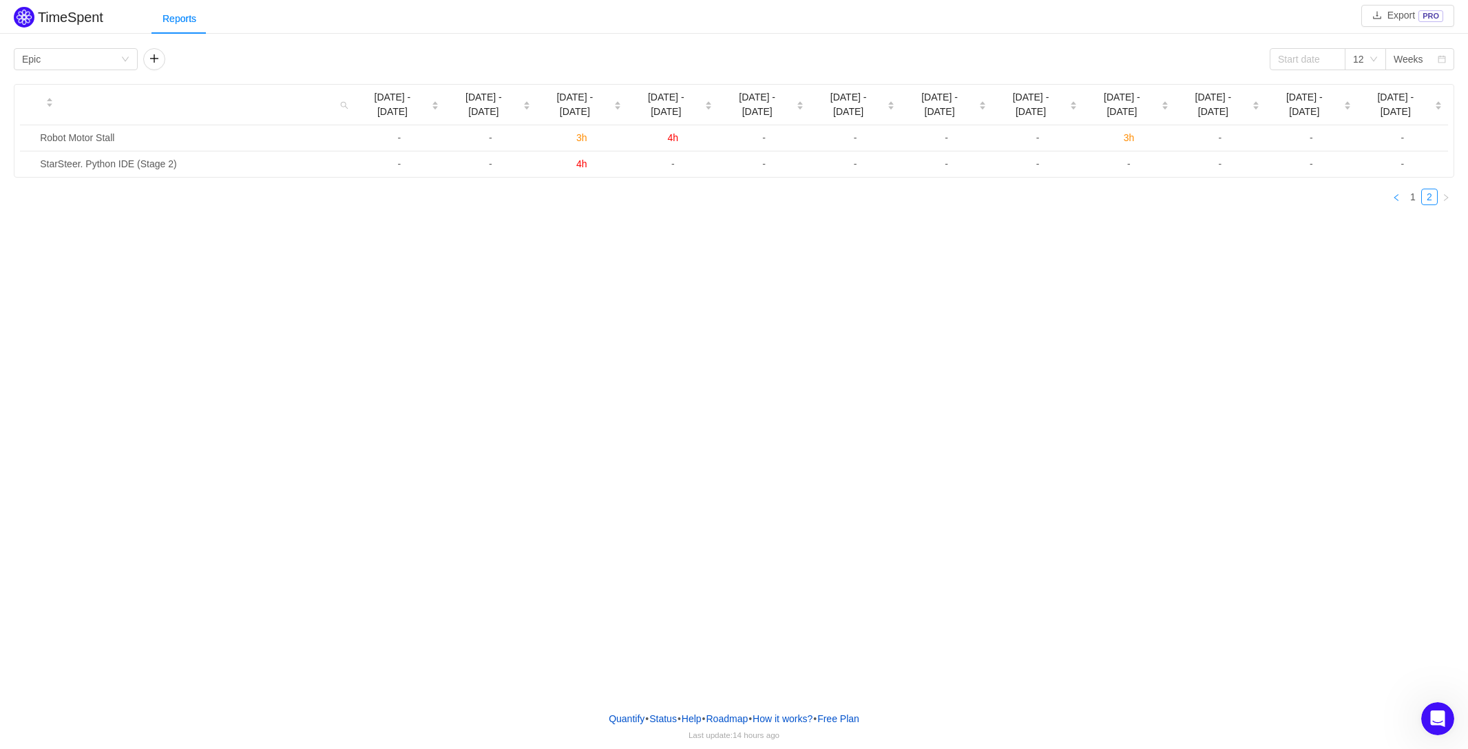
click at [1401, 189] on link at bounding box center [1396, 197] width 17 height 17
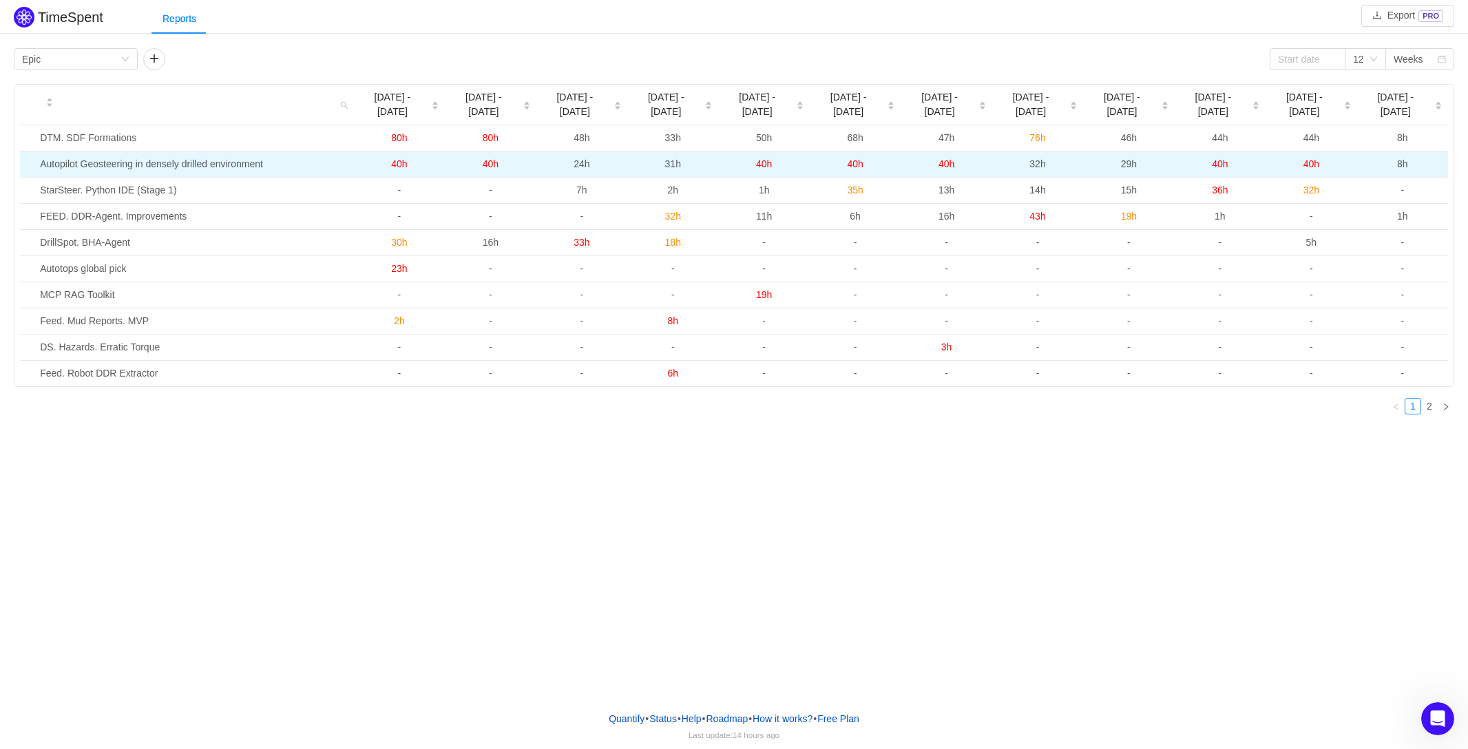
drag, startPoint x: 195, startPoint y: 148, endPoint x: 256, endPoint y: 149, distance: 61.3
click at [256, 151] on td "Autopilot Geosteering in densely drilled environment" at bounding box center [194, 164] width 320 height 26
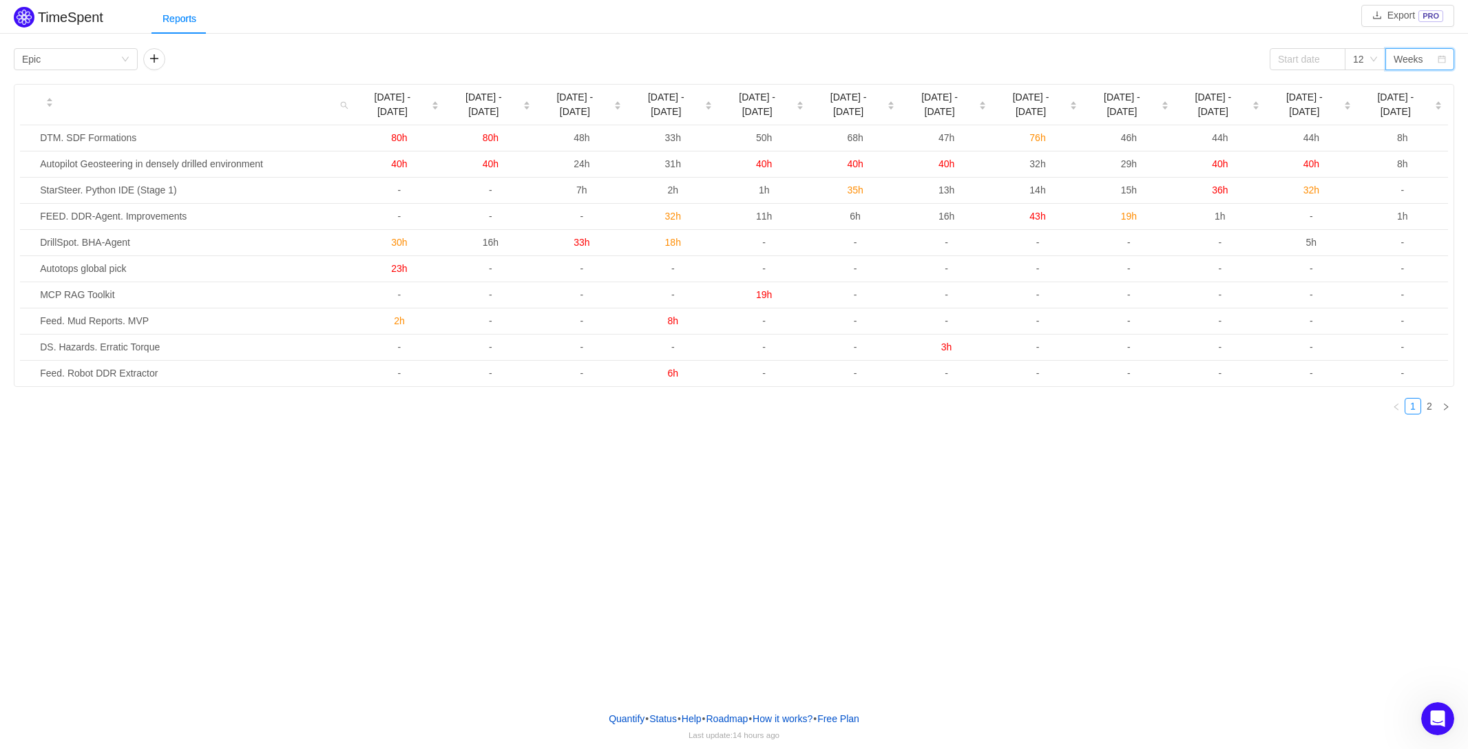
click at [1418, 57] on div "Weeks" at bounding box center [1409, 59] width 30 height 21
click at [1215, 48] on div "Group by Epic 12 Weeks" at bounding box center [734, 59] width 1441 height 22
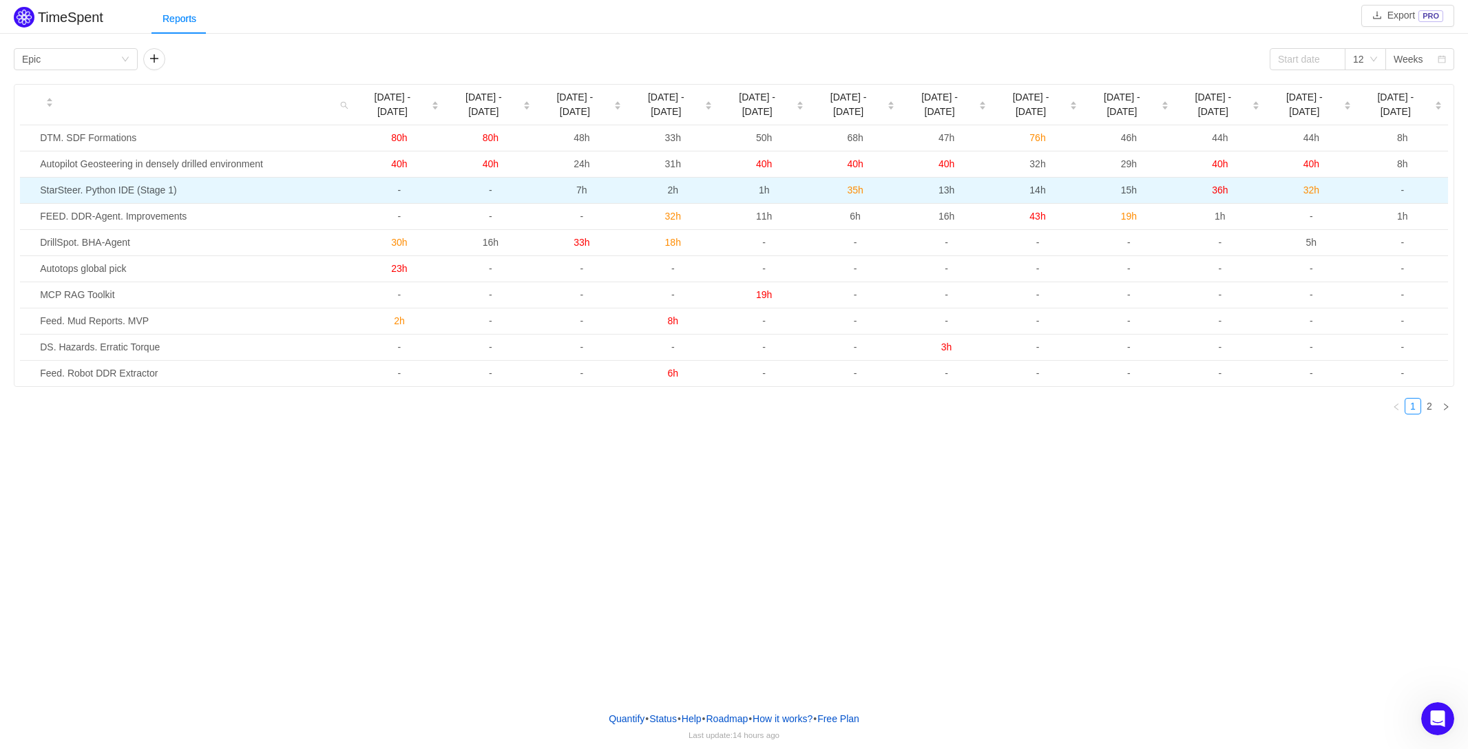
click at [581, 185] on span "7h" at bounding box center [581, 190] width 11 height 11
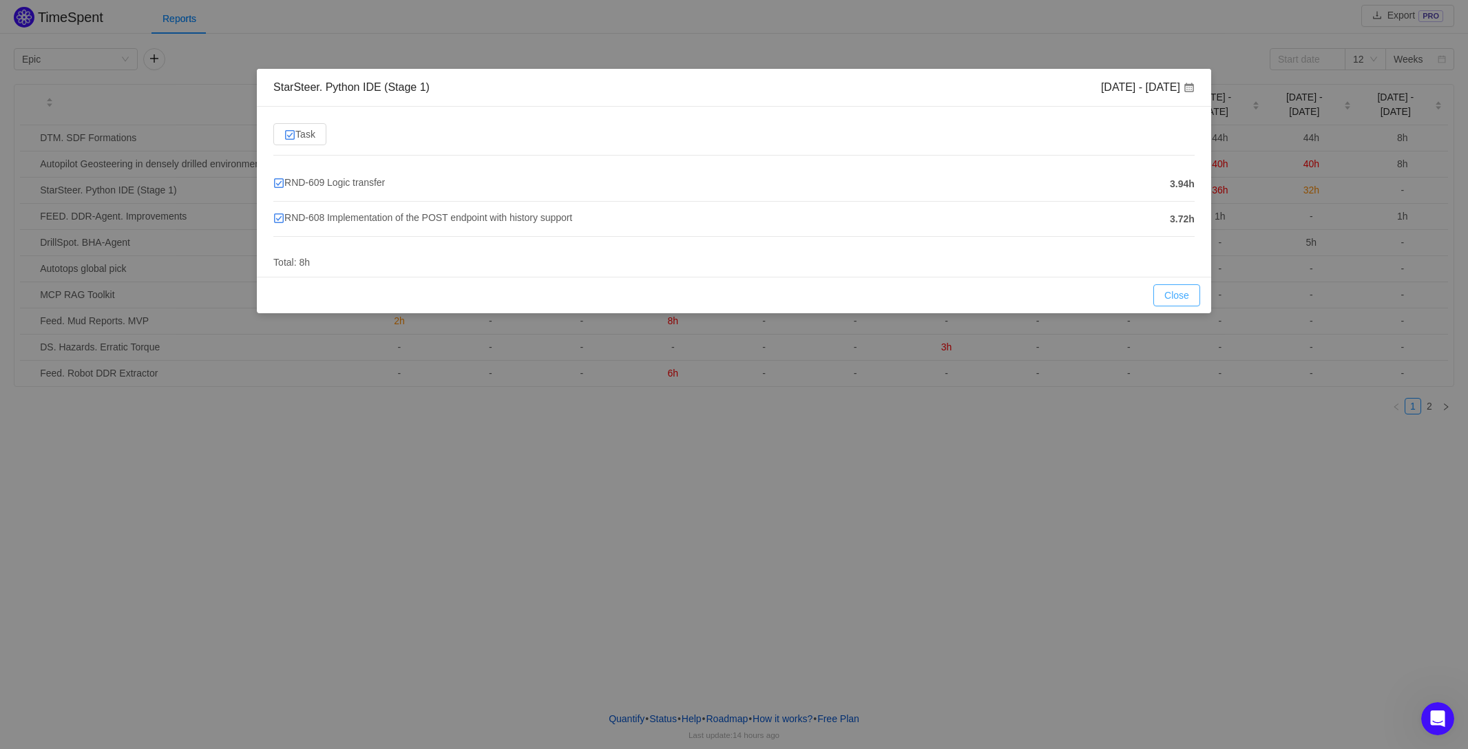
click at [1184, 295] on button "Close" at bounding box center [1176, 295] width 47 height 22
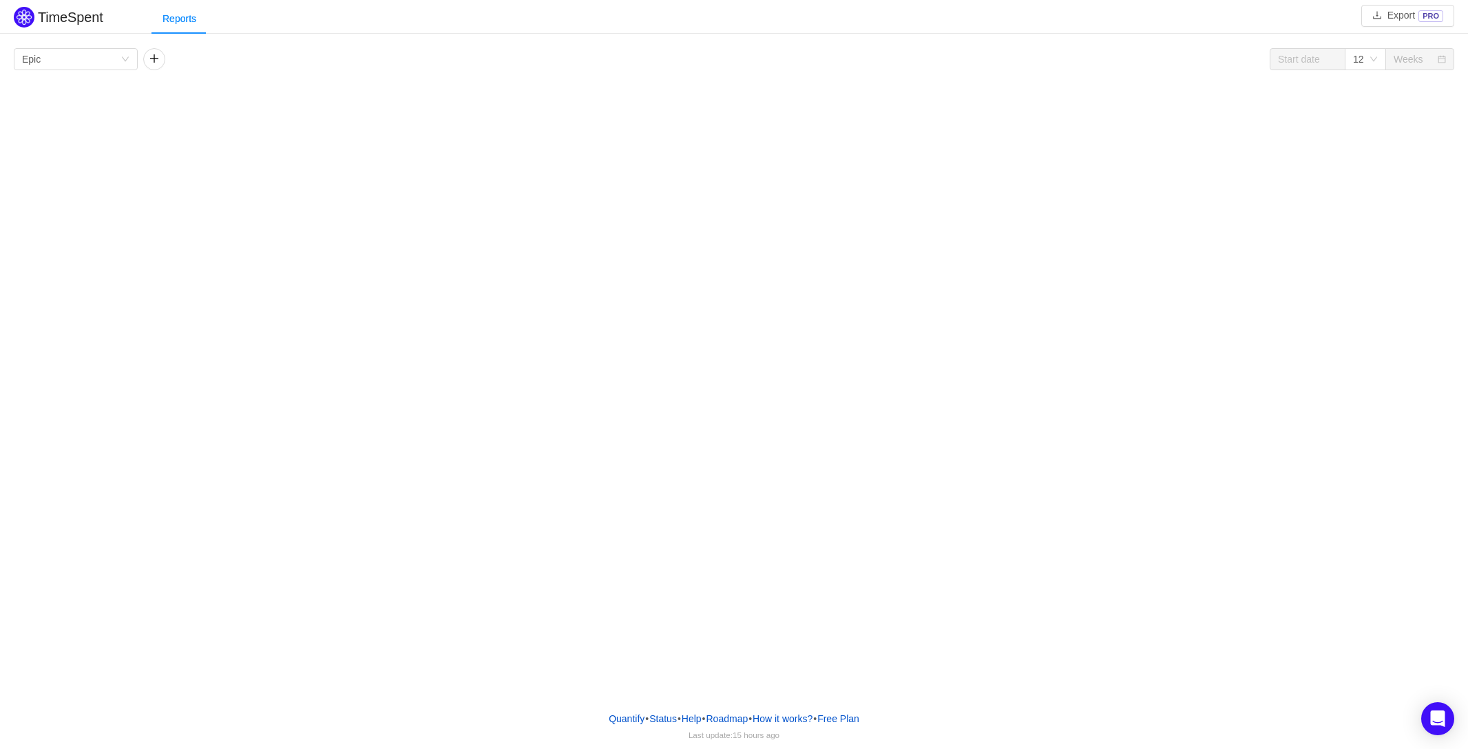
click at [852, 206] on div "TimeSpent Export PRO Reports Group by Epic 12 Weeks No Data" at bounding box center [734, 350] width 1468 height 700
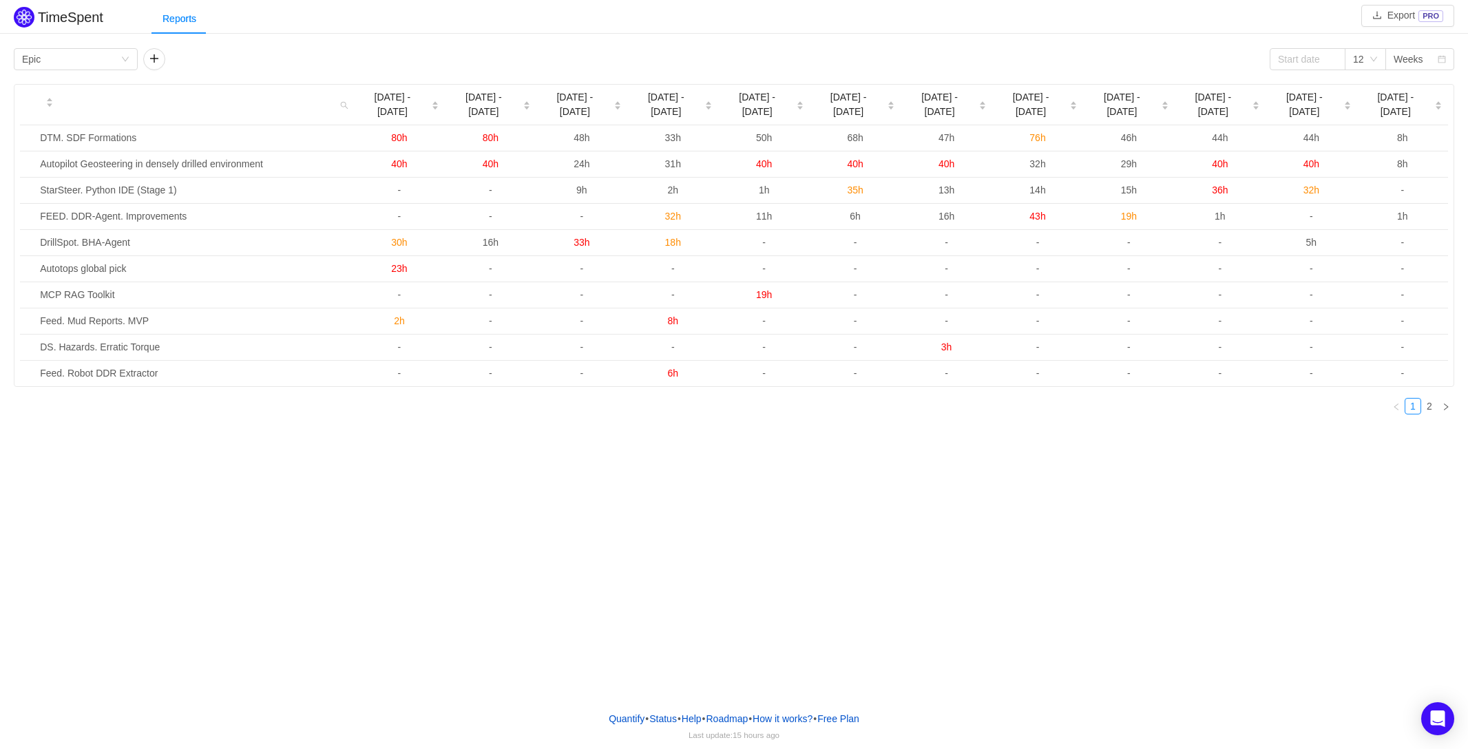
click at [871, 532] on div "TimeSpent Export PRO Reports Group by Epic 12 Weeks Jun 30 - Jul 6 Jul 7 - 13 J…" at bounding box center [734, 350] width 1468 height 700
